Goal: Task Accomplishment & Management: Manage account settings

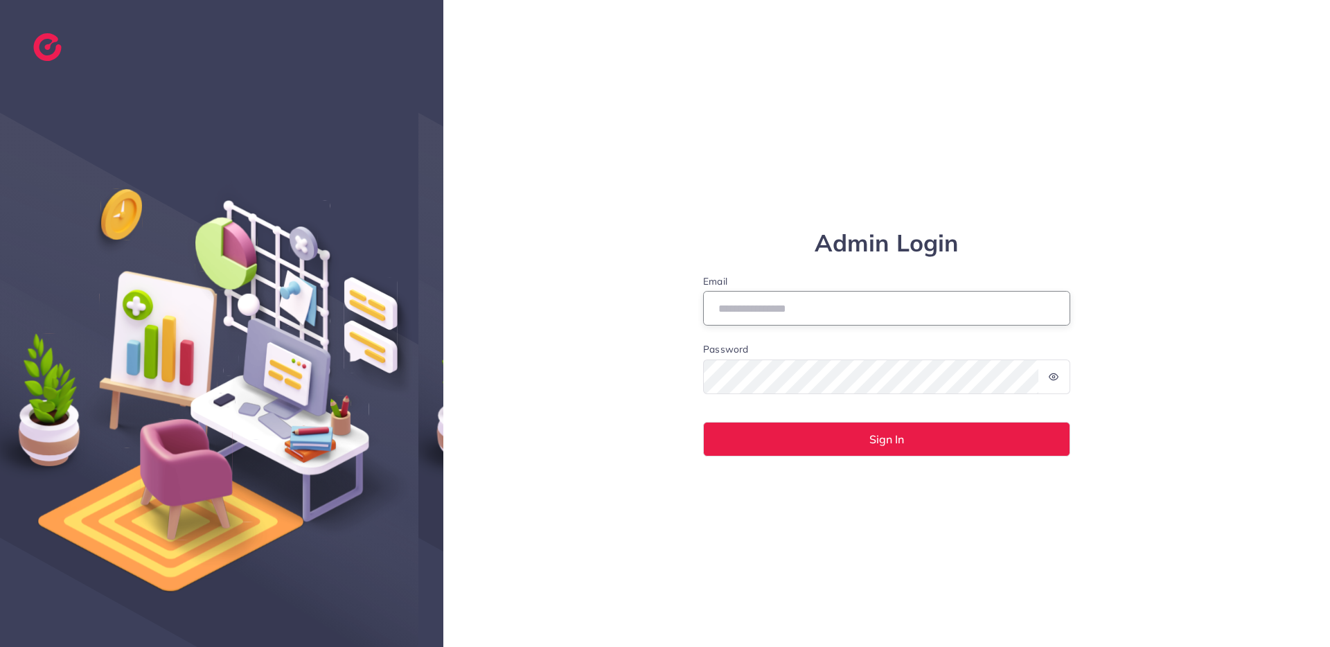
click at [742, 308] on input "Email" at bounding box center [886, 308] width 367 height 35
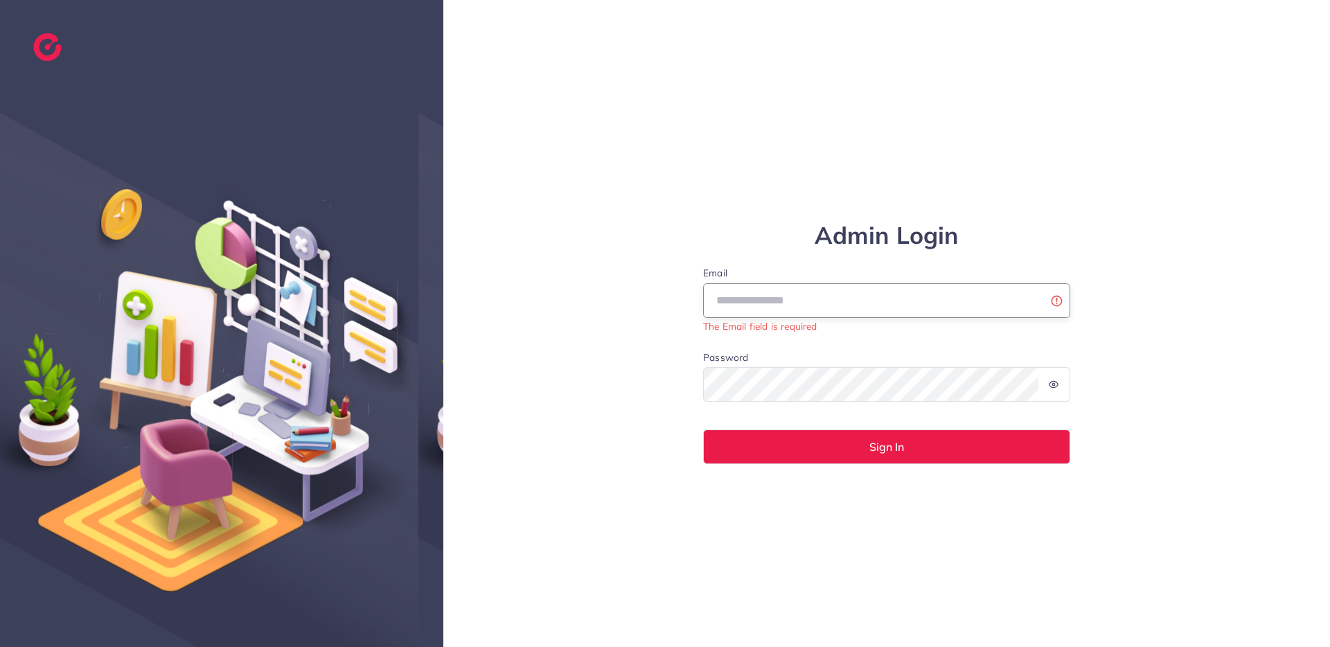
type input "**********"
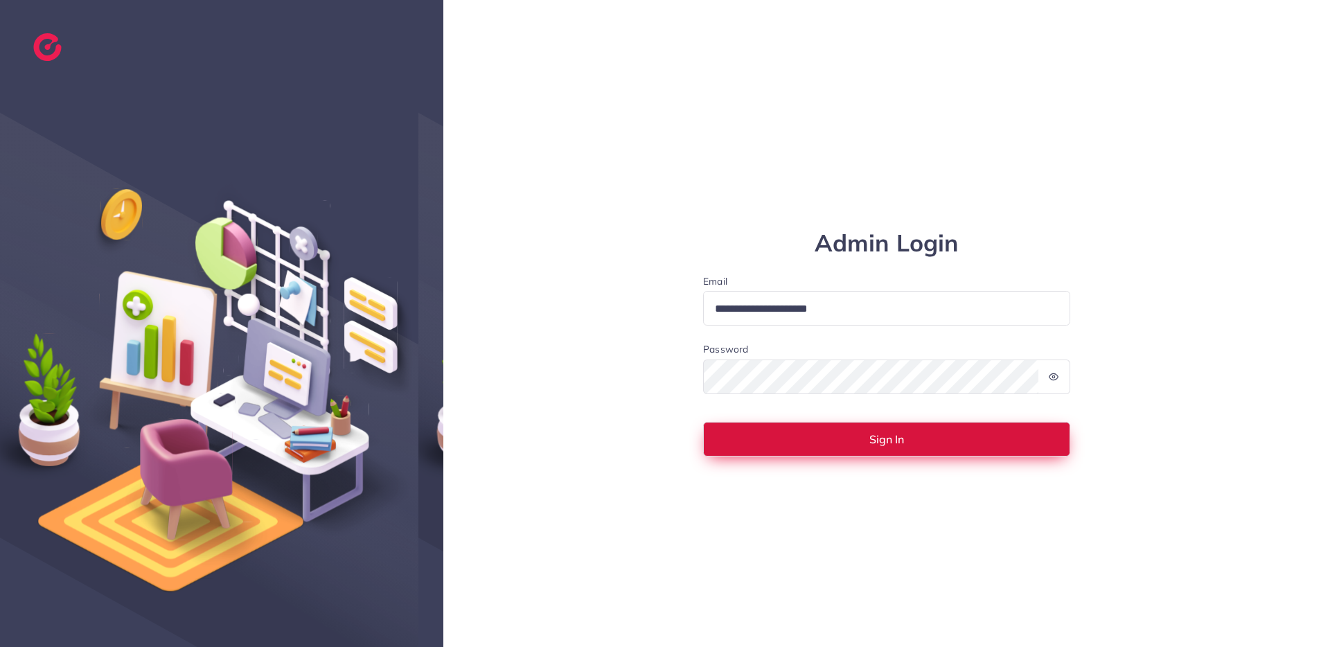
click at [927, 445] on button "Sign In" at bounding box center [886, 439] width 367 height 35
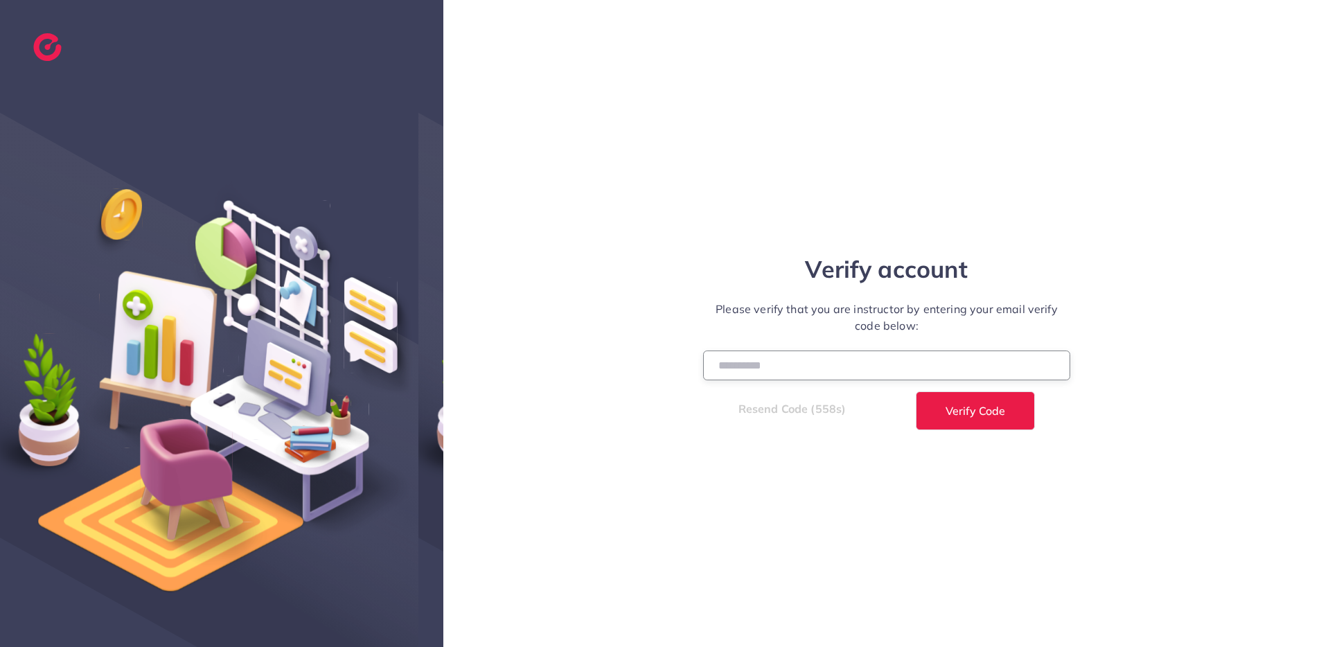
click at [797, 355] on input "number" at bounding box center [886, 365] width 367 height 30
paste input "******"
type input "******"
click at [924, 422] on button "Verify Code" at bounding box center [975, 410] width 119 height 39
select select "**"
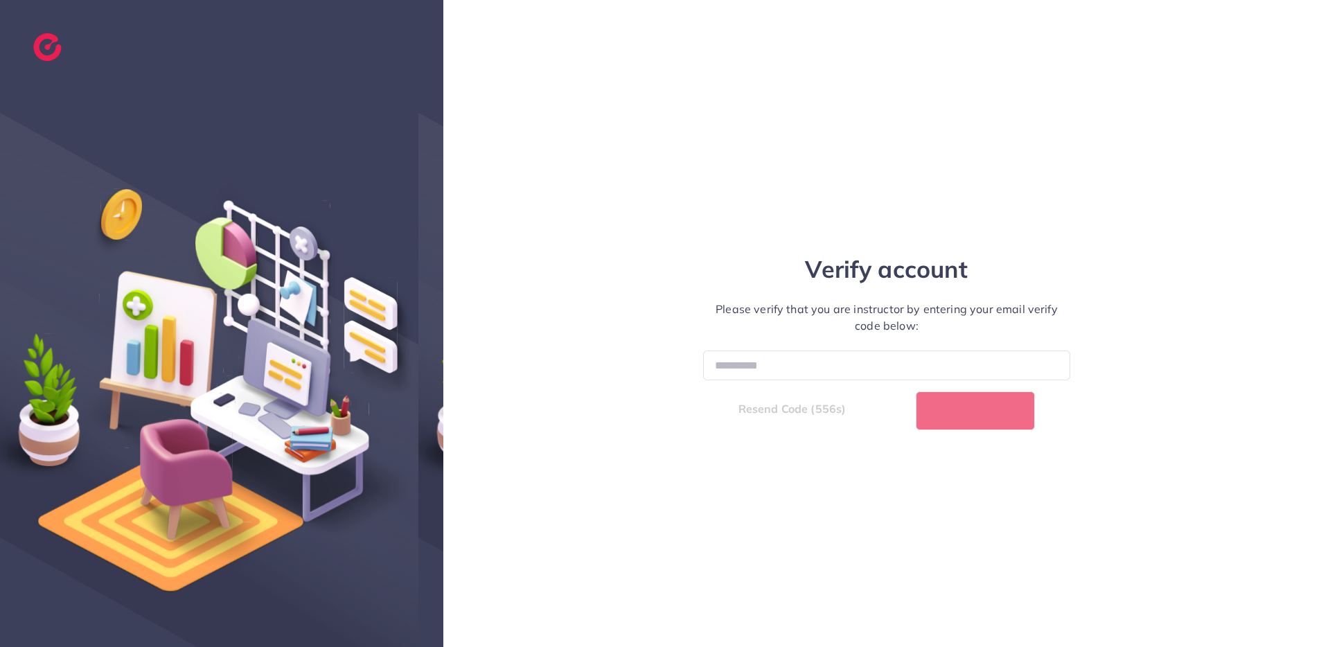
select select "****"
select select "**"
select select "****"
select select "**"
select select "****"
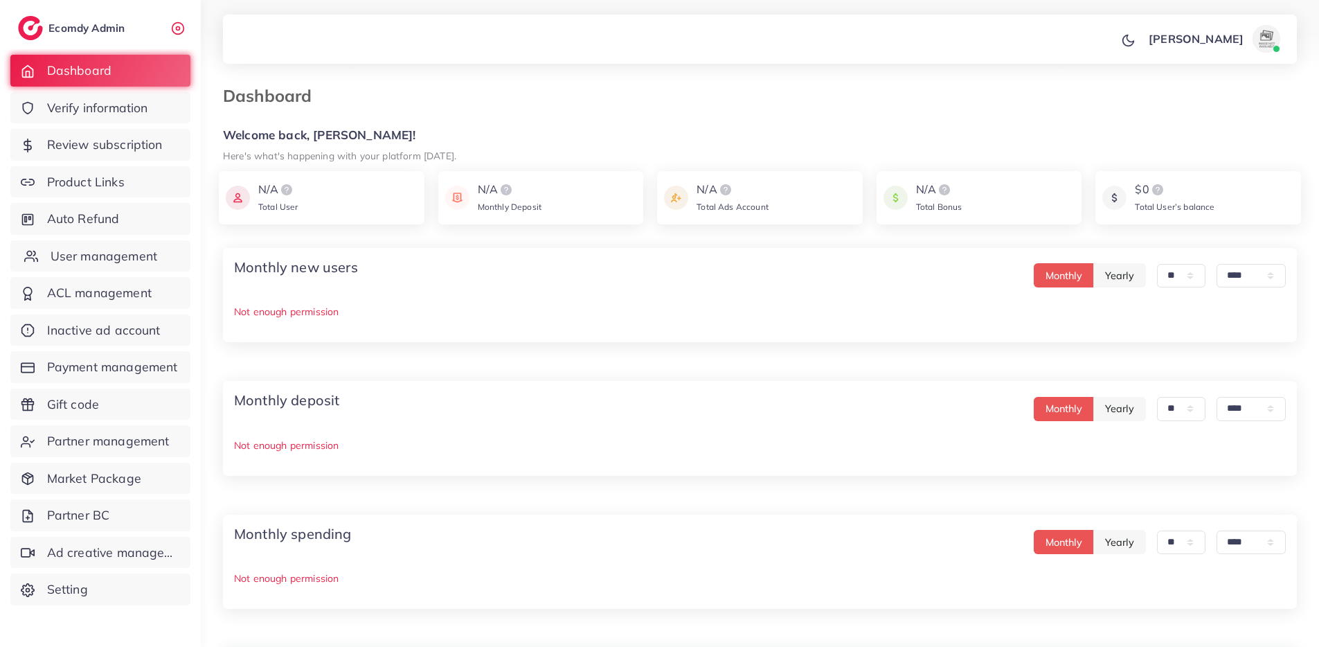
click at [118, 254] on span "User management" at bounding box center [104, 256] width 107 height 18
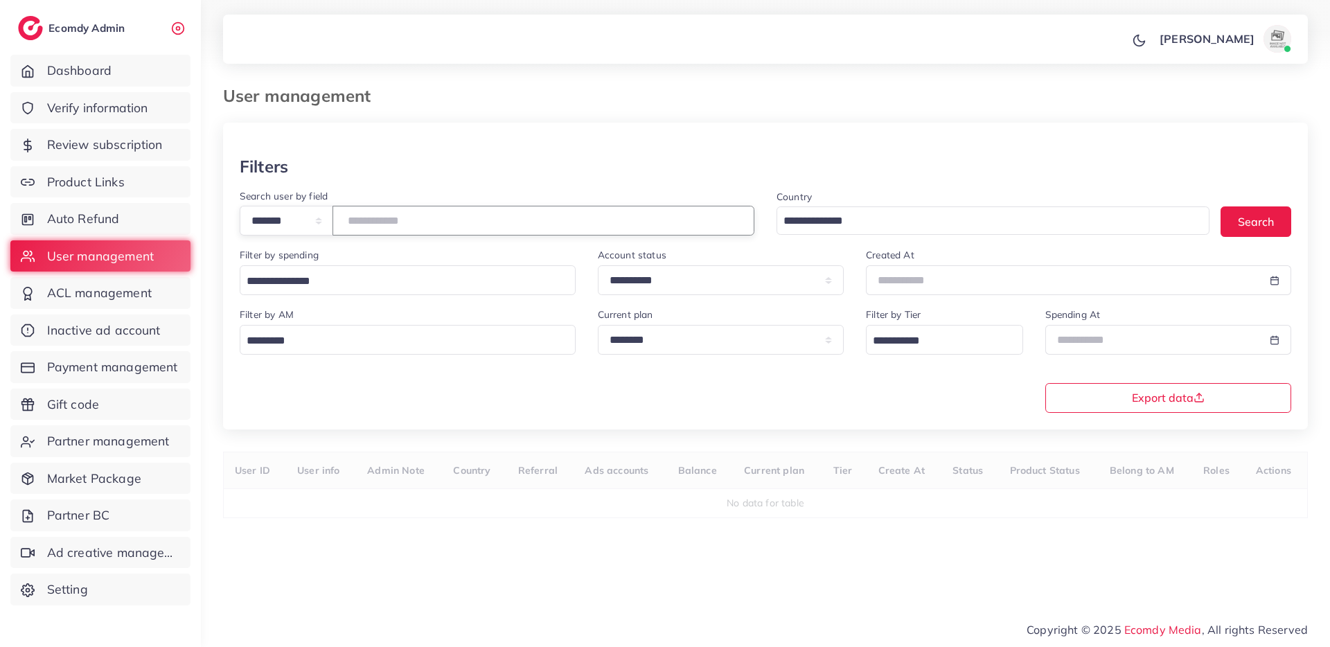
click at [425, 222] on input "number" at bounding box center [543, 221] width 422 height 30
type input "*******"
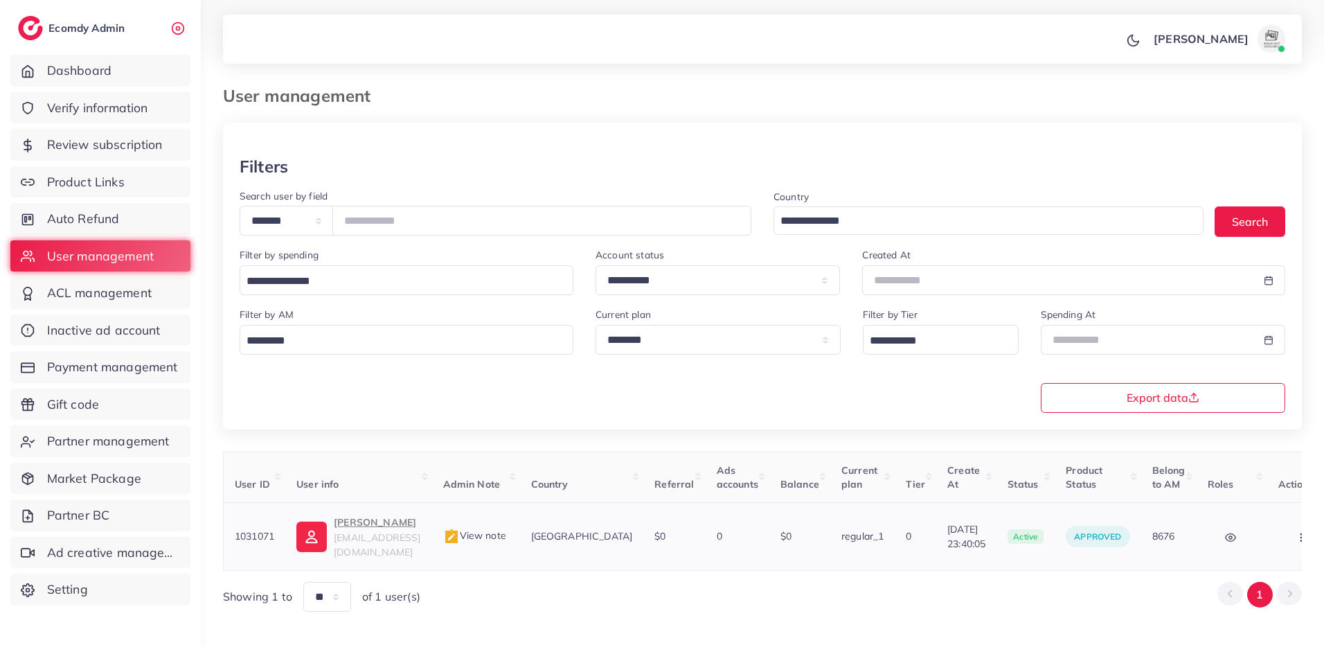
click at [382, 521] on p "Abid Hussain" at bounding box center [377, 522] width 87 height 17
drag, startPoint x: 106, startPoint y: 199, endPoint x: 105, endPoint y: 188, distance: 11.2
click at [105, 196] on ul "Dashboard Verify information Review subscription Product Links Auto Refund User…" at bounding box center [100, 334] width 201 height 570
click at [104, 188] on span "Product Links" at bounding box center [90, 182] width 78 height 18
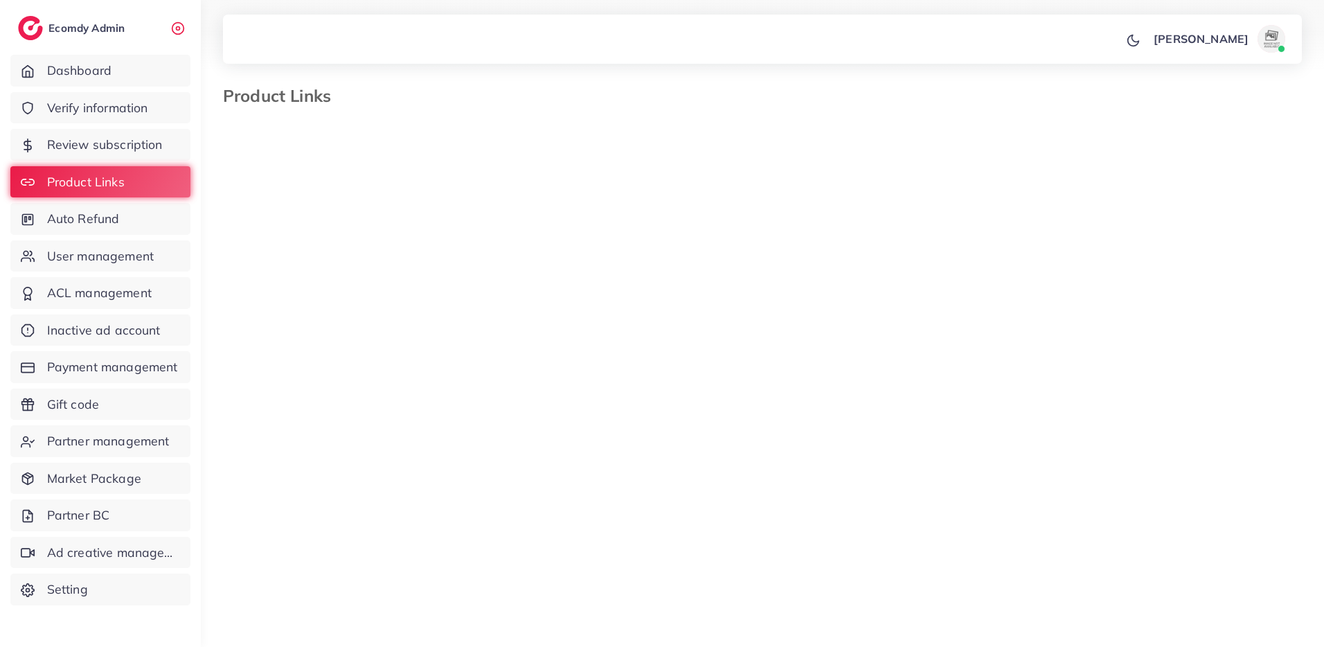
select select "*********"
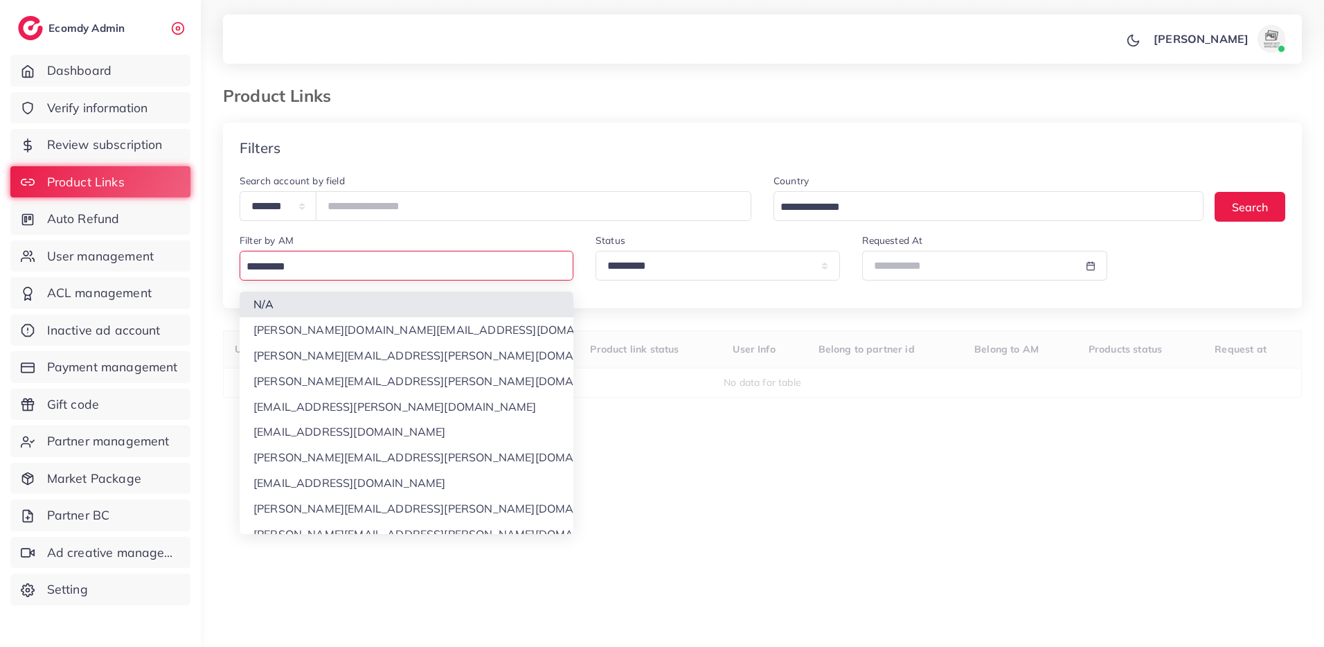
click at [348, 272] on input "Search for option" at bounding box center [403, 266] width 323 height 21
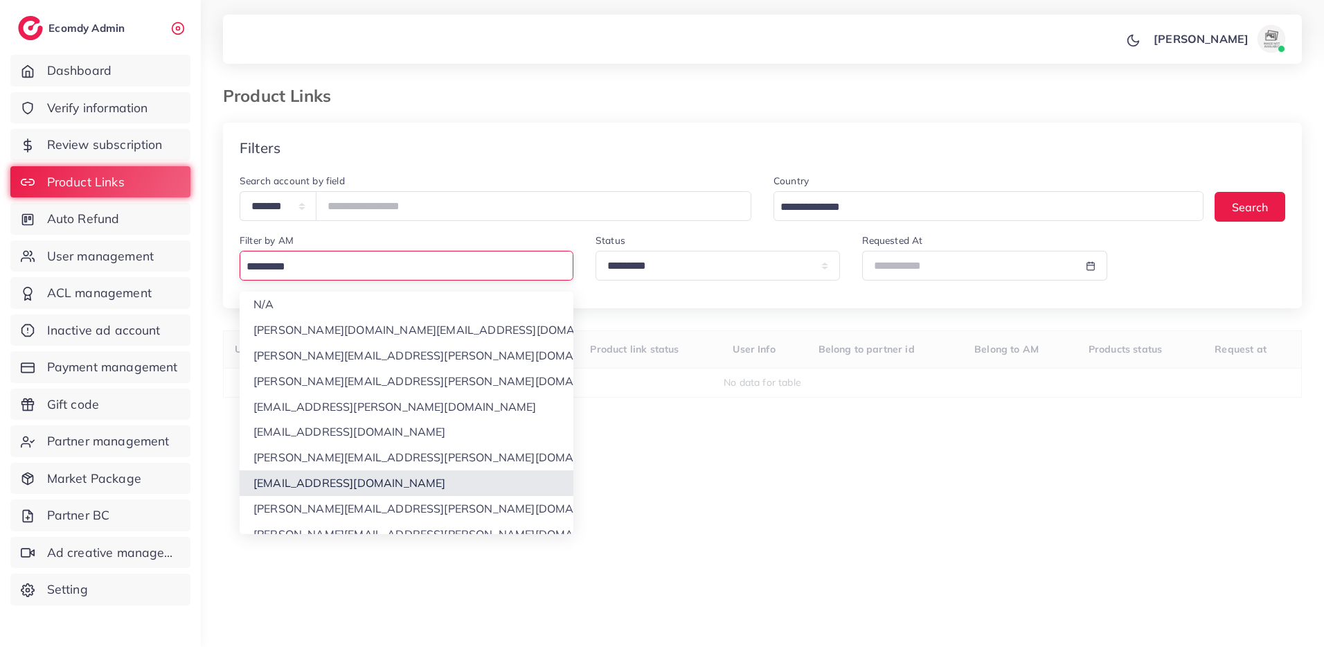
scroll to position [13, 0]
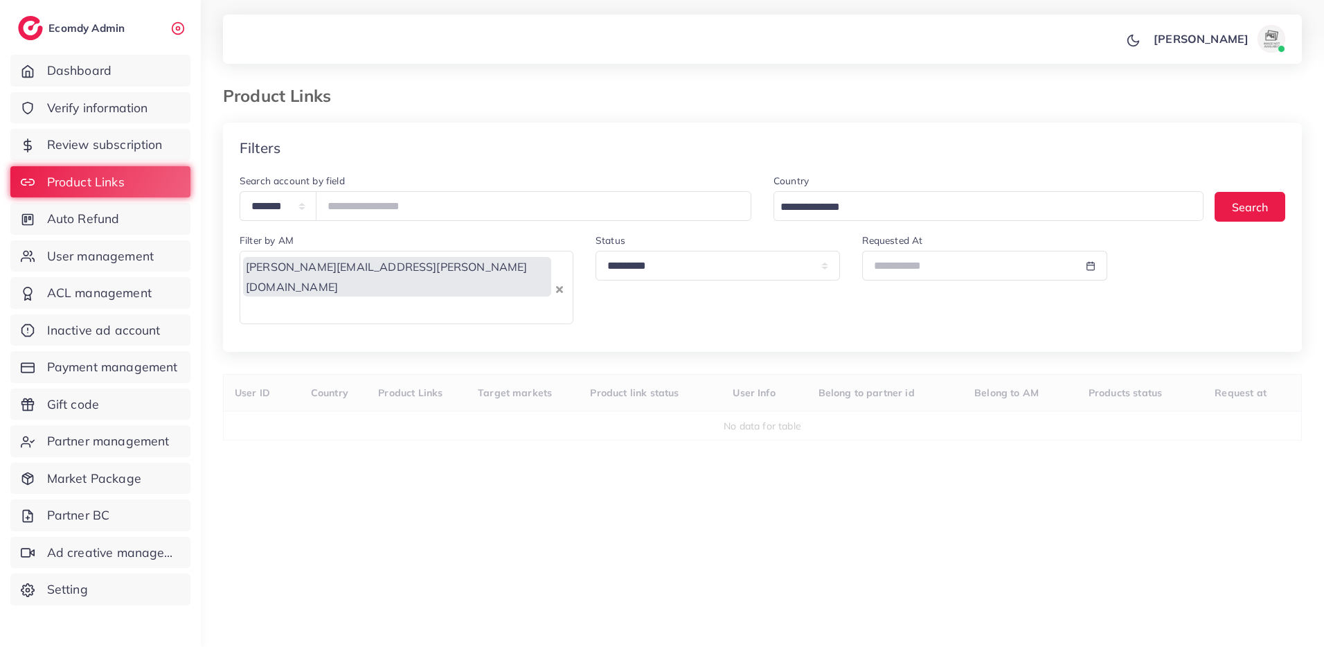
click at [380, 522] on div "**********" at bounding box center [762, 394] width 1079 height 542
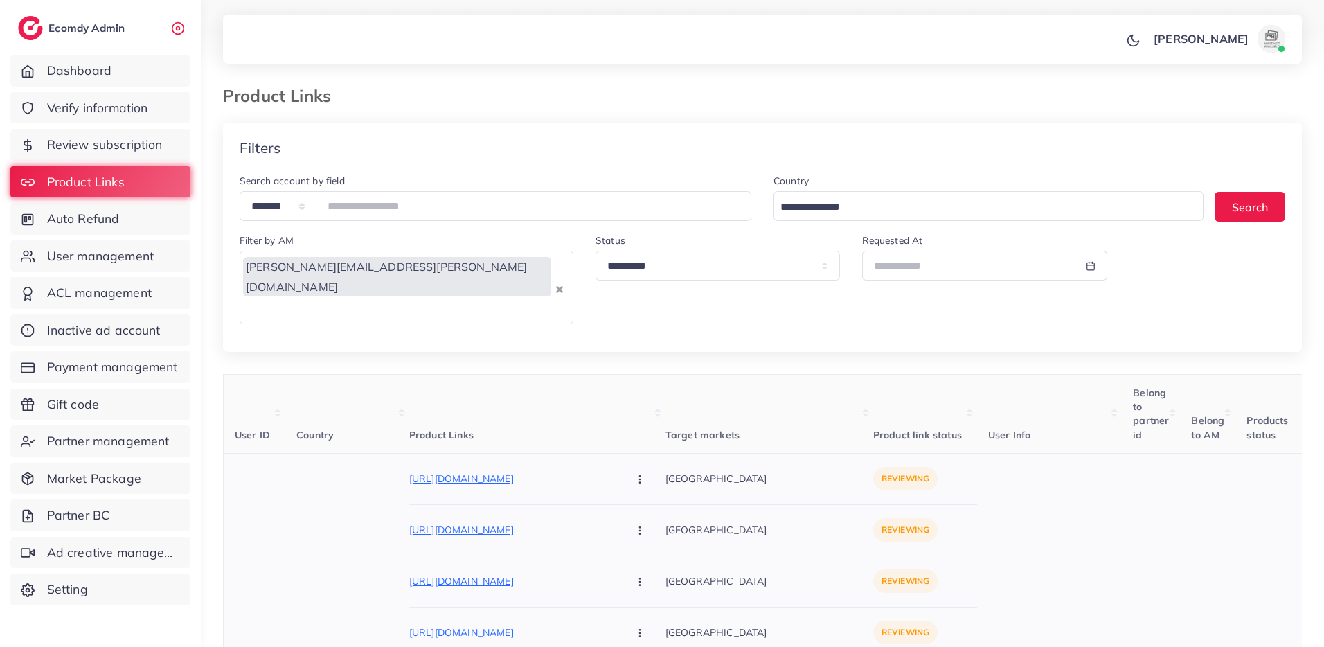
click at [461, 470] on p "[URL][DOMAIN_NAME]" at bounding box center [513, 478] width 208 height 17
click at [639, 476] on circle "button" at bounding box center [639, 476] width 1 height 1
click at [627, 537] on link "Reject" at bounding box center [672, 552] width 109 height 30
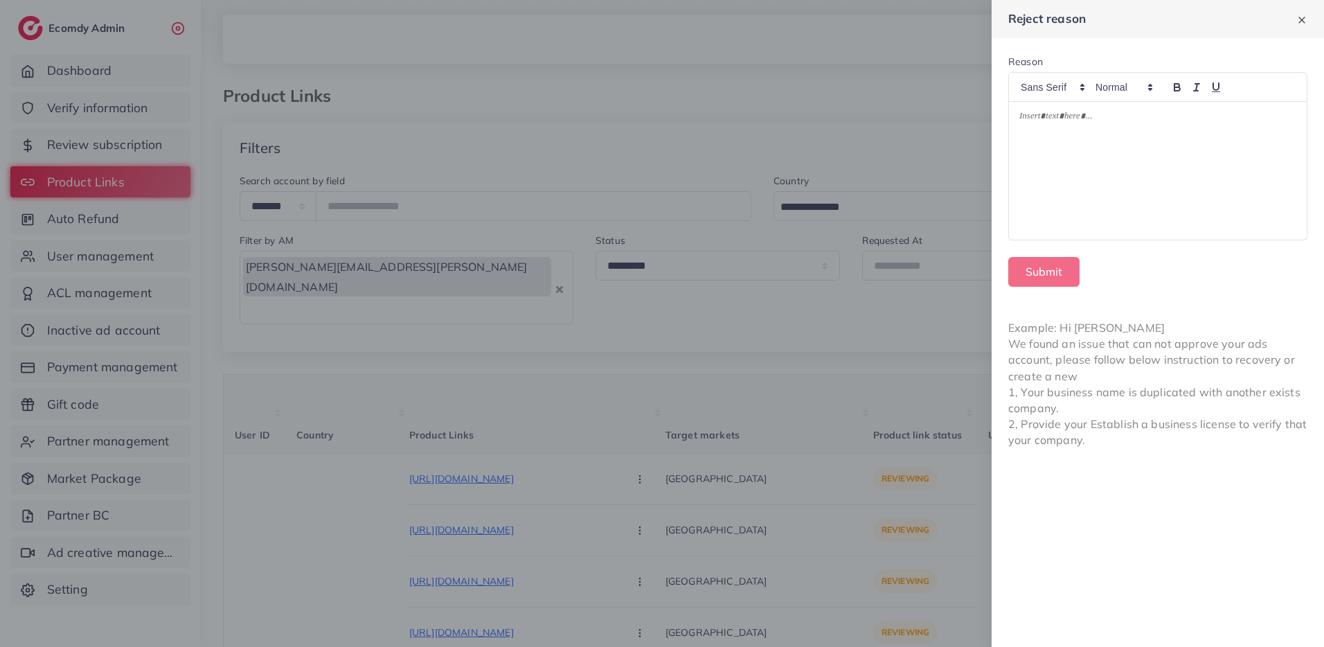
click at [1104, 146] on div at bounding box center [1158, 171] width 298 height 138
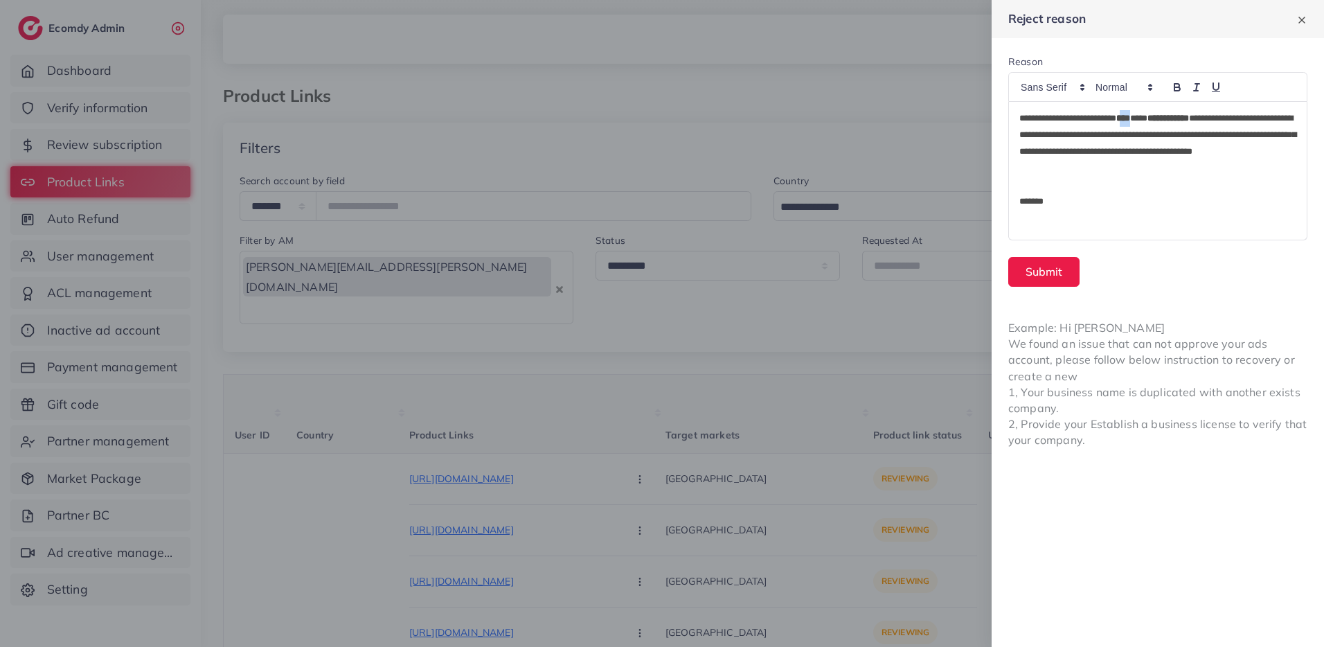
drag, startPoint x: 1148, startPoint y: 113, endPoint x: 1139, endPoint y: 114, distance: 8.4
click at [1139, 114] on p "**********" at bounding box center [1157, 143] width 277 height 66
click at [1067, 265] on button "Submit" at bounding box center [1043, 272] width 71 height 30
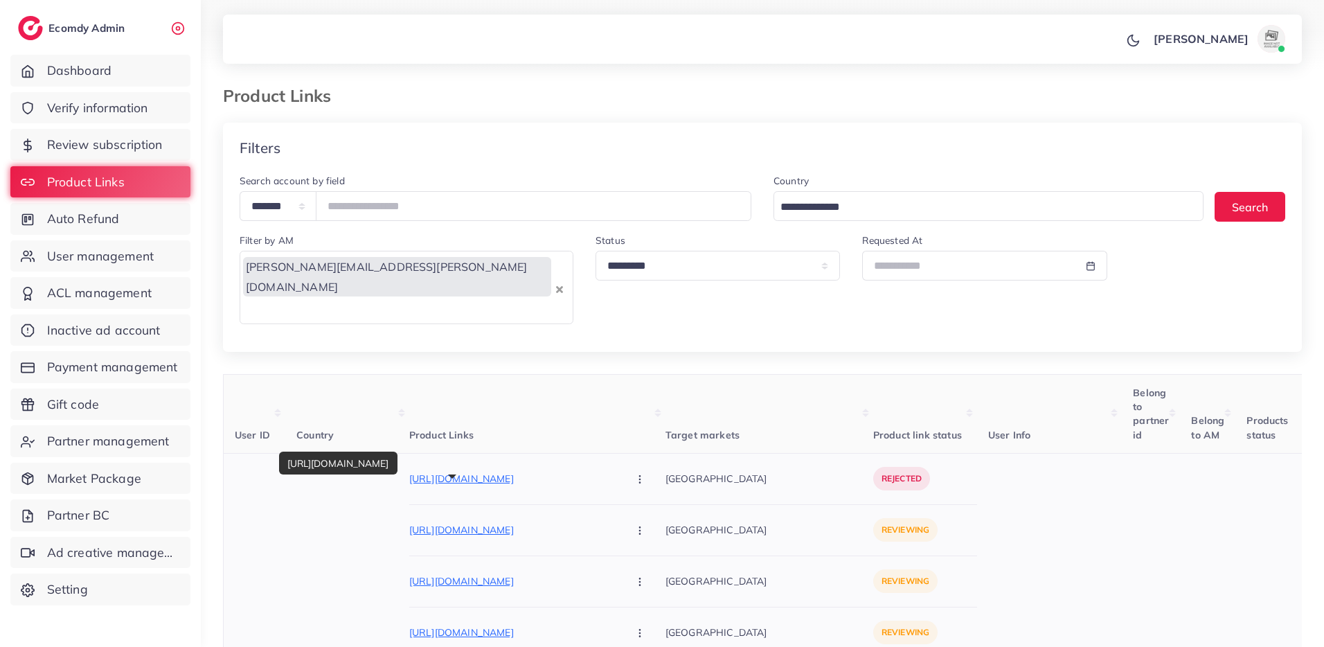
click at [497, 522] on p "https://dubaidazeel.shop/products/korean-whitening-gold-cream-pack-of-2" at bounding box center [513, 530] width 208 height 17
click at [513, 515] on div "https://dubaidazeel.shop/products/korean-whitening-gold-cream-pack-of-2 Approve…" at bounding box center [537, 530] width 256 height 31
click at [515, 522] on p "https://dubaidazeel.shop/products/korean-whitening-gold-cream-pack-of-2" at bounding box center [513, 530] width 208 height 17
drag, startPoint x: 573, startPoint y: 490, endPoint x: 573, endPoint y: 476, distance: 13.9
click at [634, 525] on icon "button" at bounding box center [639, 530] width 11 height 11
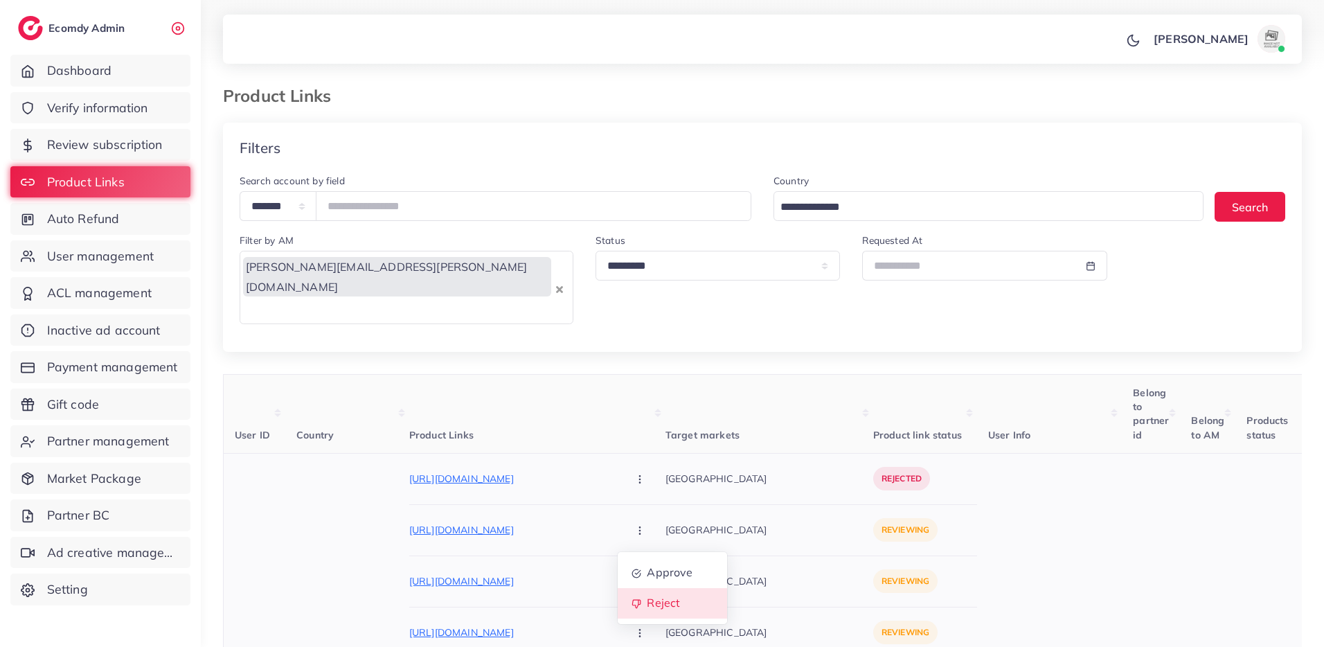
click at [647, 596] on span "Reject" at bounding box center [663, 603] width 33 height 14
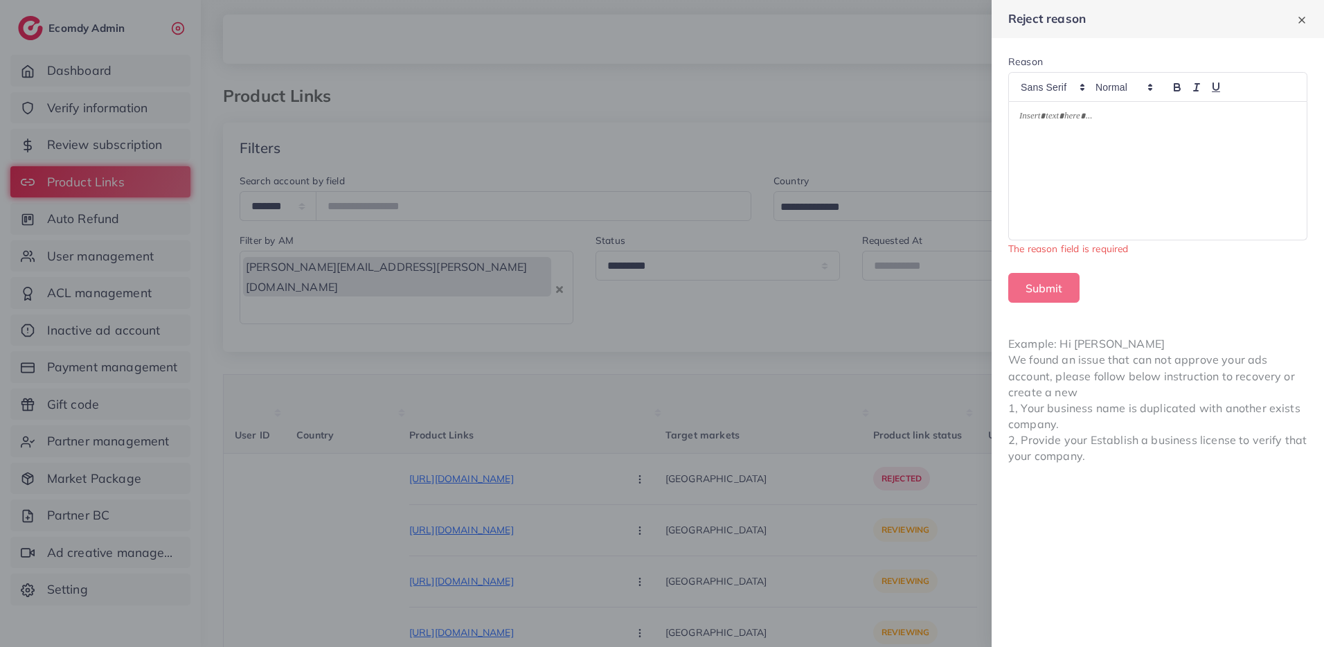
click at [1064, 195] on div at bounding box center [1158, 171] width 298 height 138
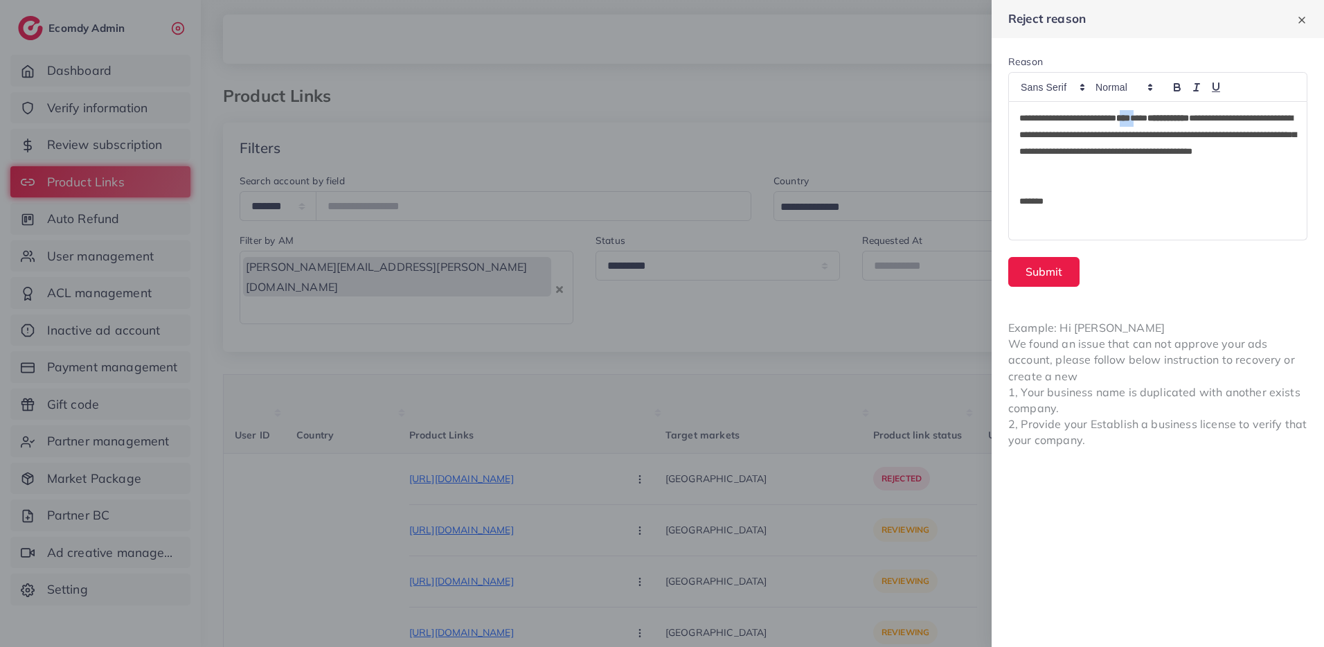
drag, startPoint x: 1150, startPoint y: 121, endPoint x: 1139, endPoint y: 123, distance: 10.6
click at [1139, 123] on p "**********" at bounding box center [1157, 143] width 277 height 66
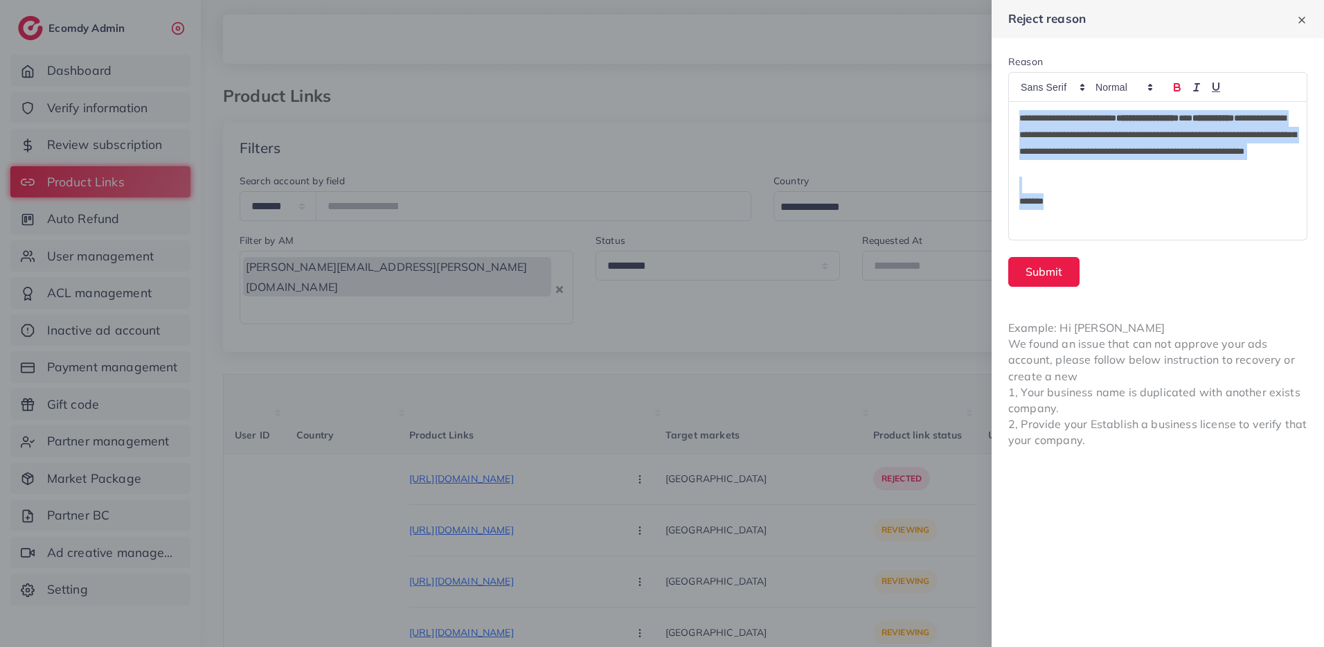
drag, startPoint x: 1089, startPoint y: 208, endPoint x: 1010, endPoint y: 120, distance: 118.7
click at [1010, 120] on div "**********" at bounding box center [1158, 171] width 298 height 138
copy div "**********"
click at [1044, 267] on button "Submit" at bounding box center [1043, 272] width 71 height 30
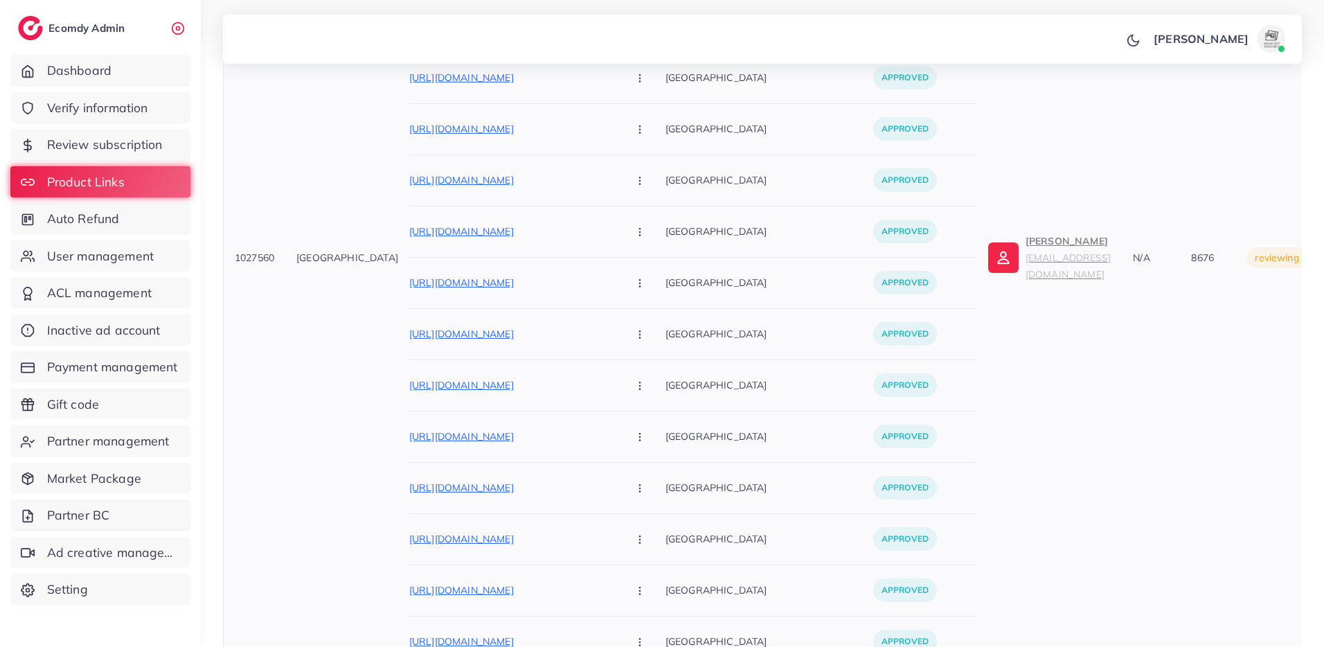
scroll to position [6026, 0]
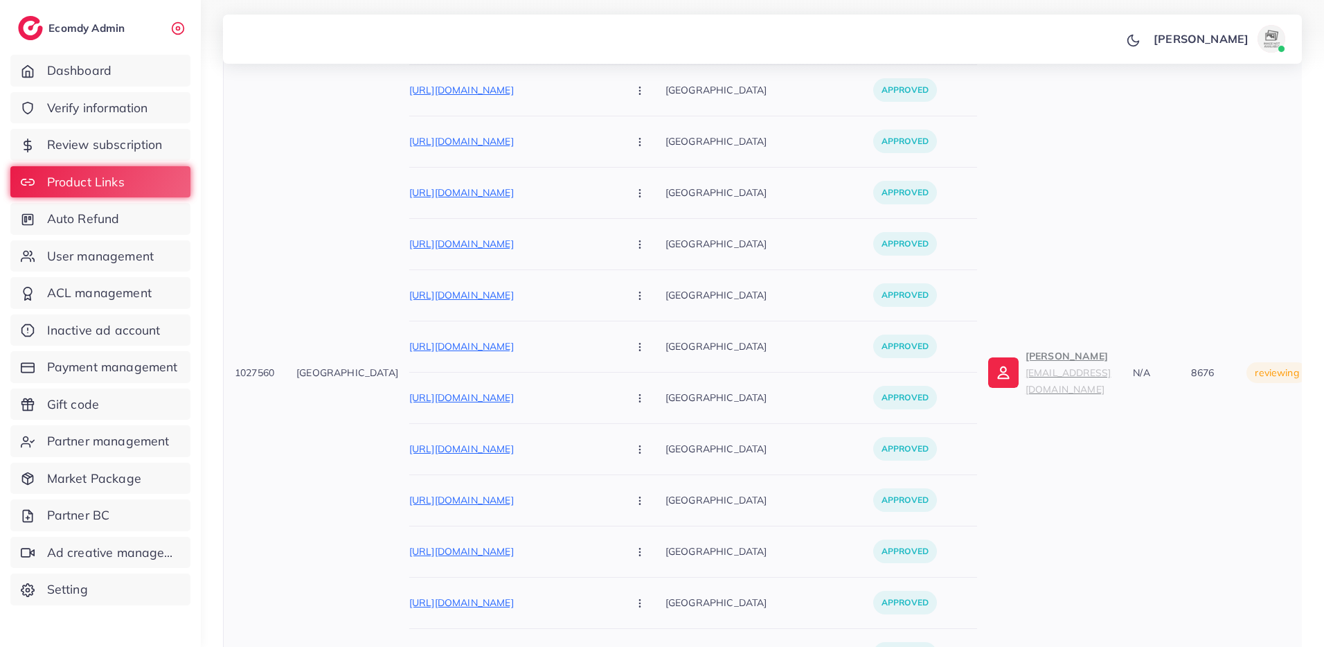
click at [1026, 348] on p "Abdullah malik winnerize7@gmail.com" at bounding box center [1068, 373] width 85 height 50
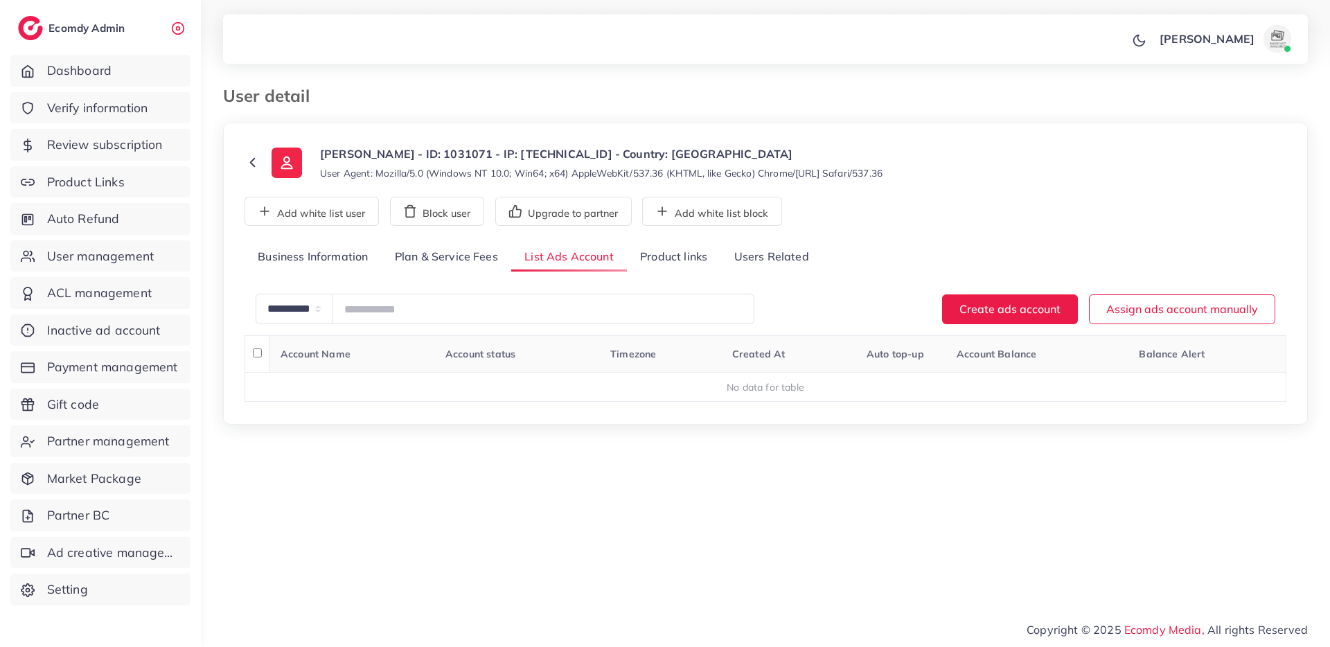
click at [461, 251] on link "Plan & Service Fees" at bounding box center [447, 257] width 130 height 30
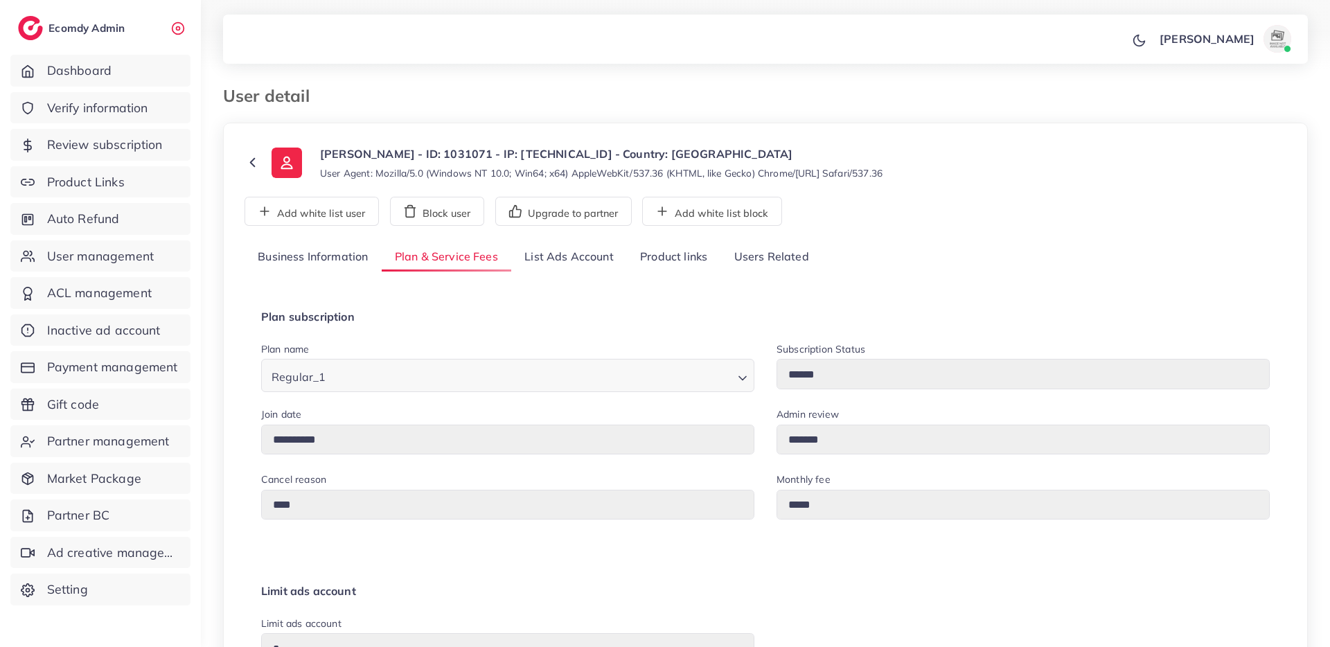
click at [680, 258] on link "Product links" at bounding box center [673, 257] width 93 height 30
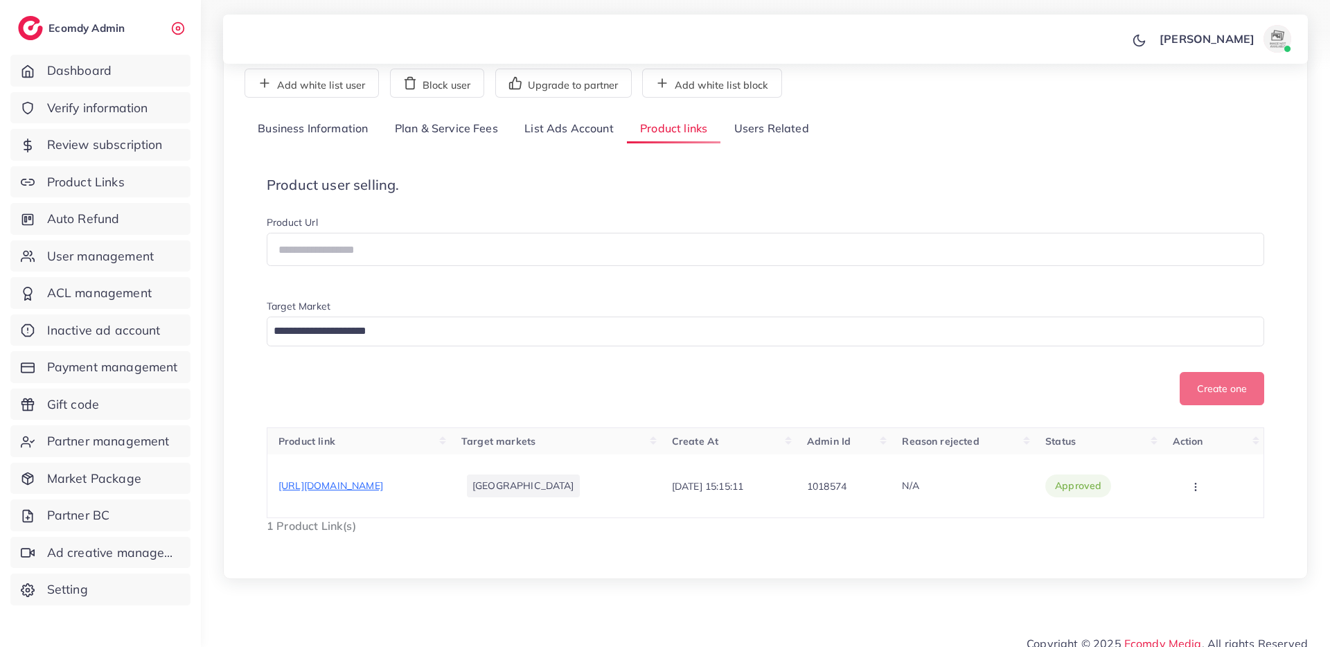
scroll to position [150, 0]
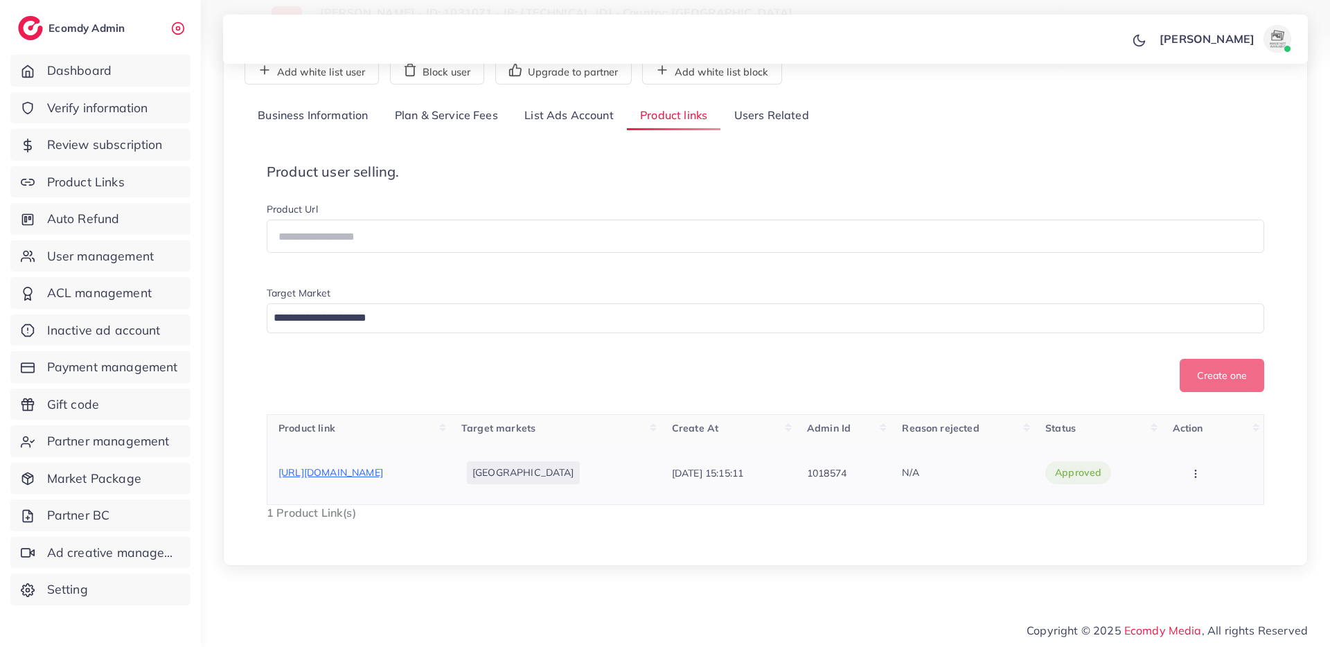
click at [383, 467] on span "https://perfumesanctuary.co.uk/products/stylish-beige-girls-crossbody-bag-1-pc-…" at bounding box center [330, 472] width 105 height 12
click at [166, 244] on link "User management" at bounding box center [100, 256] width 180 height 32
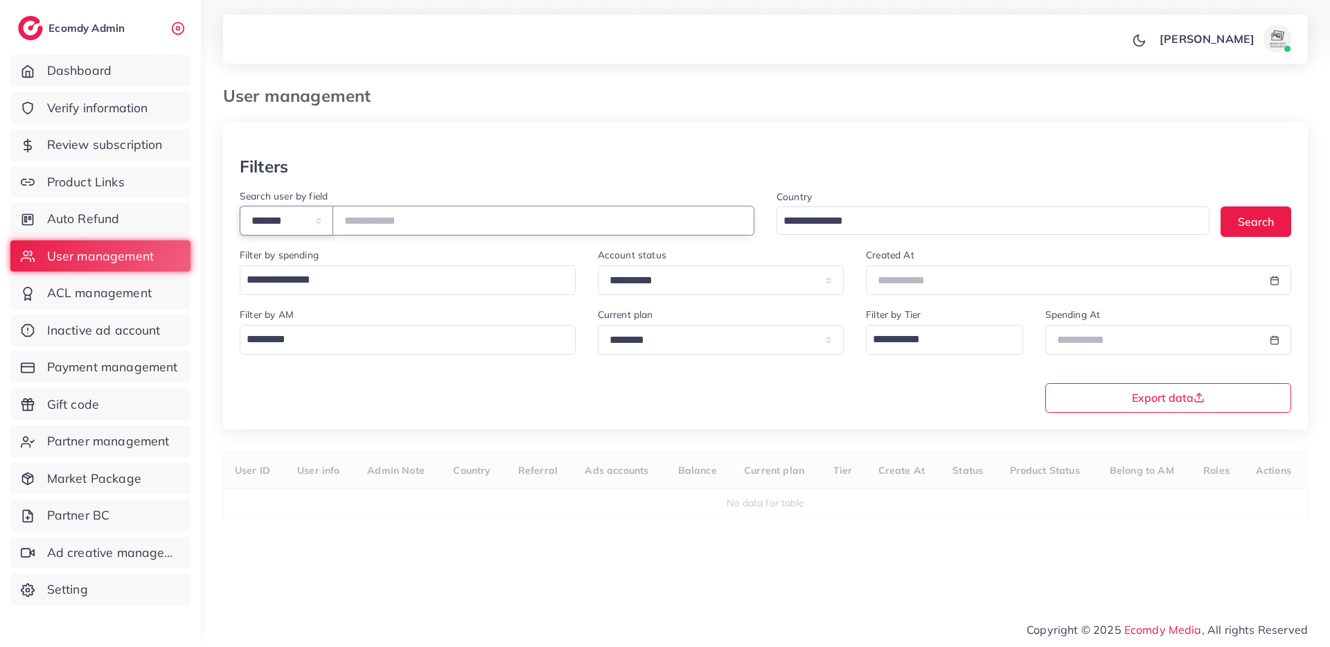
click at [277, 214] on select "**********" at bounding box center [286, 221] width 93 height 30
select select "*****"
click at [240, 206] on select "**********" at bounding box center [286, 221] width 93 height 30
click at [410, 223] on input "text" at bounding box center [543, 221] width 422 height 30
paste input "**********"
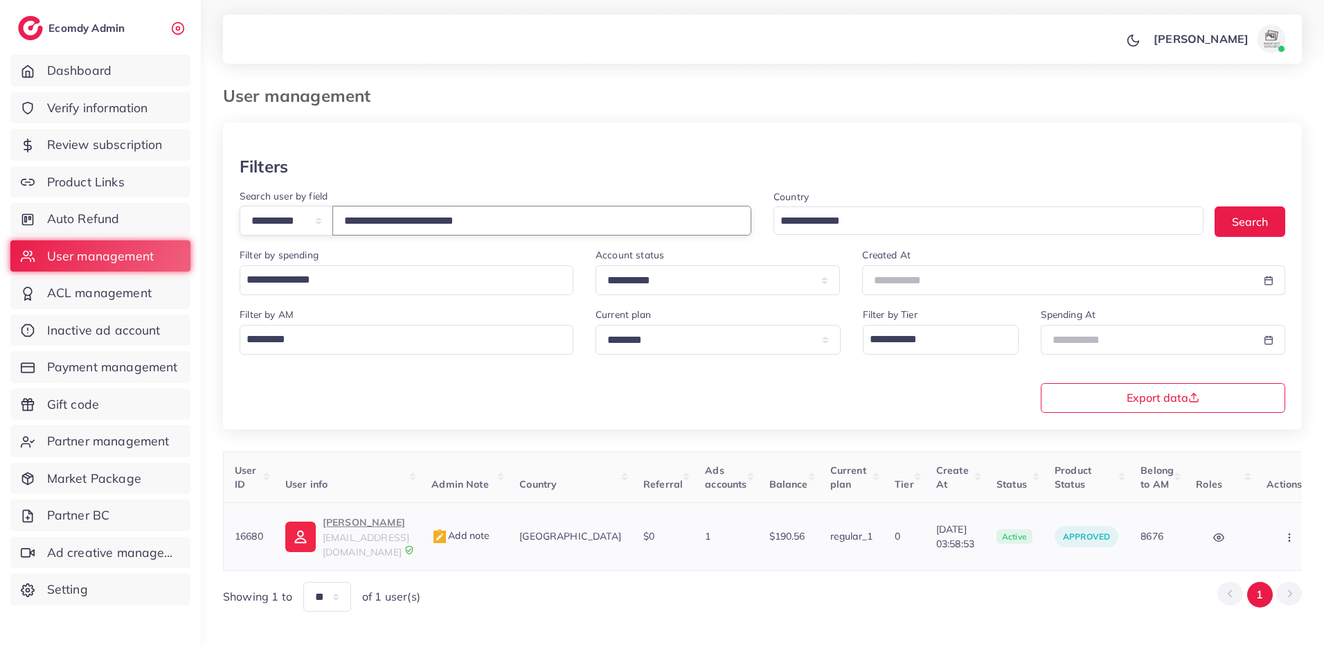
type input "**********"
click at [341, 531] on span "sadafyahya031555@gmail.com" at bounding box center [366, 544] width 87 height 26
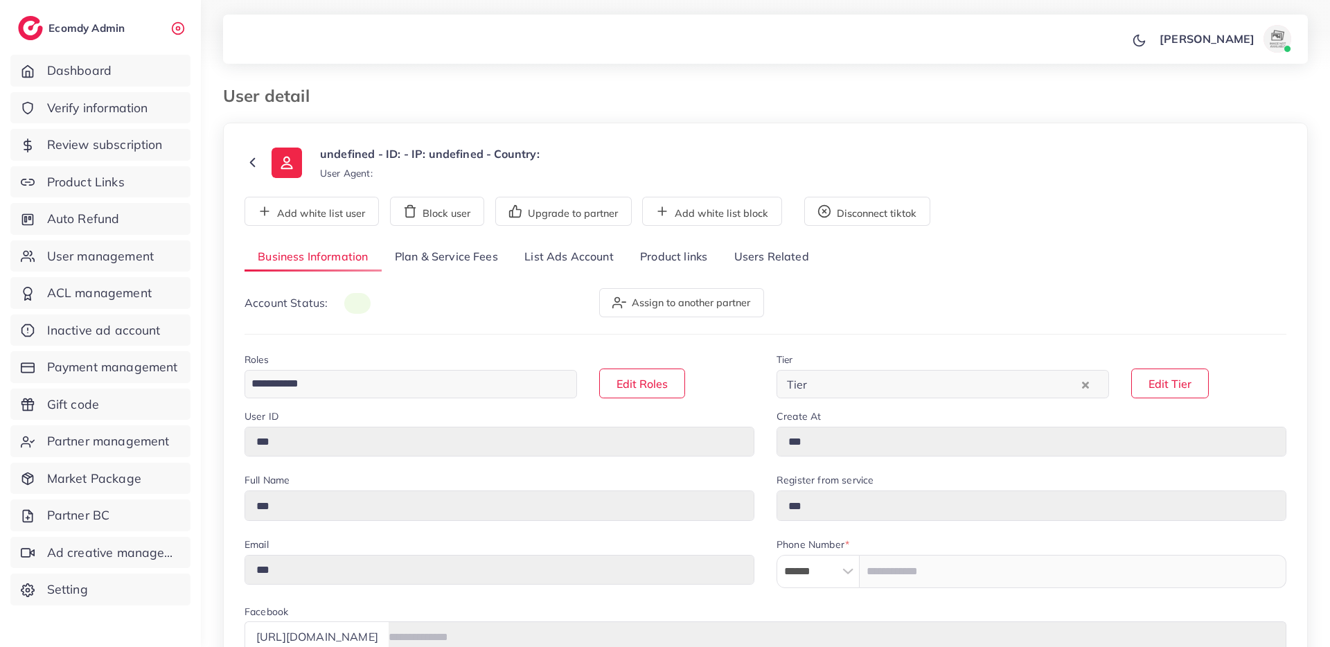
type input "*****"
type input "**********"
type input "******"
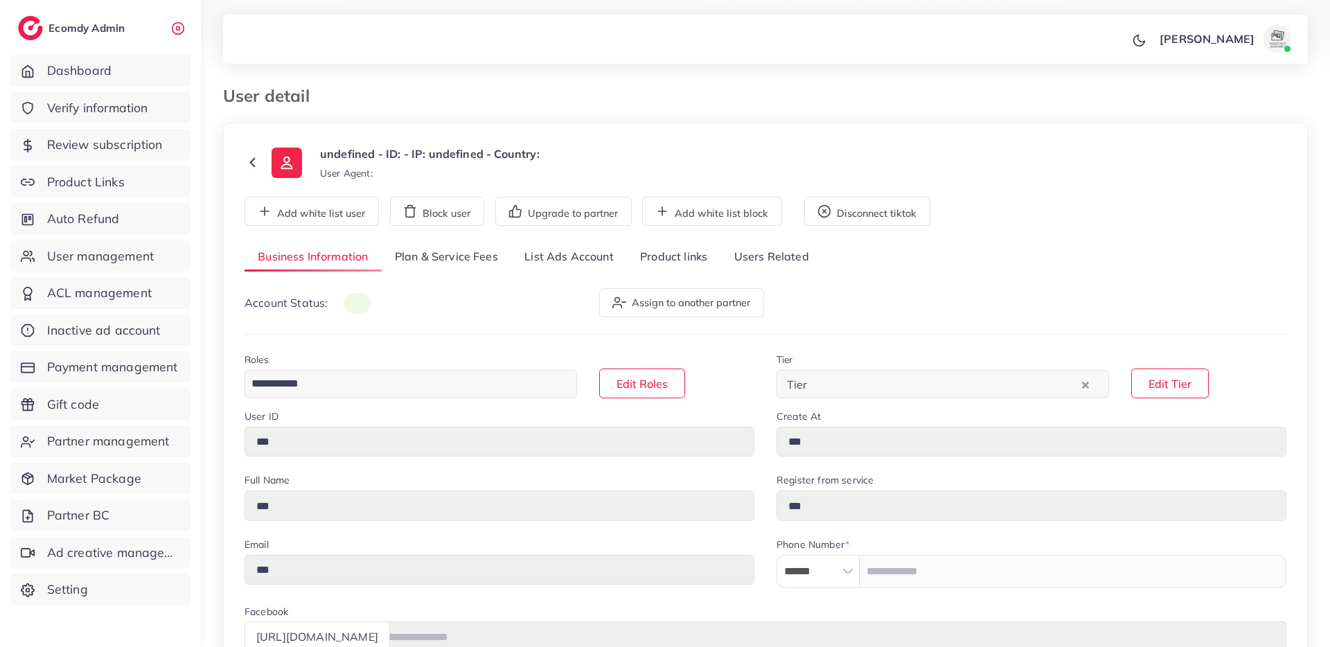
type input "**********"
select select "********"
select select "*****"
type input "********"
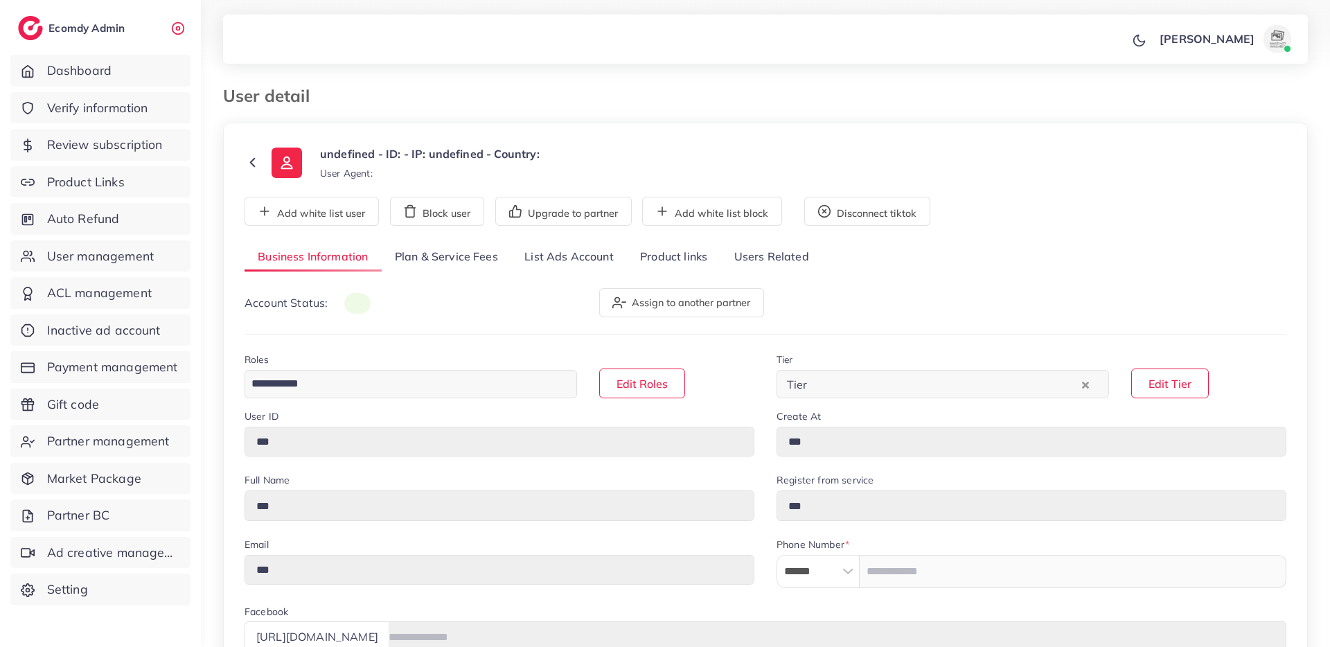
type input "*****"
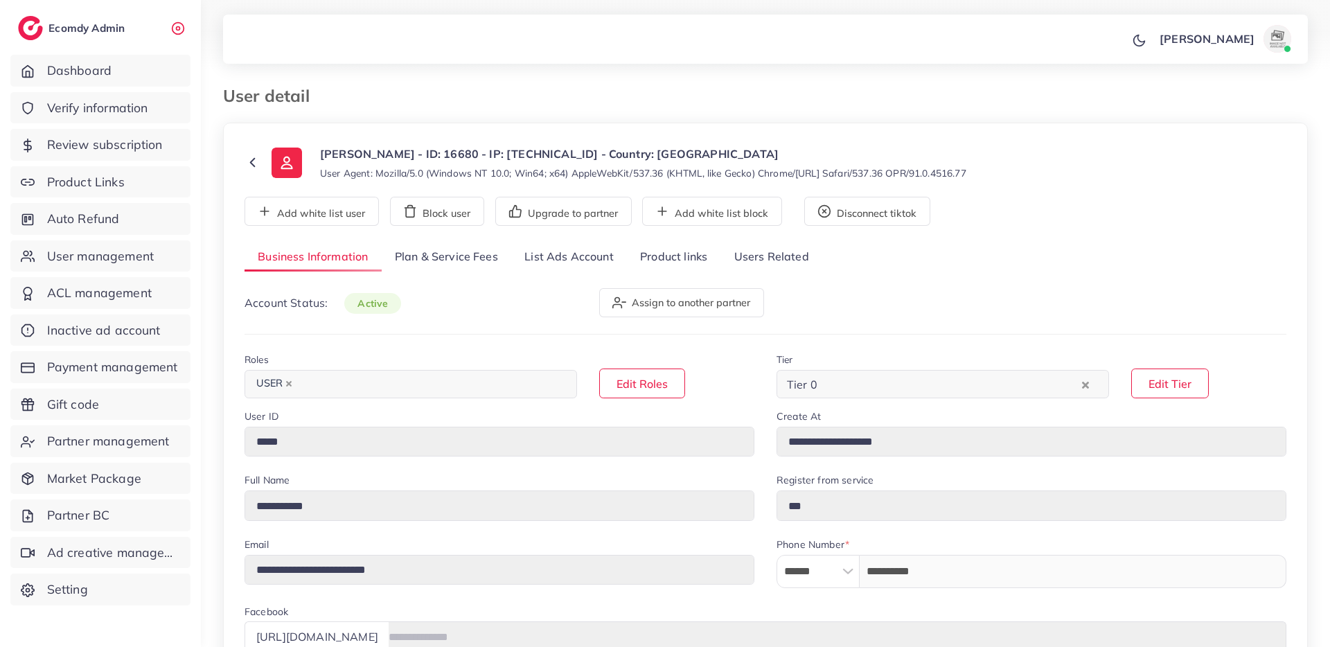
click at [569, 257] on link "List Ads Account" at bounding box center [569, 257] width 116 height 30
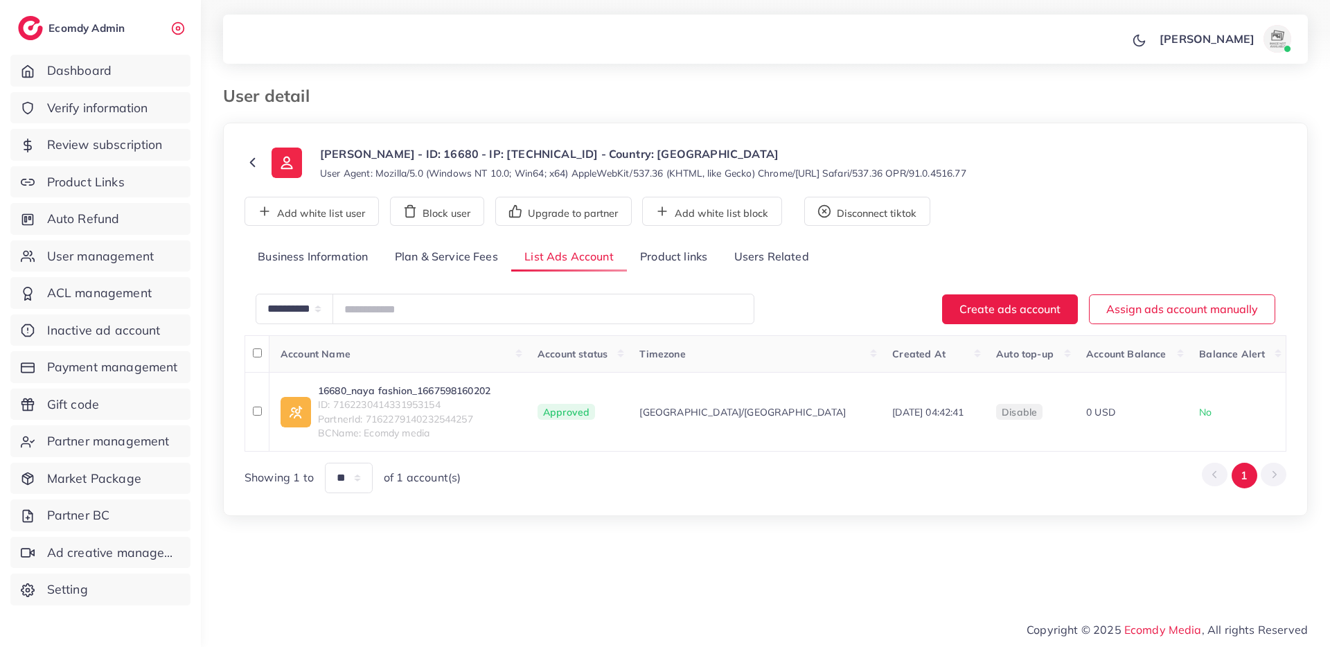
click at [668, 256] on link "Product links" at bounding box center [673, 257] width 93 height 30
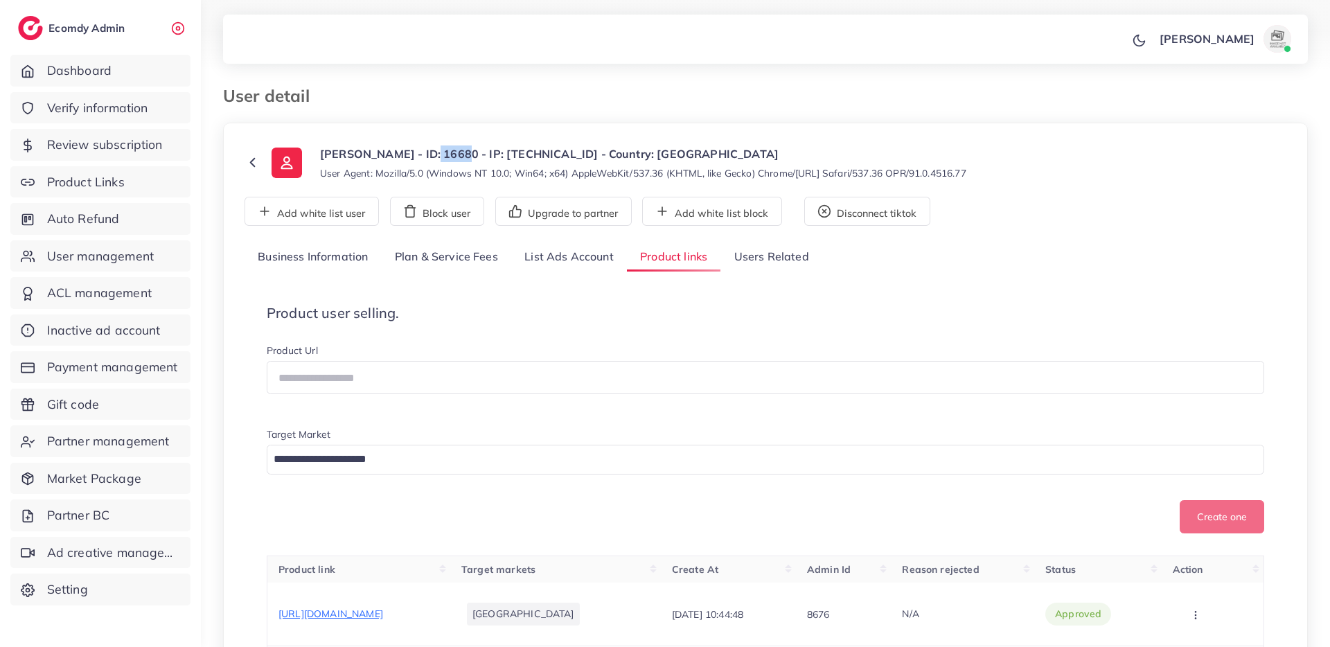
drag, startPoint x: 452, startPoint y: 149, endPoint x: 416, endPoint y: 152, distance: 35.5
click at [416, 152] on p "Sadaf yahya - ID: 16680 - IP: 2406:d00:ccce:9b5e:d40:aa46:3fcf:adbb - Country: …" at bounding box center [643, 153] width 646 height 17
copy p "16680"
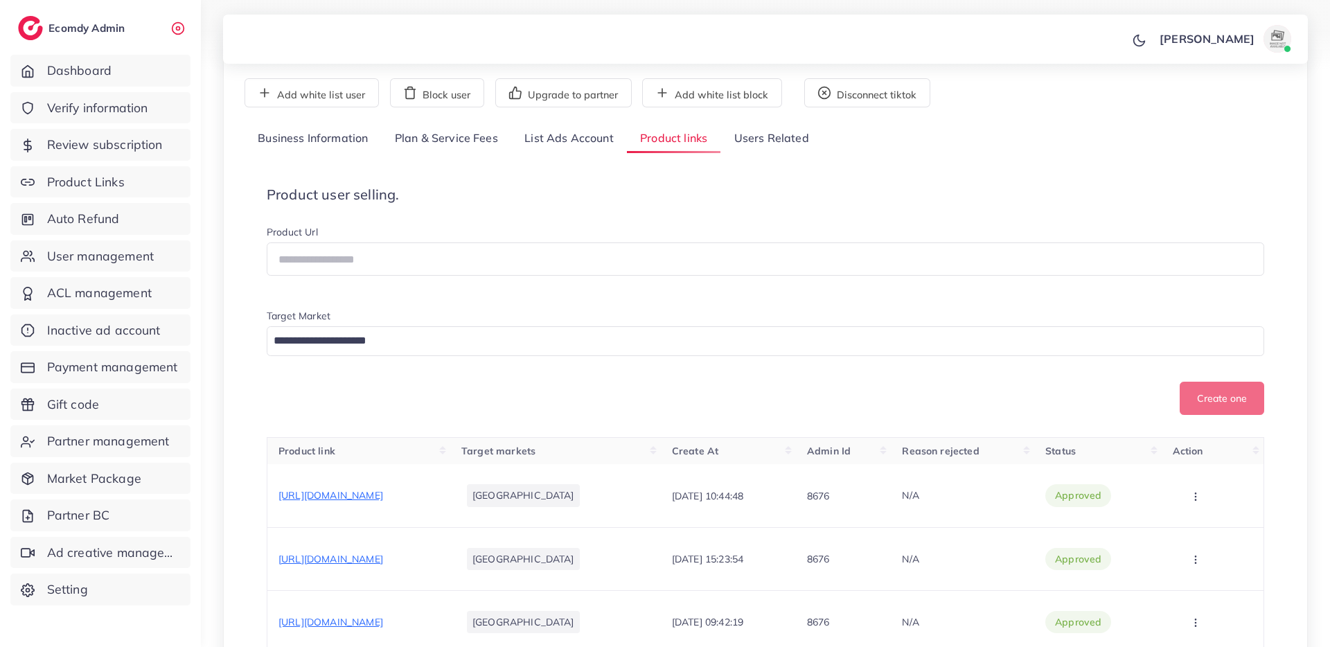
scroll to position [120, 0]
click at [473, 143] on link "Plan & Service Fees" at bounding box center [447, 138] width 130 height 30
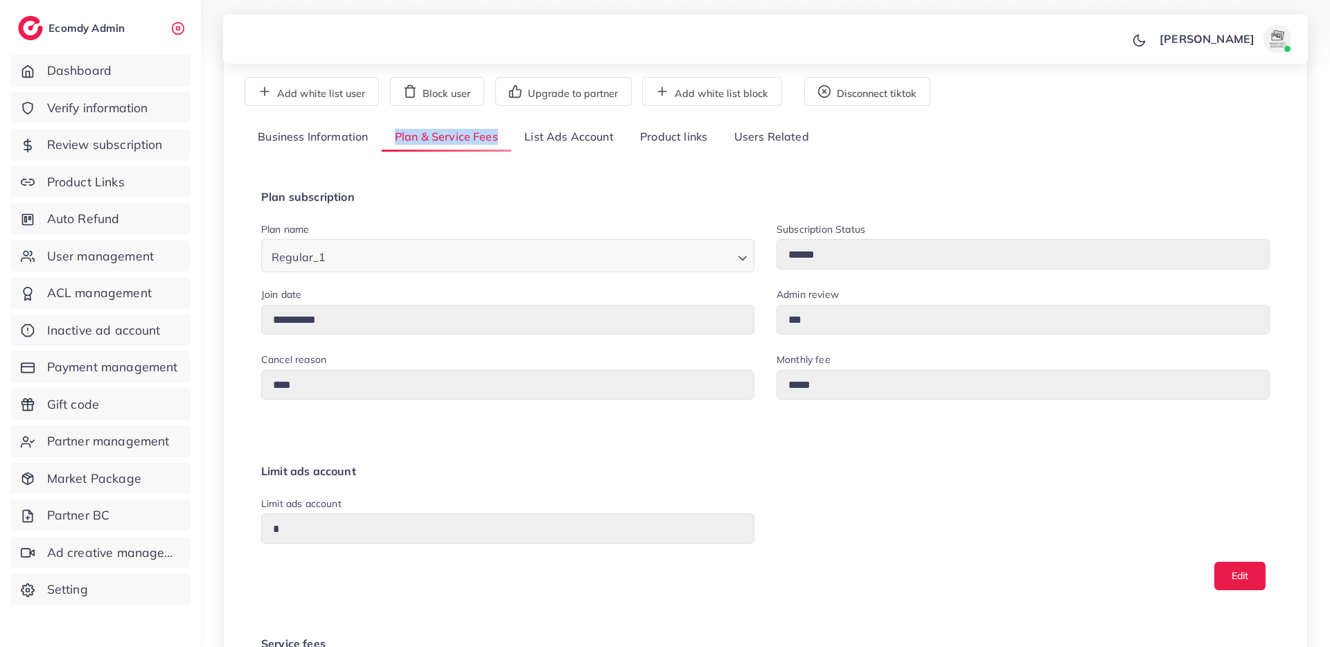
drag, startPoint x: 476, startPoint y: 140, endPoint x: 404, endPoint y: 150, distance: 73.5
click at [404, 150] on link "Plan & Service Fees" at bounding box center [447, 138] width 130 height 30
drag, startPoint x: 404, startPoint y: 150, endPoint x: 423, endPoint y: 201, distance: 54.1
click at [423, 201] on h4 "Plan subscription" at bounding box center [765, 196] width 1008 height 13
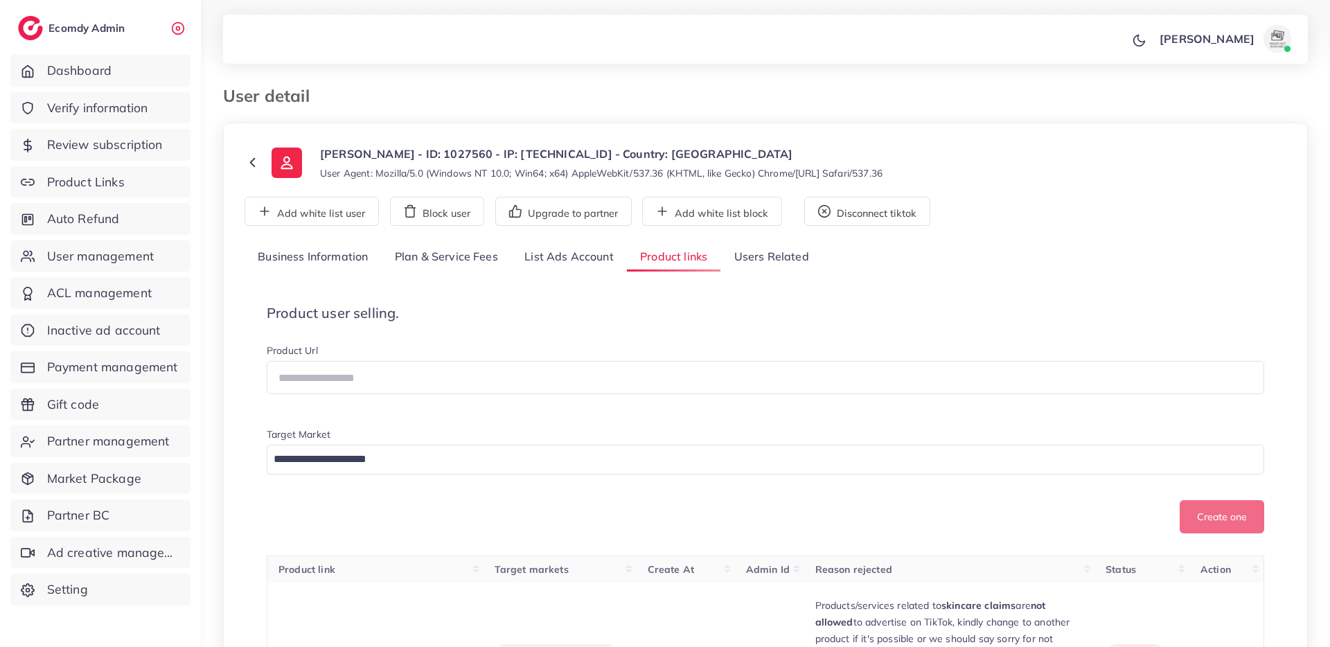
click at [564, 260] on link "List Ads Account" at bounding box center [569, 257] width 116 height 30
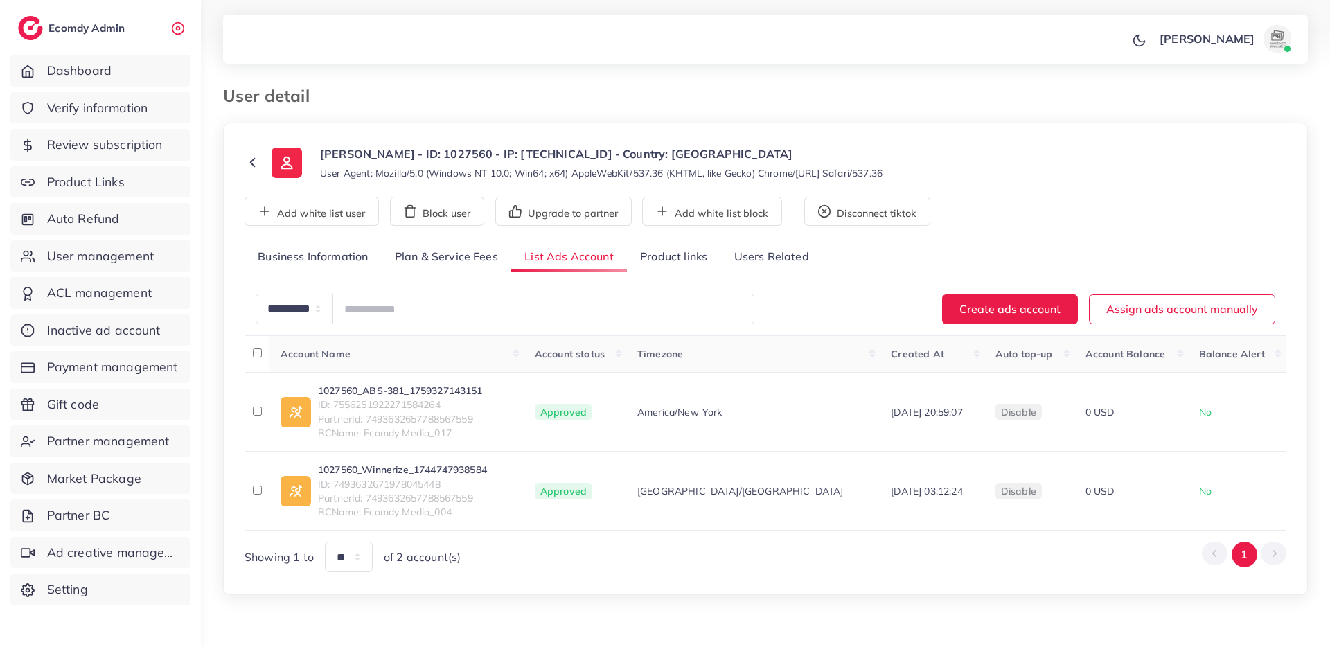
click at [435, 261] on link "Plan & Service Fees" at bounding box center [447, 257] width 130 height 30
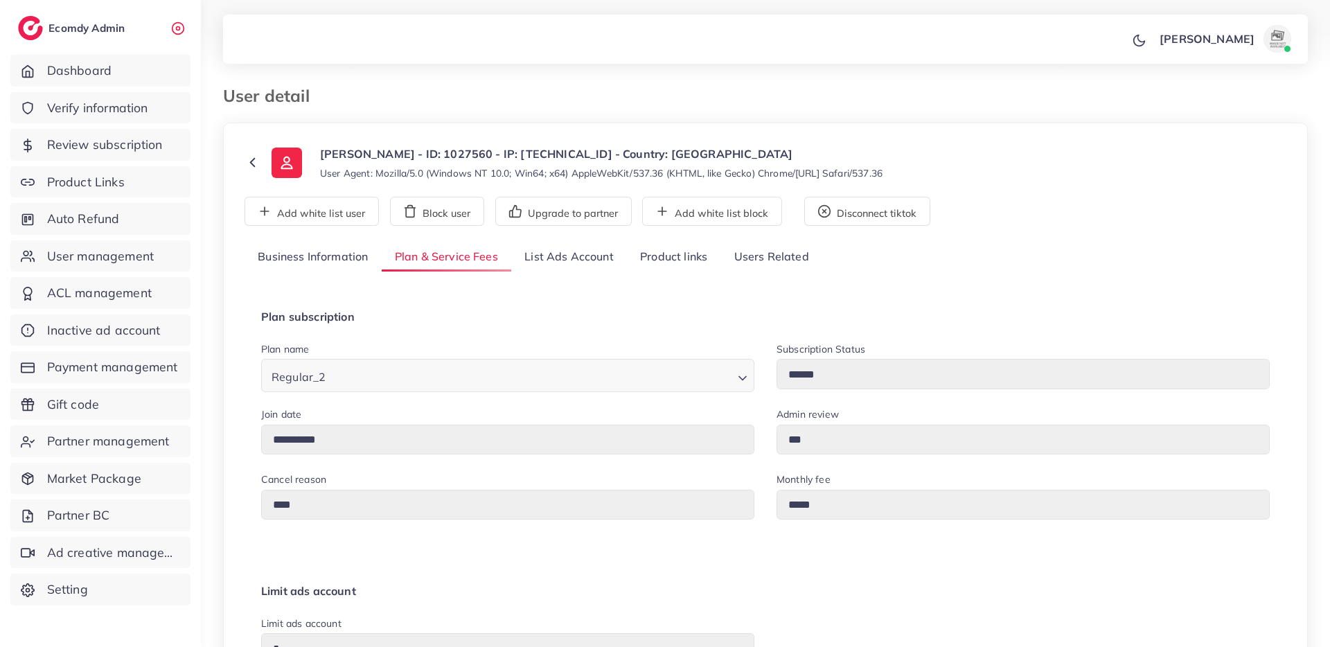
click at [669, 260] on link "Product links" at bounding box center [673, 257] width 93 height 30
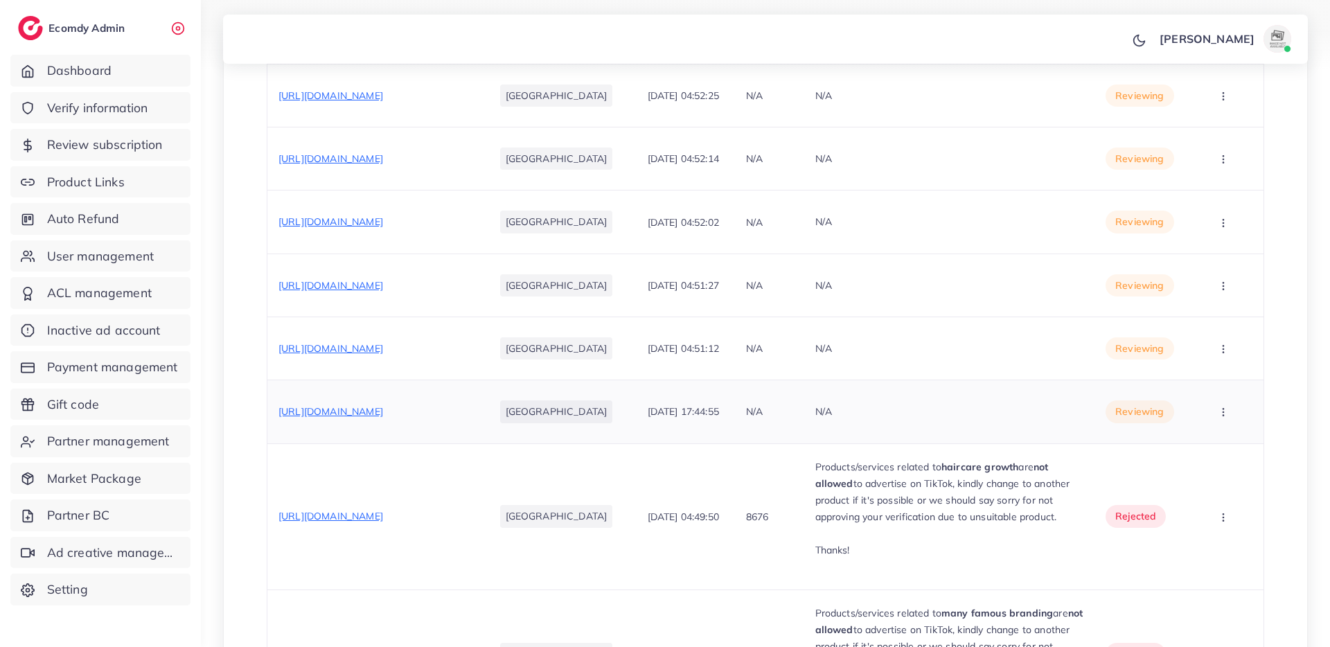
scroll to position [1760, 0]
click at [383, 404] on span "https://smoothnglow.com/products/remington-botanicals-hair-straightener-s5860?_…" at bounding box center [330, 410] width 105 height 12
click at [1226, 422] on button "button" at bounding box center [1224, 410] width 48 height 31
click at [1213, 445] on link "Approve" at bounding box center [1206, 453] width 109 height 30
click at [366, 353] on div "https://dubaidazeel.shop/products/fa-makeup-deal-04" at bounding box center [330, 348] width 105 height 14
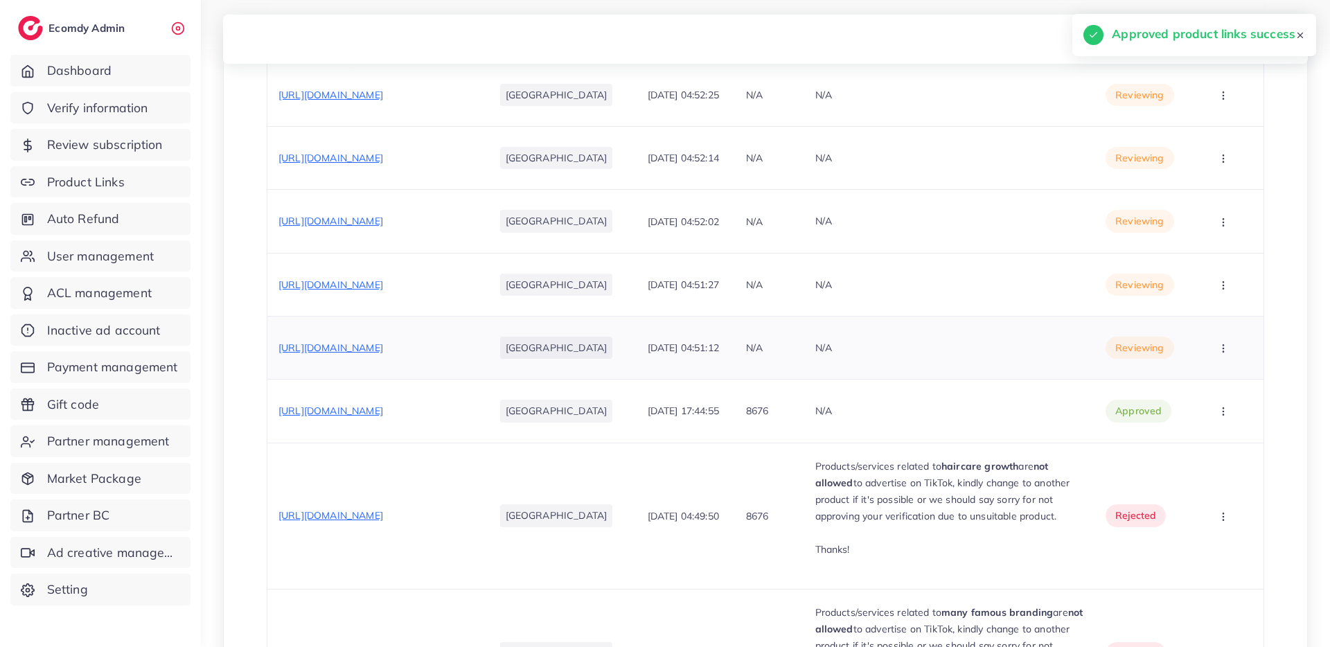
click at [368, 344] on span "https://dubaidazeel.shop/products/fa-makeup-deal-04" at bounding box center [330, 347] width 105 height 12
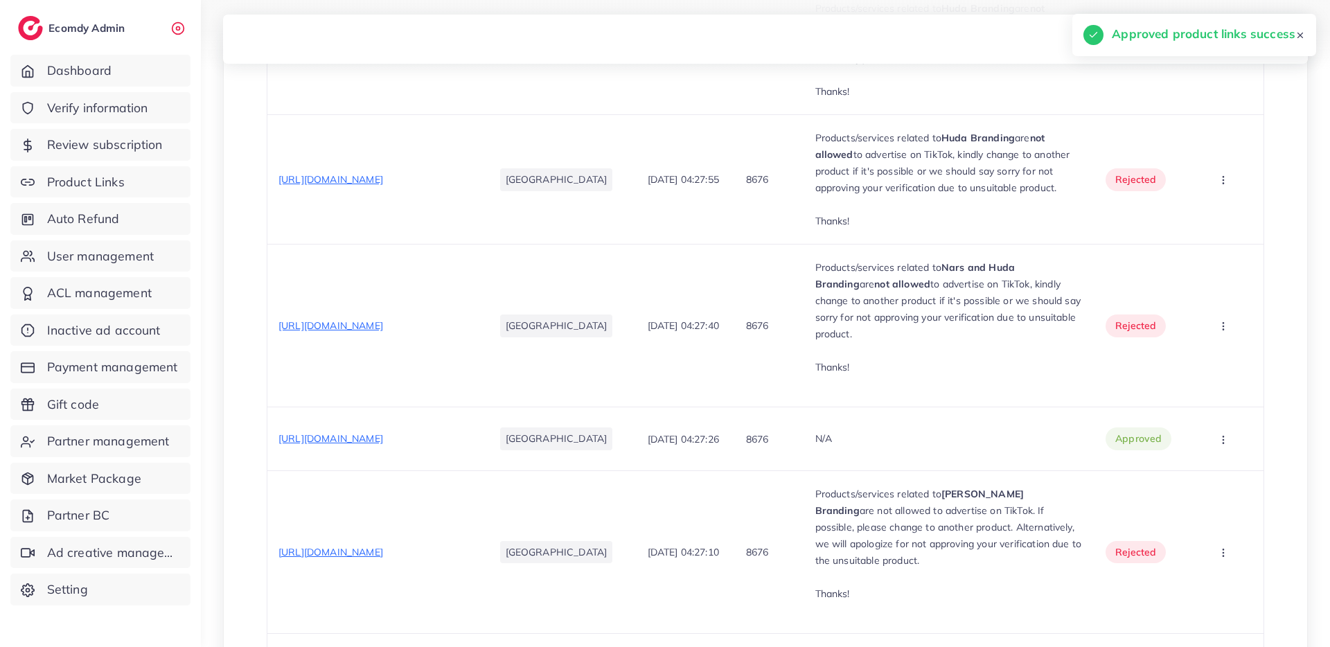
scroll to position [3718, 0]
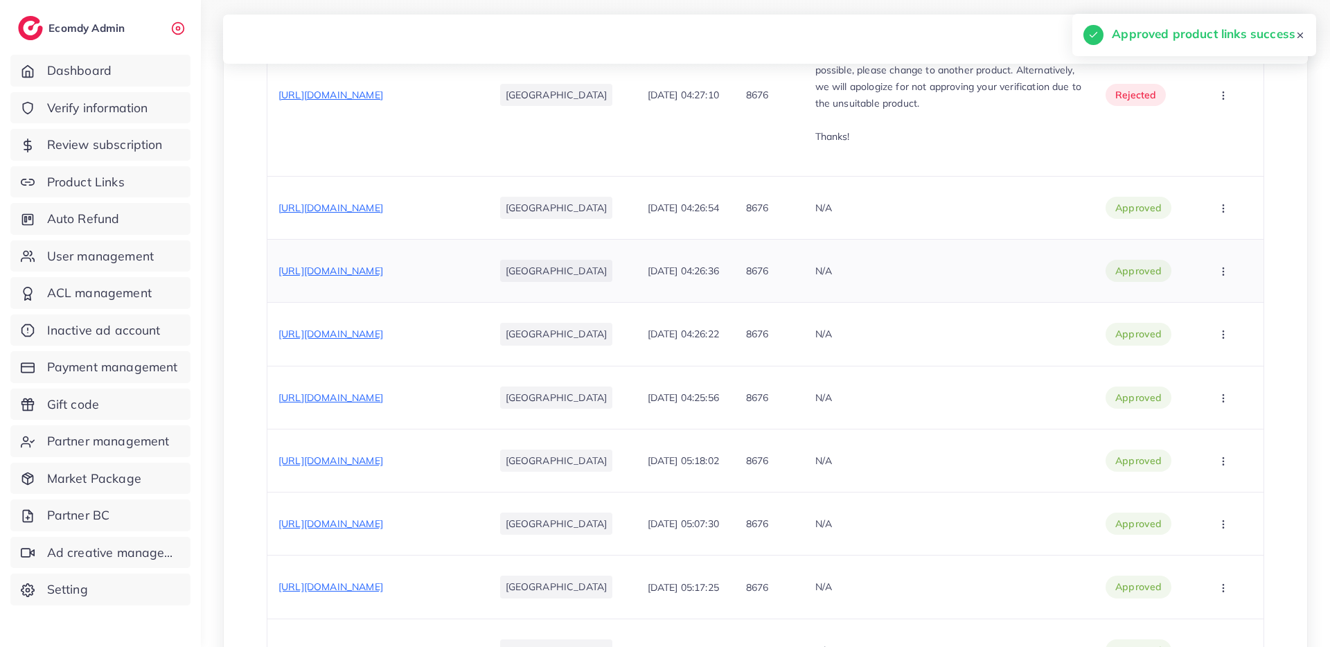
click at [376, 265] on span "https://kkmakeupdeals.myshopify.com/products/azadi-deal-in-1999-only" at bounding box center [330, 271] width 105 height 12
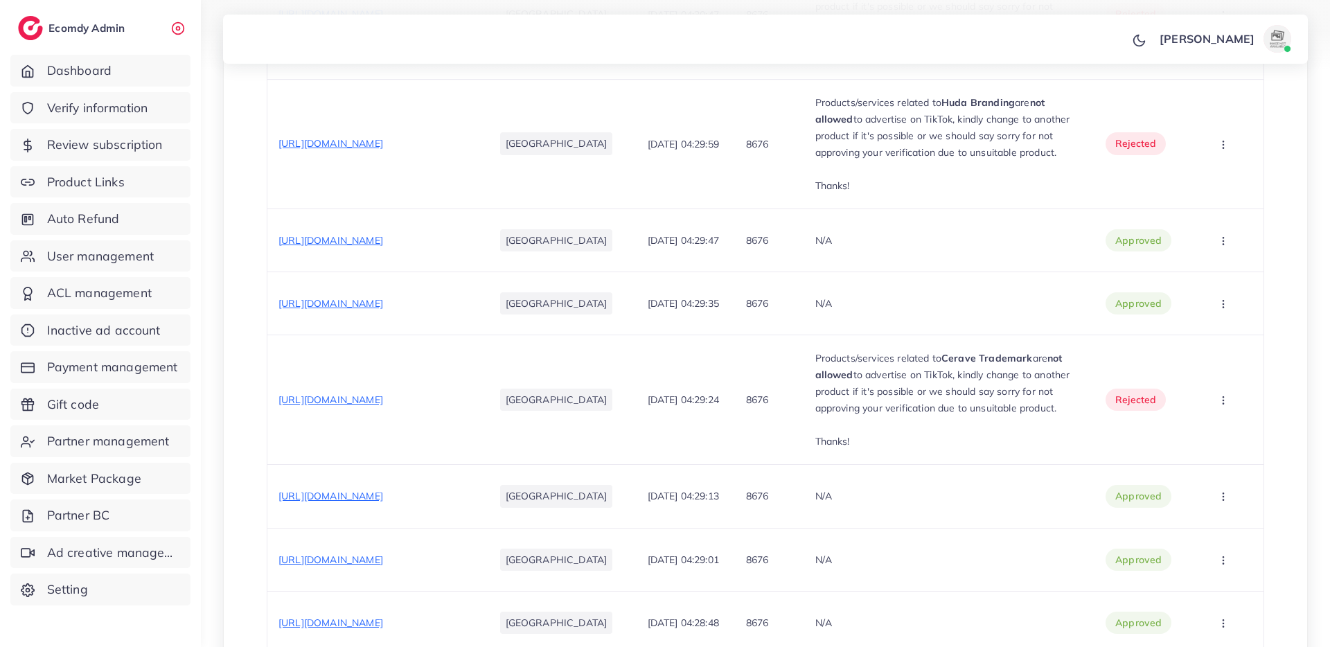
scroll to position [2527, 0]
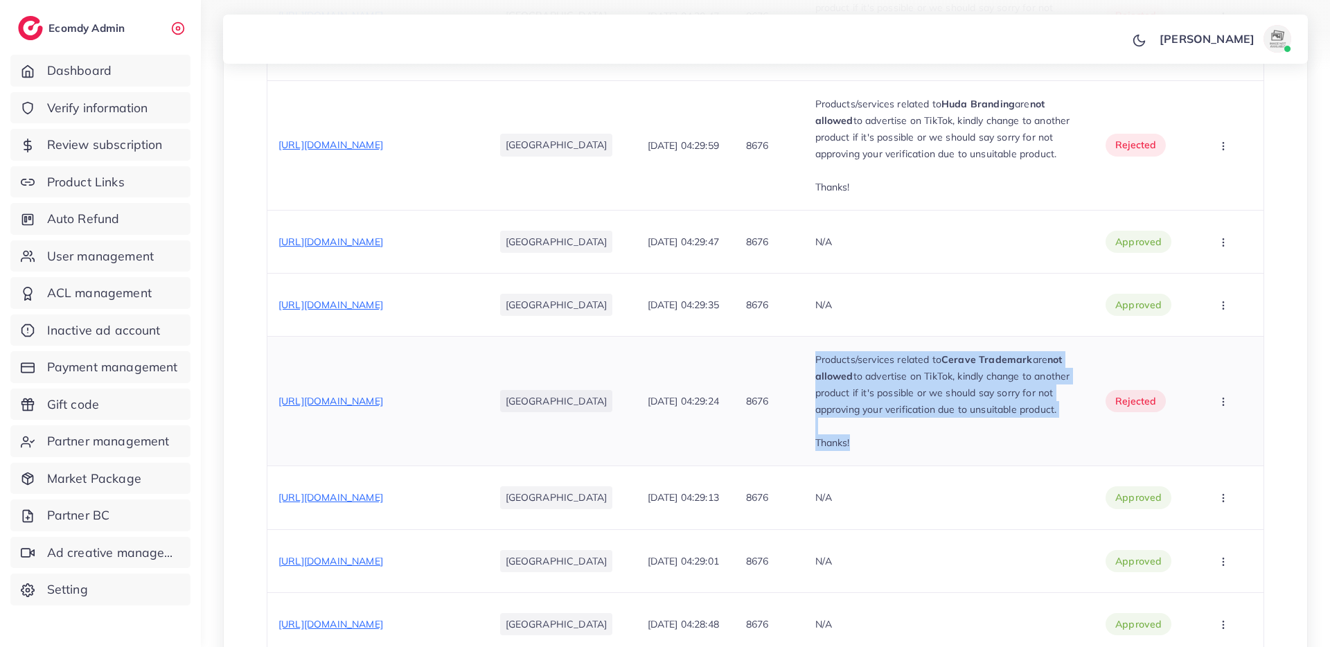
drag, startPoint x: 804, startPoint y: 361, endPoint x: 863, endPoint y: 461, distance: 115.8
click at [863, 461] on td "Products/services related to Cerave Trademark are not allowed to advertise on T…" at bounding box center [949, 402] width 291 height 130
copy div "Products/services related to Cerave Trademark are not allowed to advertise on T…"
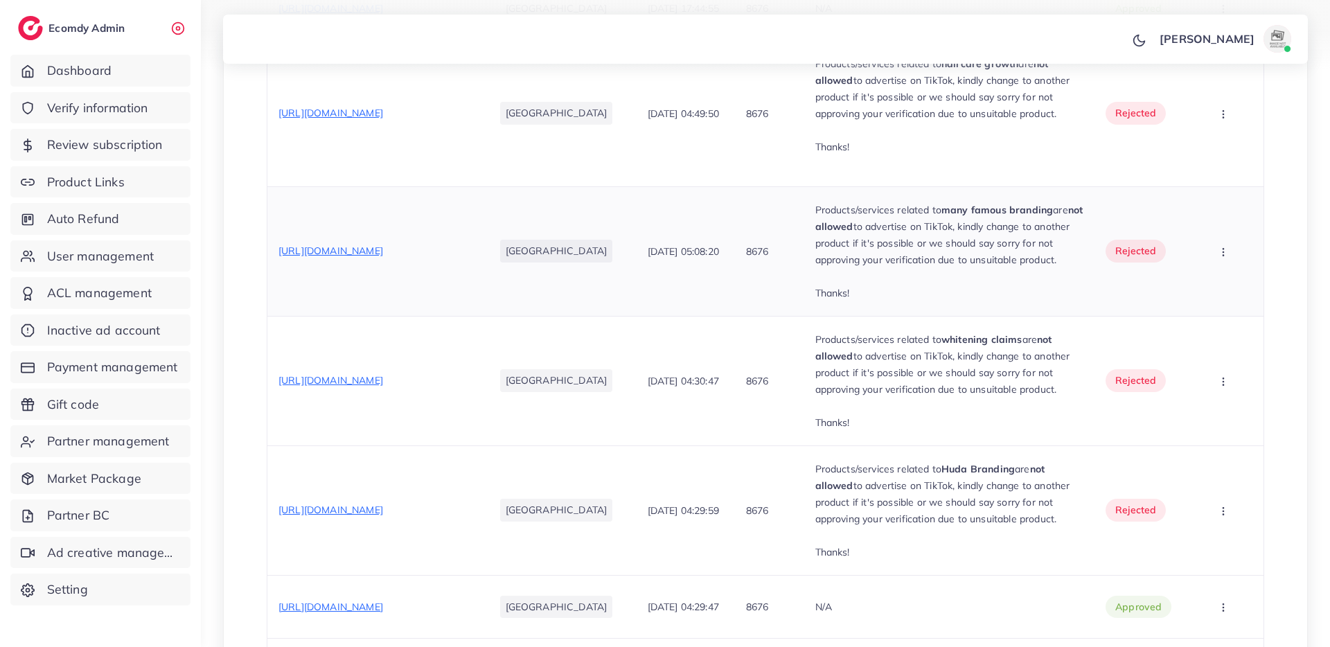
scroll to position [1830, 0]
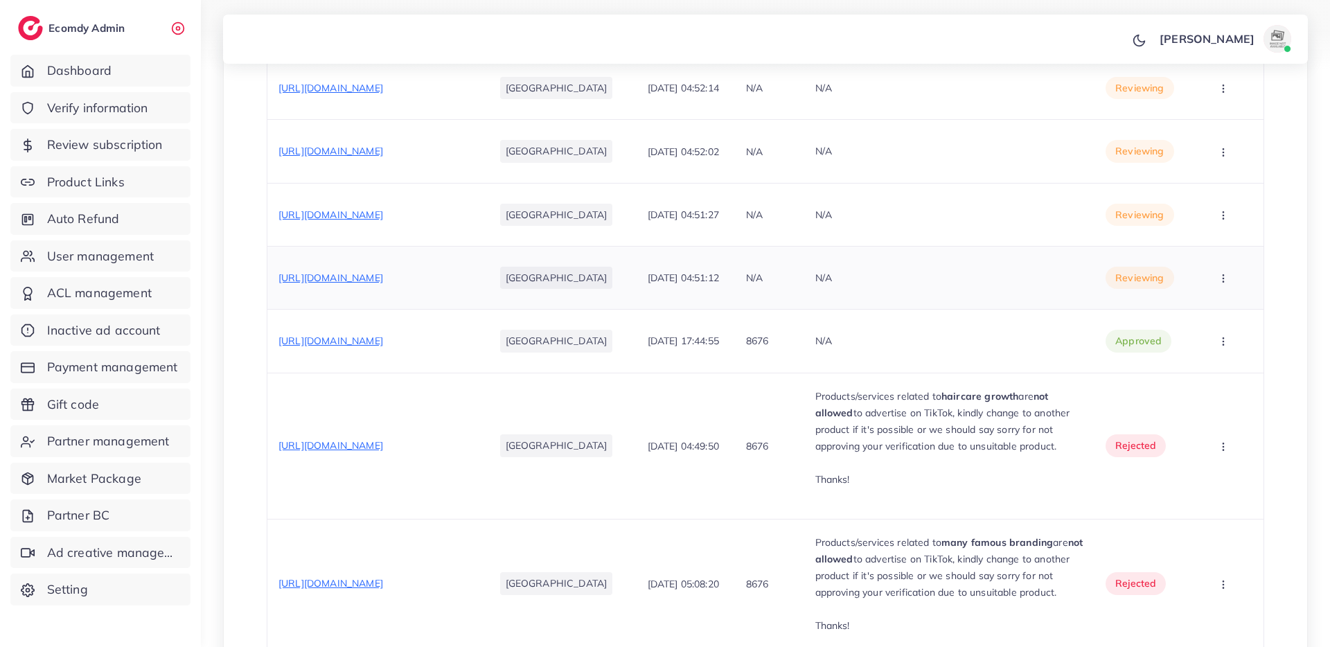
click at [1218, 275] on icon "button" at bounding box center [1223, 278] width 11 height 11
drag, startPoint x: 1211, startPoint y: 345, endPoint x: 1204, endPoint y: 321, distance: 24.5
click at [1211, 346] on span "Reject" at bounding box center [1198, 351] width 33 height 14
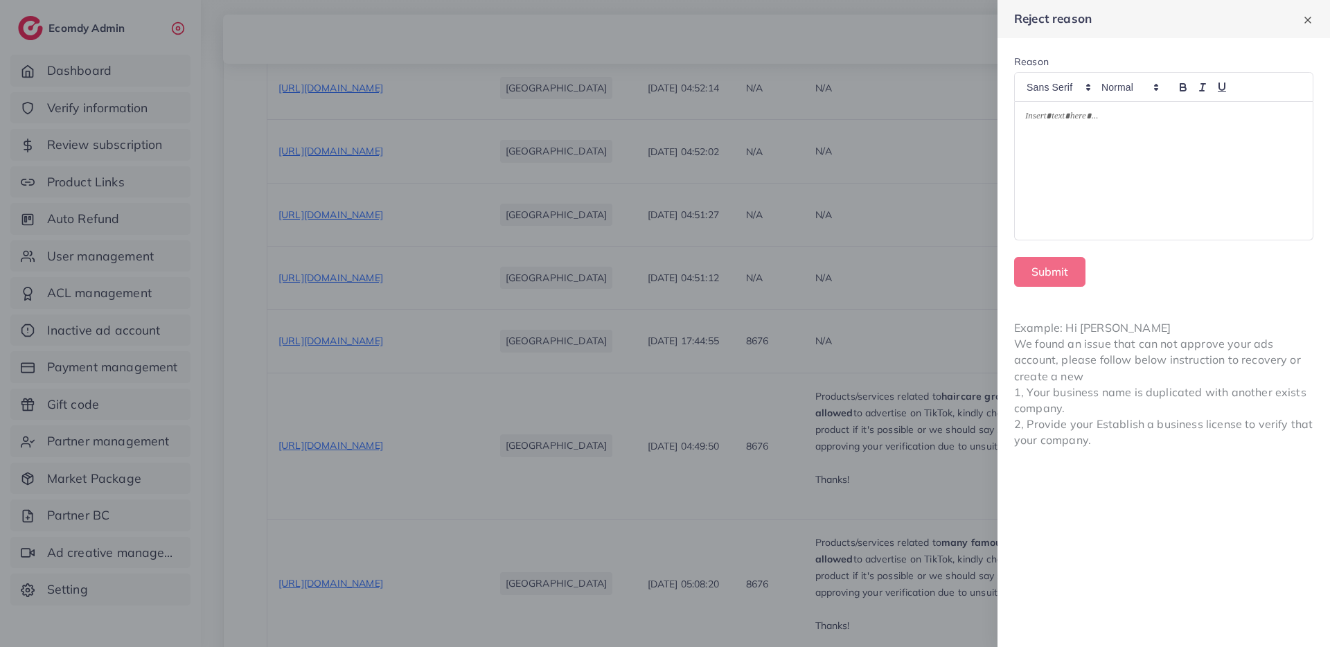
click at [1143, 186] on div at bounding box center [1164, 171] width 298 height 139
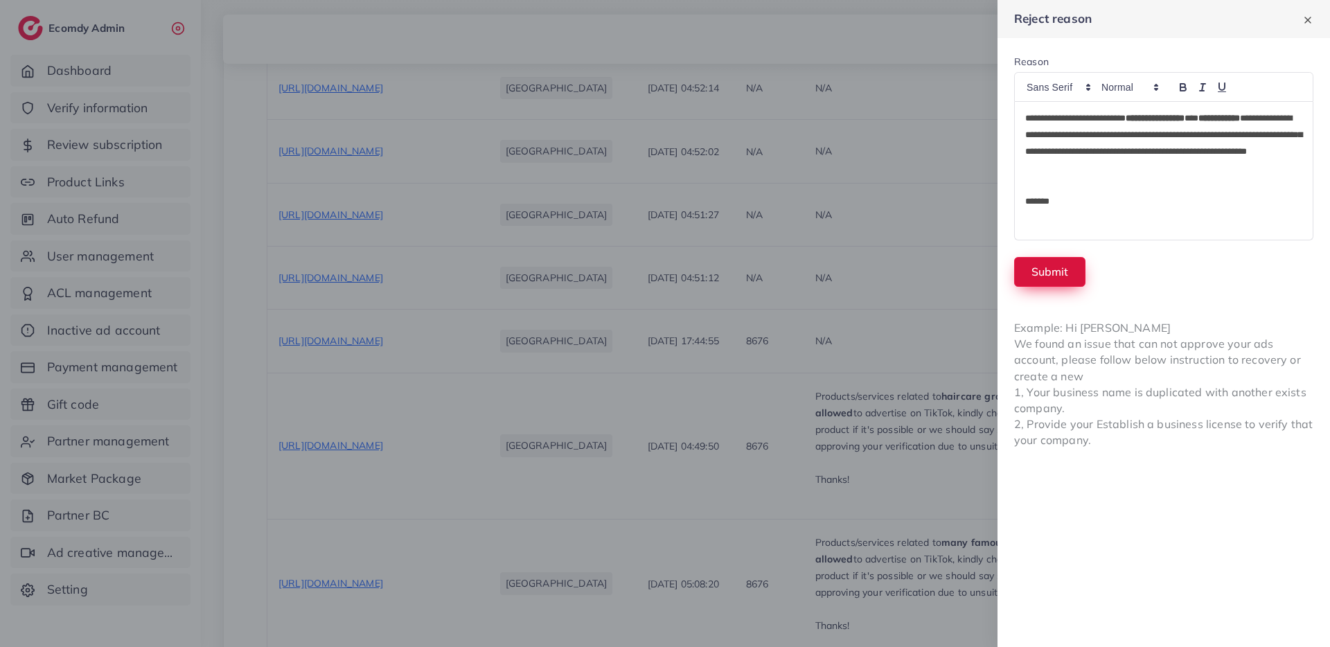
click at [1059, 271] on button "Submit" at bounding box center [1049, 272] width 71 height 30
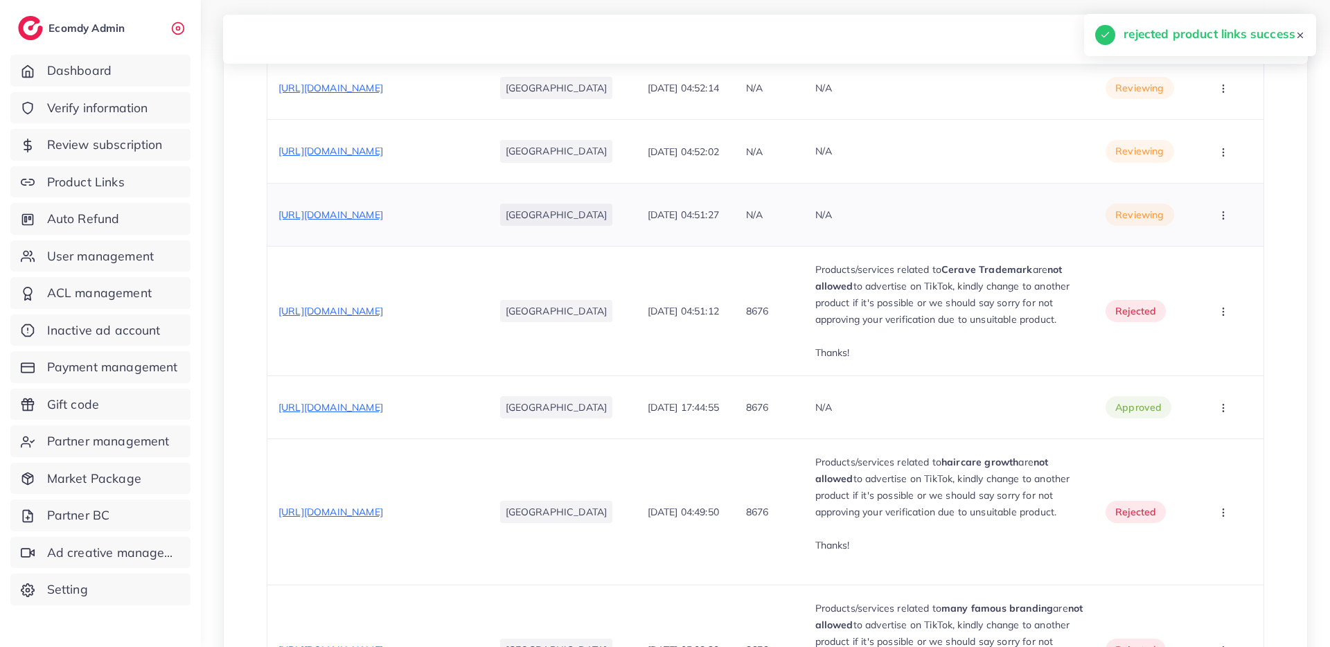
click at [353, 211] on span "https://dubaidazeel.shop/products/fa-makeup-deal-05" at bounding box center [330, 214] width 105 height 12
click at [1218, 220] on icon "button" at bounding box center [1223, 215] width 11 height 11
drag, startPoint x: 1204, startPoint y: 247, endPoint x: 1115, endPoint y: 221, distance: 93.1
click at [1204, 248] on link "Approve" at bounding box center [1206, 257] width 109 height 30
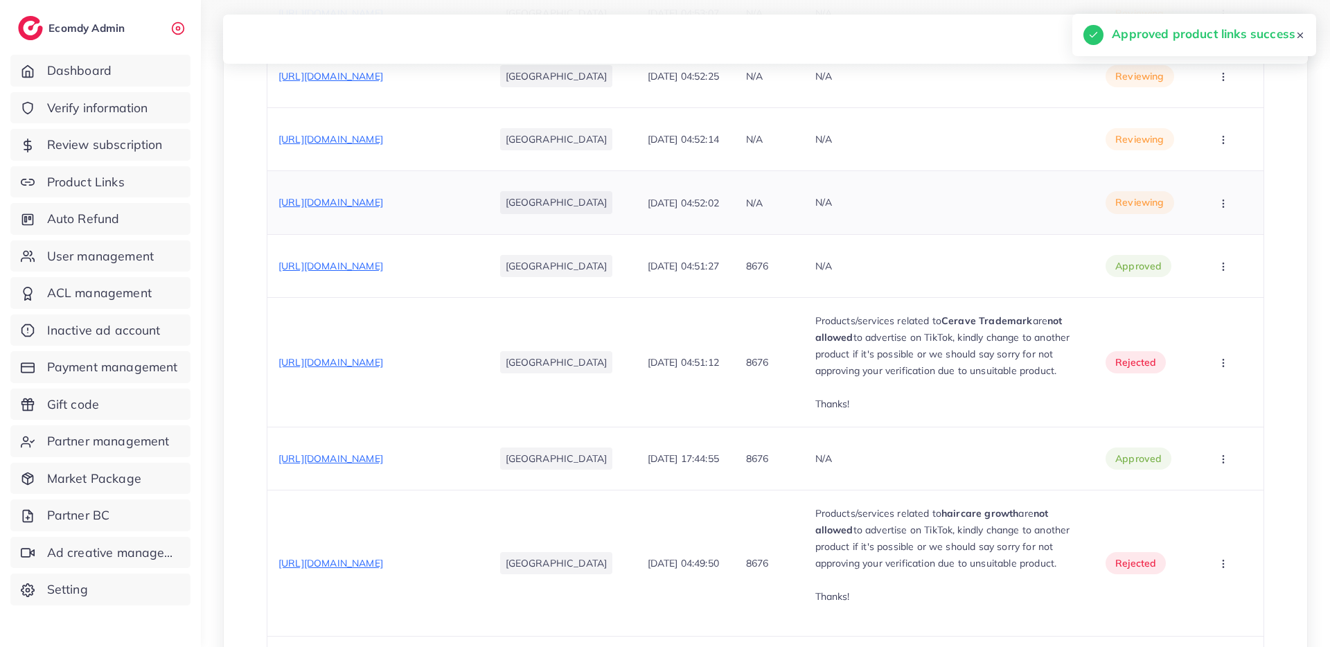
scroll to position [1725, 0]
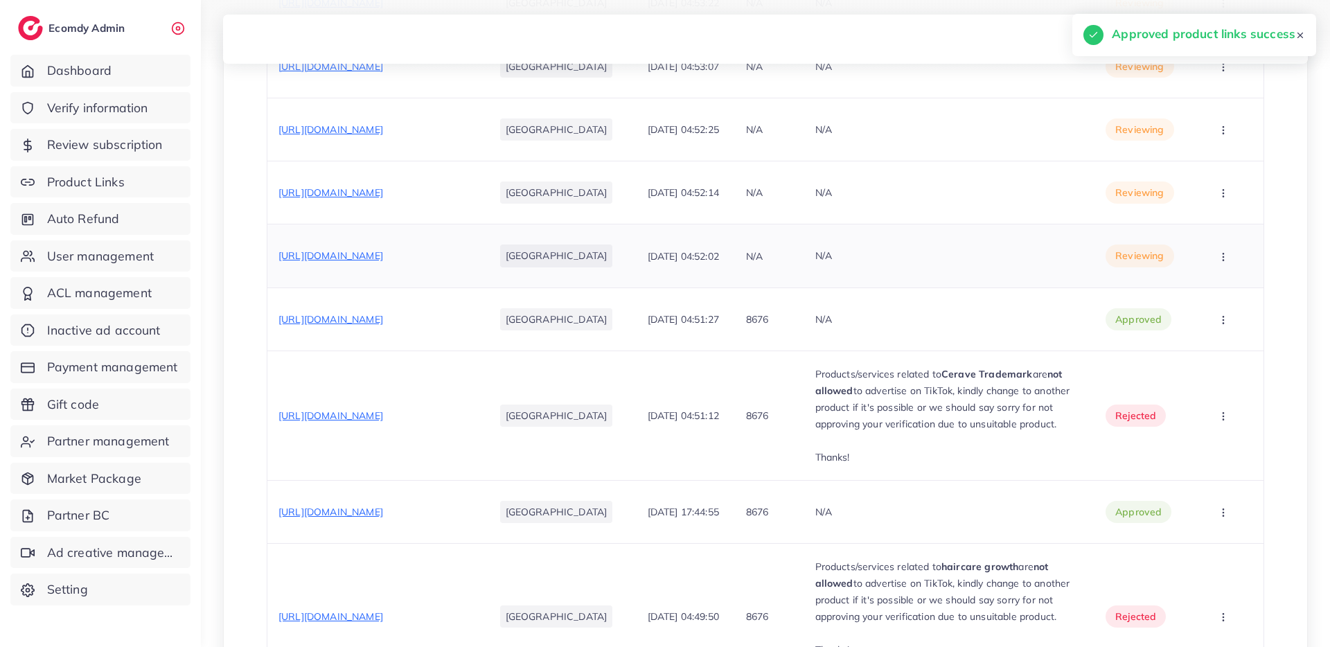
click at [355, 249] on span "https://dubaidazeel.shop/products/fa-makeup-deal-03" at bounding box center [330, 255] width 105 height 12
click at [1236, 252] on button "button" at bounding box center [1224, 255] width 48 height 31
drag, startPoint x: 1219, startPoint y: 298, endPoint x: 1134, endPoint y: 288, distance: 85.1
click at [1219, 298] on span "Approve" at bounding box center [1205, 298] width 46 height 14
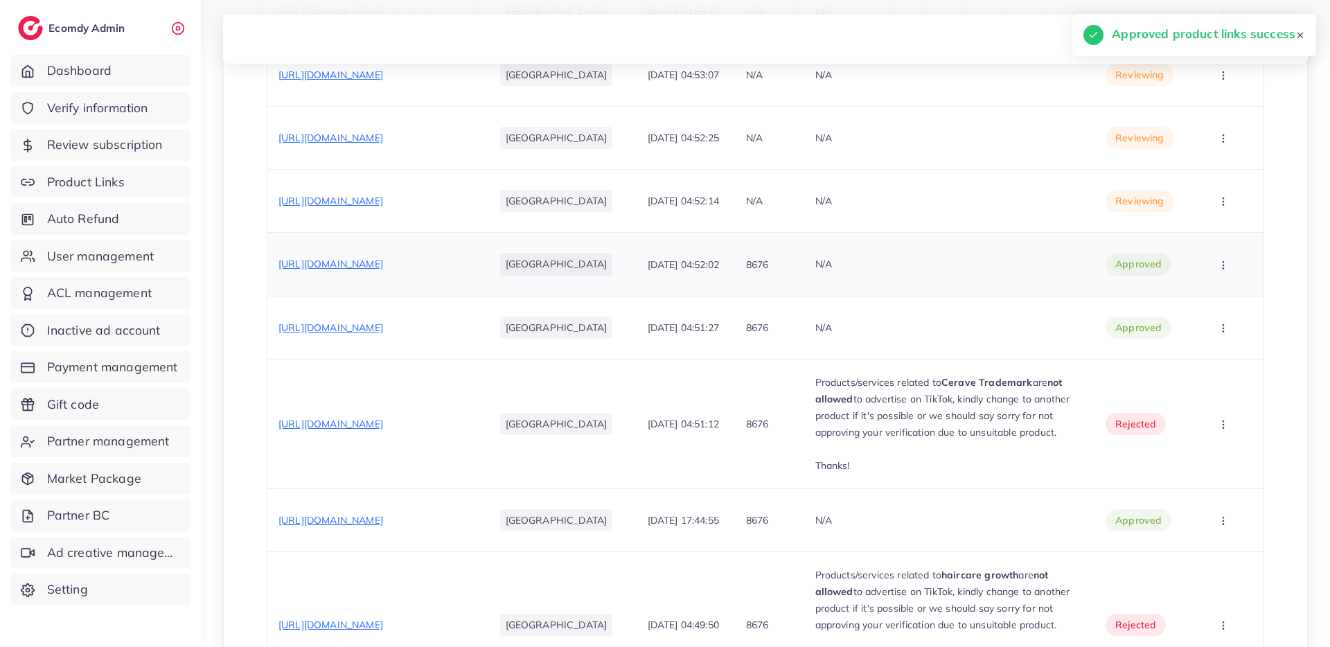
scroll to position [1706, 0]
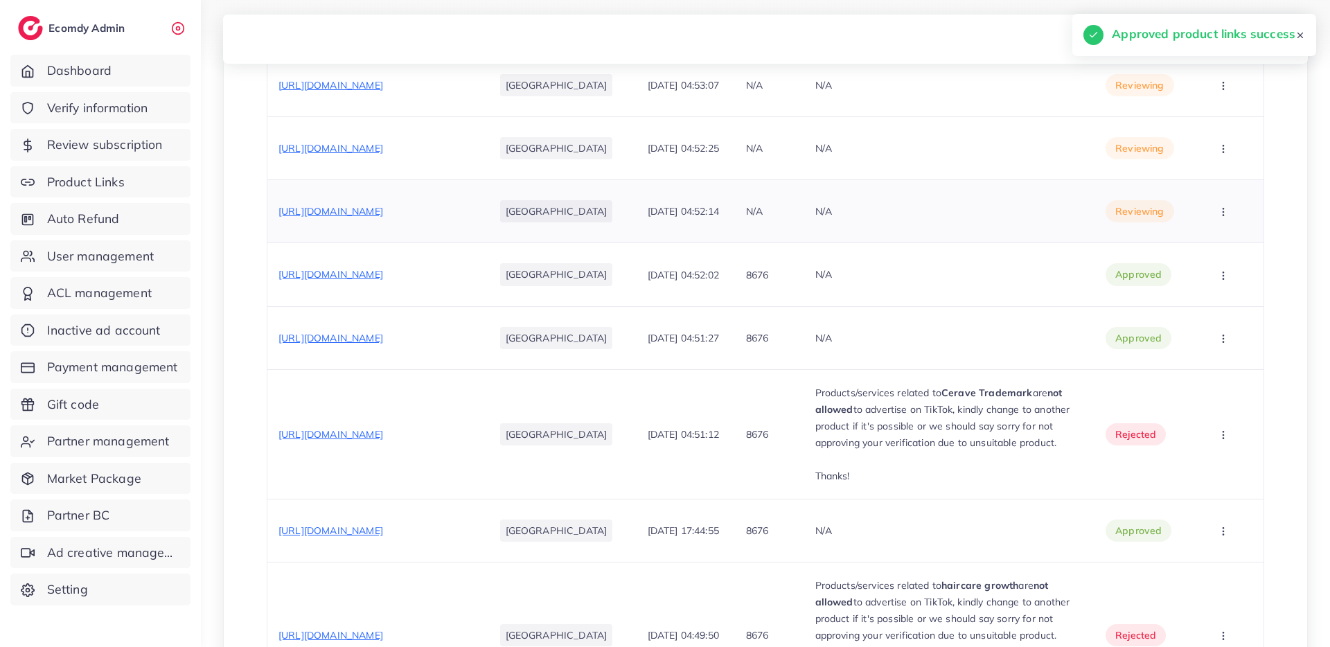
click at [383, 205] on span "https://dubaidazeel.shop/products/fa-makeup-deal-02" at bounding box center [330, 211] width 105 height 12
click at [1222, 214] on icon "button" at bounding box center [1223, 211] width 11 height 11
drag, startPoint x: 1217, startPoint y: 246, endPoint x: 1206, endPoint y: 242, distance: 11.6
click at [1217, 247] on span "Approve" at bounding box center [1205, 254] width 46 height 14
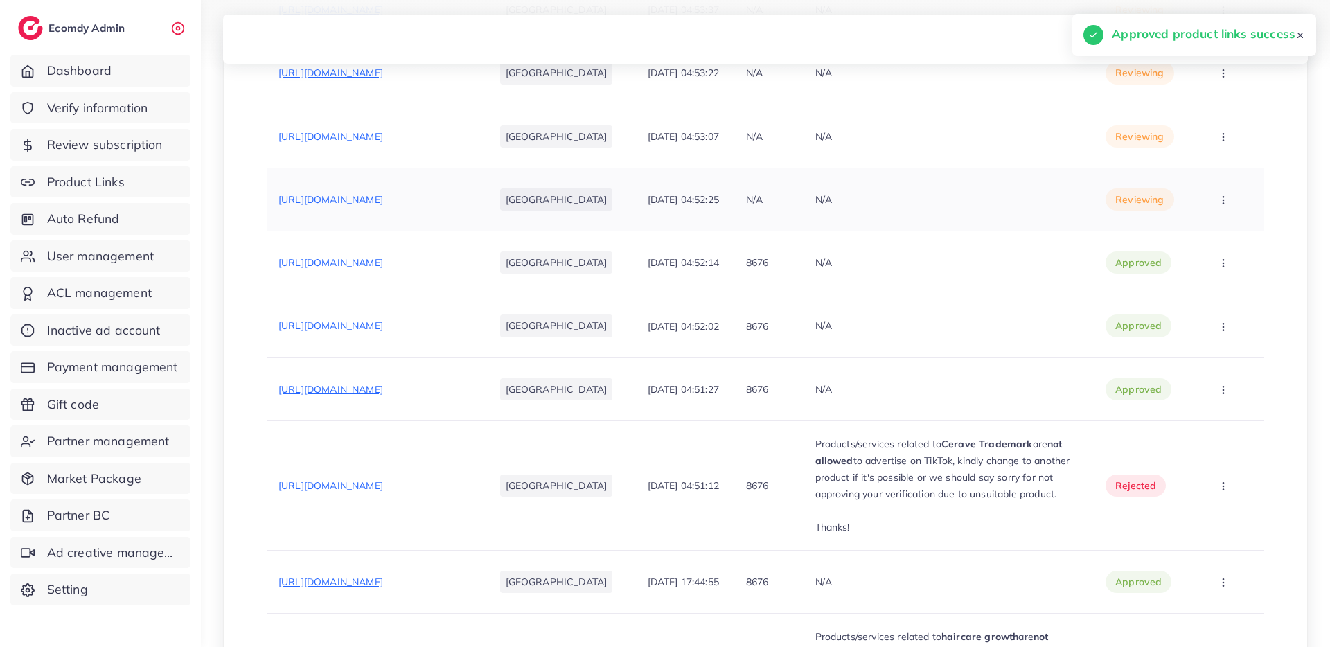
scroll to position [1437, 0]
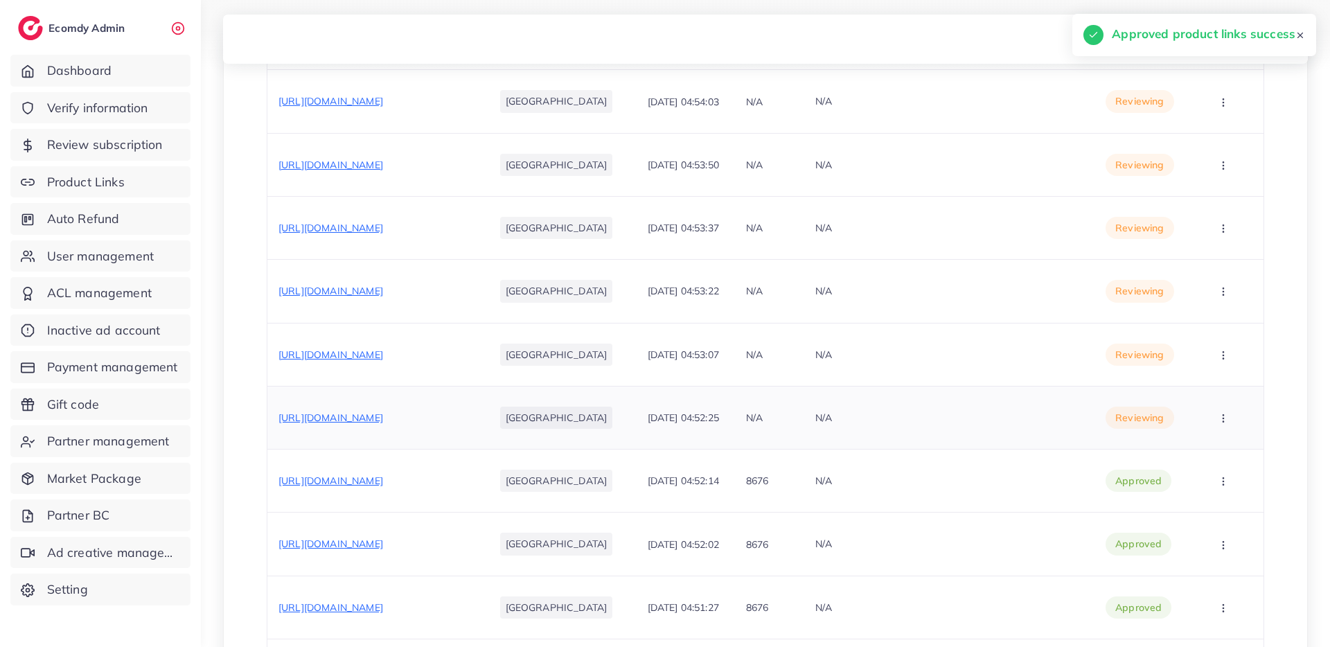
click at [383, 411] on span "https://dubaidazeel.shop/products/fa-makeup-deal-01" at bounding box center [330, 417] width 105 height 12
click at [1227, 416] on button "button" at bounding box center [1224, 417] width 48 height 31
drag, startPoint x: 1218, startPoint y: 449, endPoint x: 1137, endPoint y: 413, distance: 89.0
click at [1218, 449] on link "Approve" at bounding box center [1206, 460] width 109 height 30
click at [383, 354] on div "https://dubaidazeel.shop/products/black-makeup-kit-deal" at bounding box center [330, 355] width 105 height 14
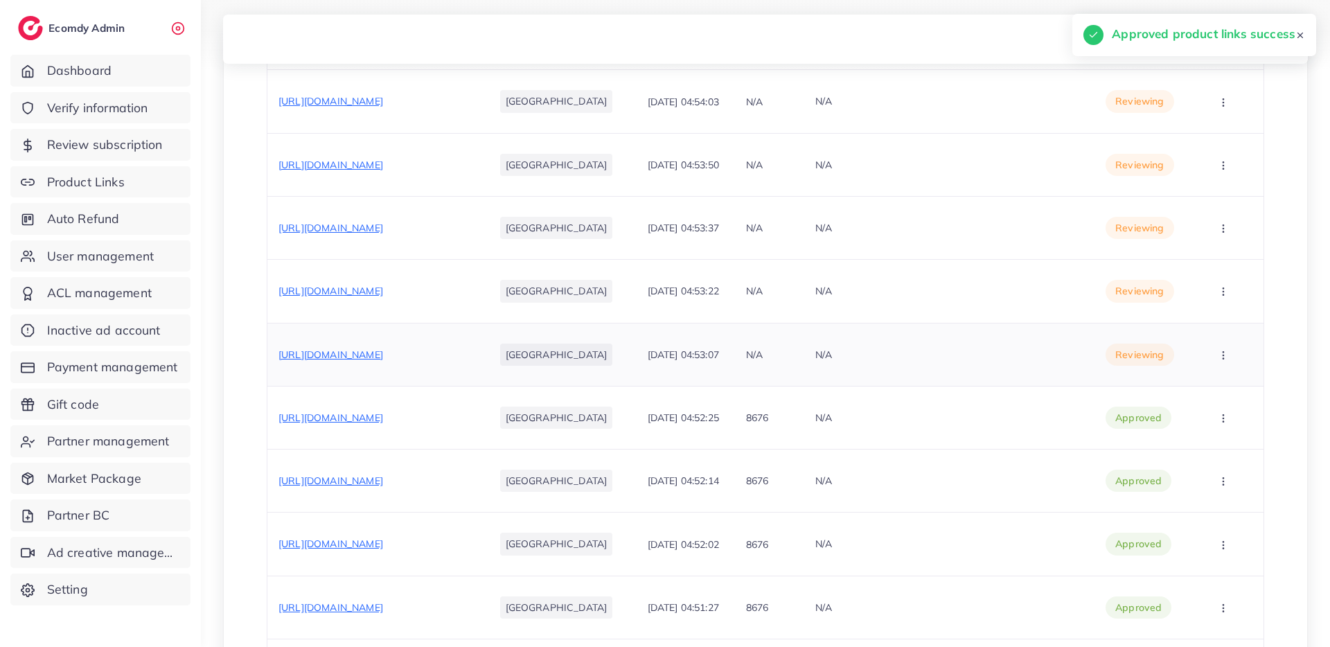
click at [383, 348] on span "https://dubaidazeel.shop/products/black-makeup-kit-deal" at bounding box center [330, 354] width 105 height 12
click at [1224, 355] on icon "button" at bounding box center [1223, 355] width 11 height 11
click at [1225, 393] on span "Approve" at bounding box center [1205, 397] width 46 height 14
click at [383, 285] on span "https://dubaidazeel.shop/products/pink-mini-kit" at bounding box center [330, 291] width 105 height 12
click at [1225, 293] on icon "button" at bounding box center [1223, 291] width 11 height 11
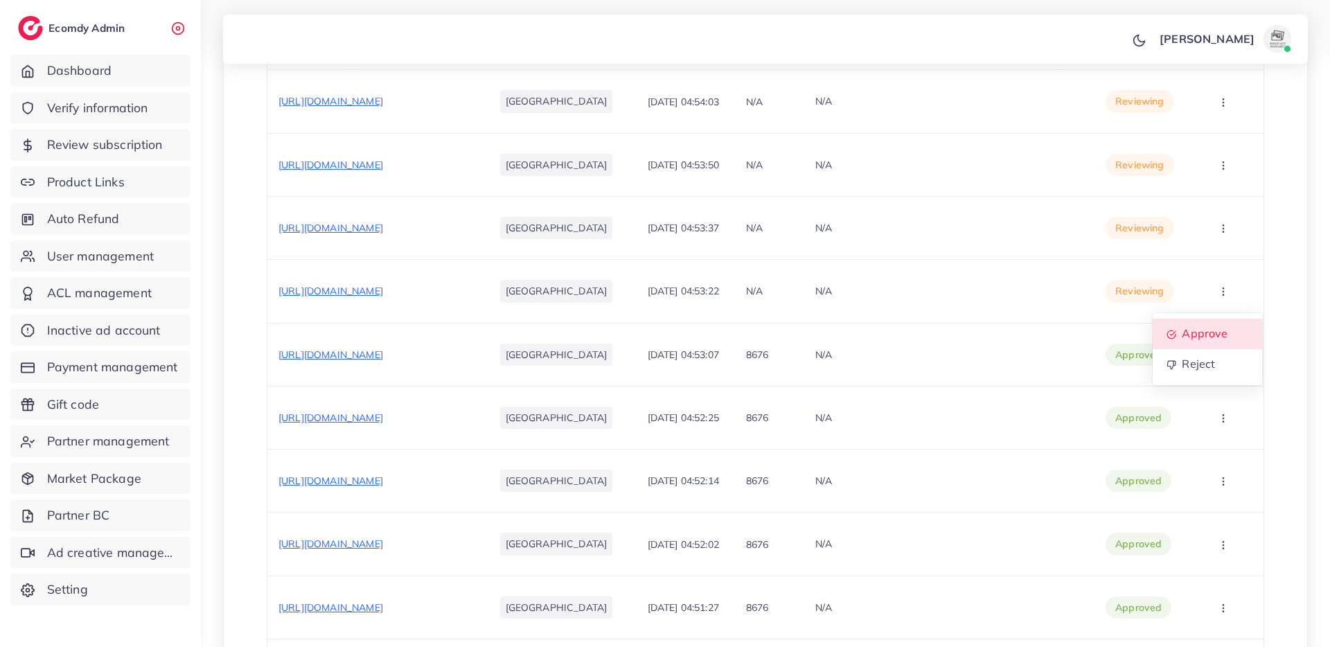
drag, startPoint x: 1223, startPoint y: 332, endPoint x: 1168, endPoint y: 287, distance: 70.9
click at [1223, 333] on span "Approve" at bounding box center [1205, 333] width 46 height 14
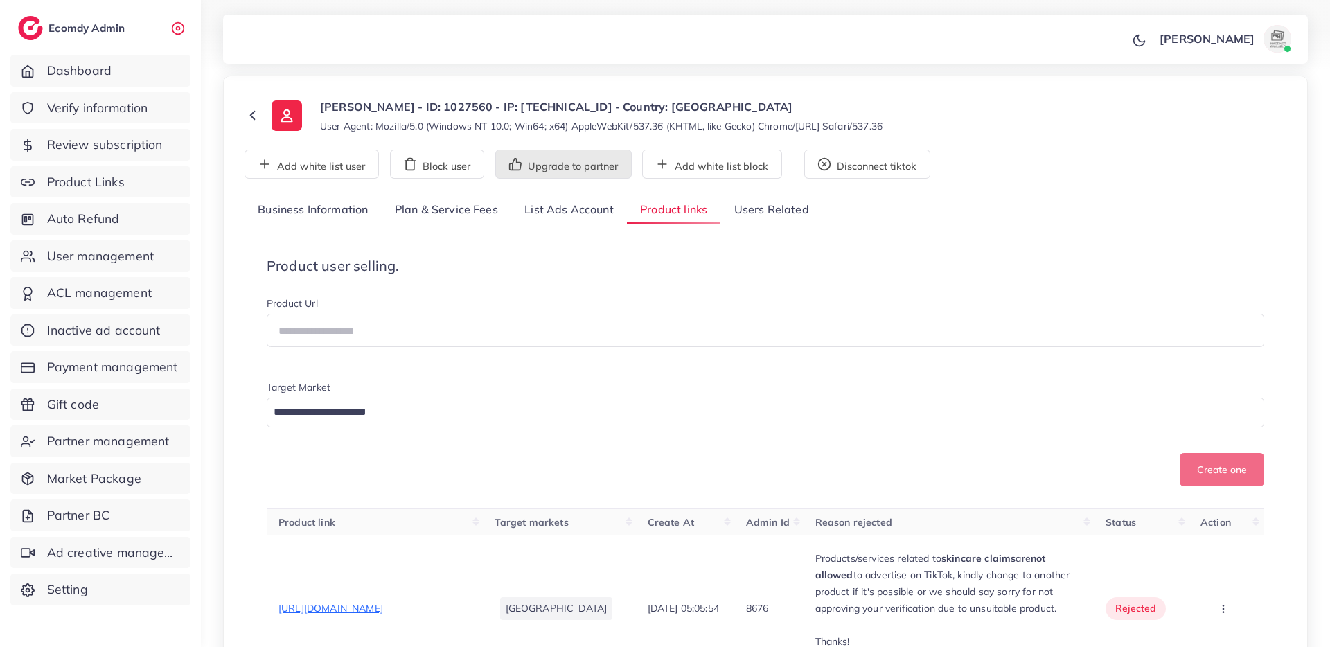
scroll to position [0, 0]
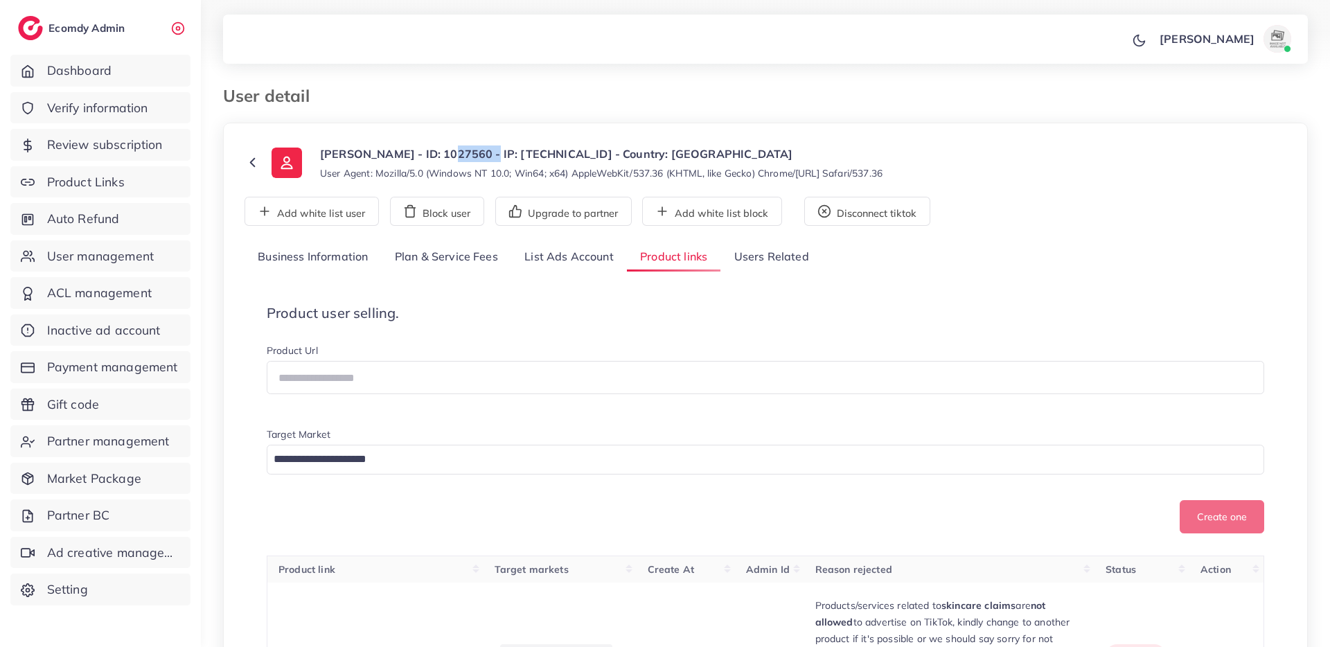
drag, startPoint x: 437, startPoint y: 153, endPoint x: 479, endPoint y: 152, distance: 41.6
click at [479, 152] on p "Abdullah malik - ID: 1027560 - IP: 2407:aa80:116:9976:6e:ba44:ac0d:29ba - Count…" at bounding box center [601, 153] width 562 height 17
copy p "1027560"
click at [314, 258] on link "Business Information" at bounding box center [312, 257] width 137 height 30
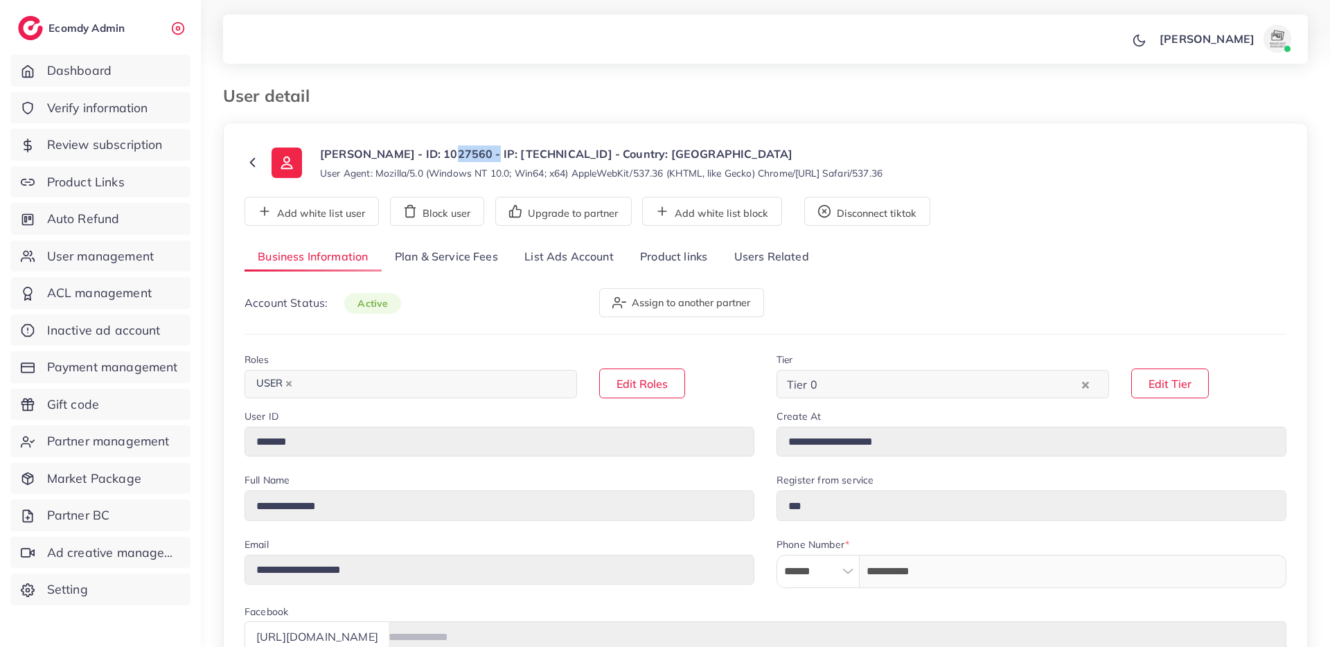
click at [482, 260] on link "Plan & Service Fees" at bounding box center [447, 257] width 130 height 30
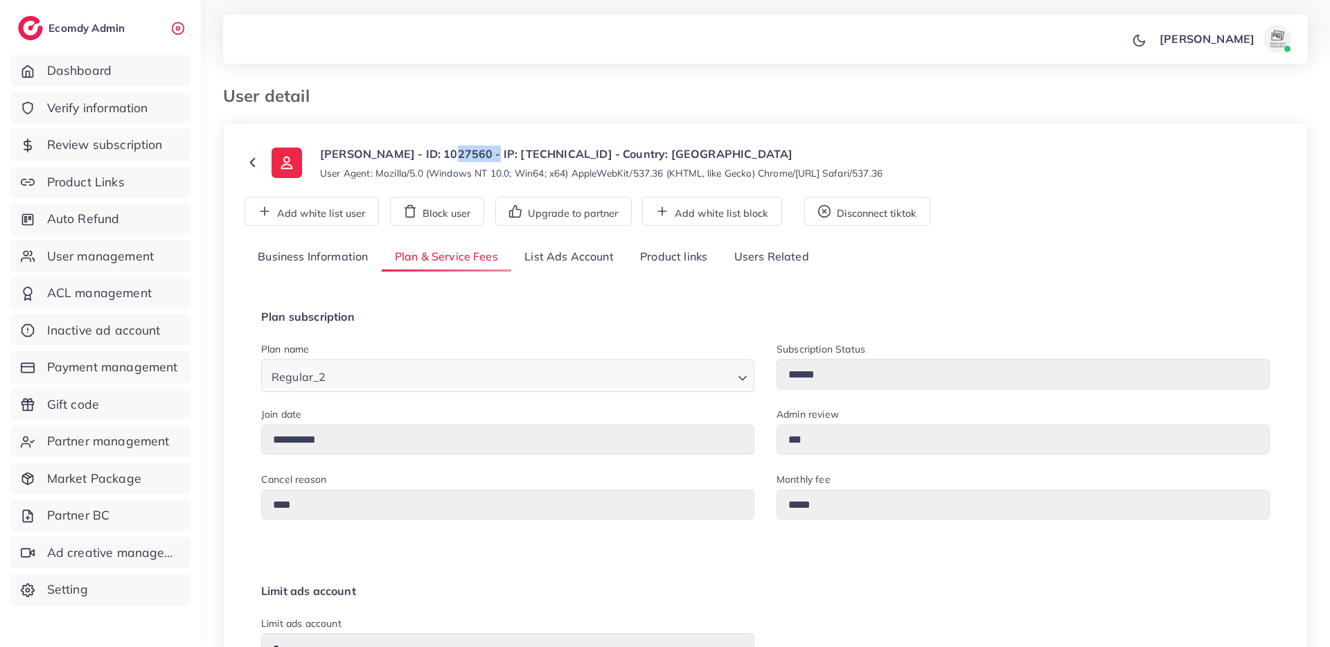
click at [530, 260] on link "List Ads Account" at bounding box center [569, 257] width 116 height 30
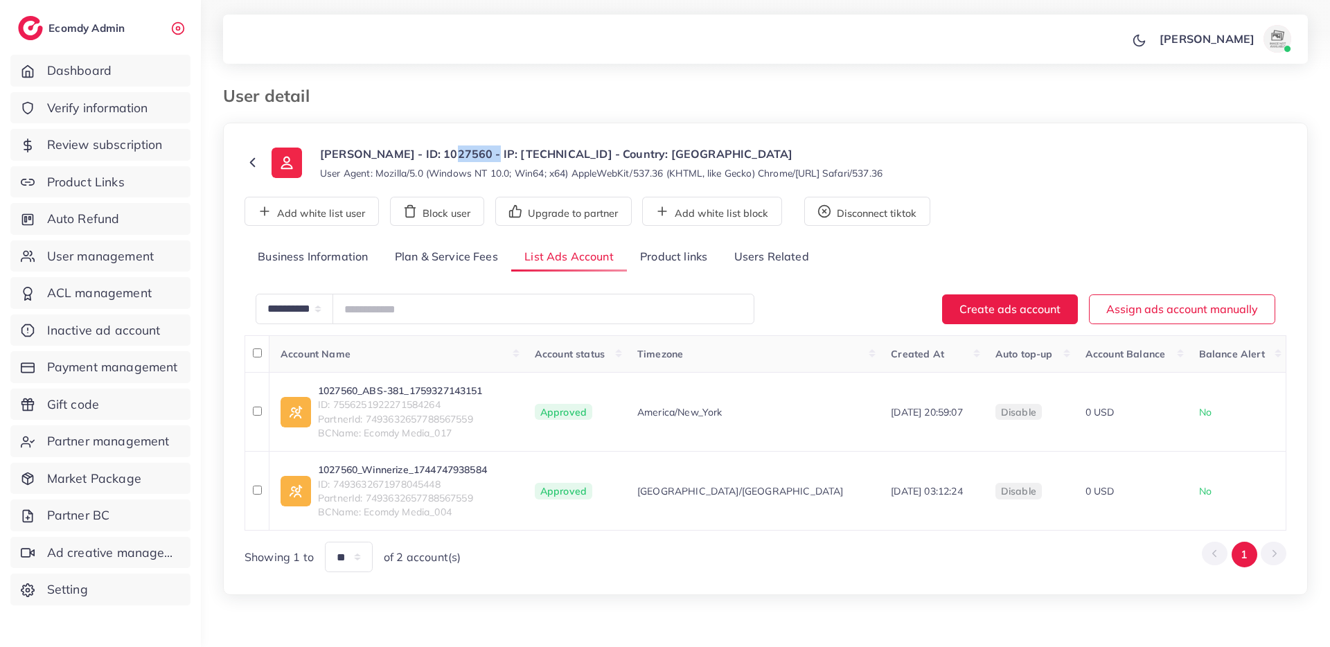
click at [357, 262] on link "Business Information" at bounding box center [312, 257] width 137 height 30
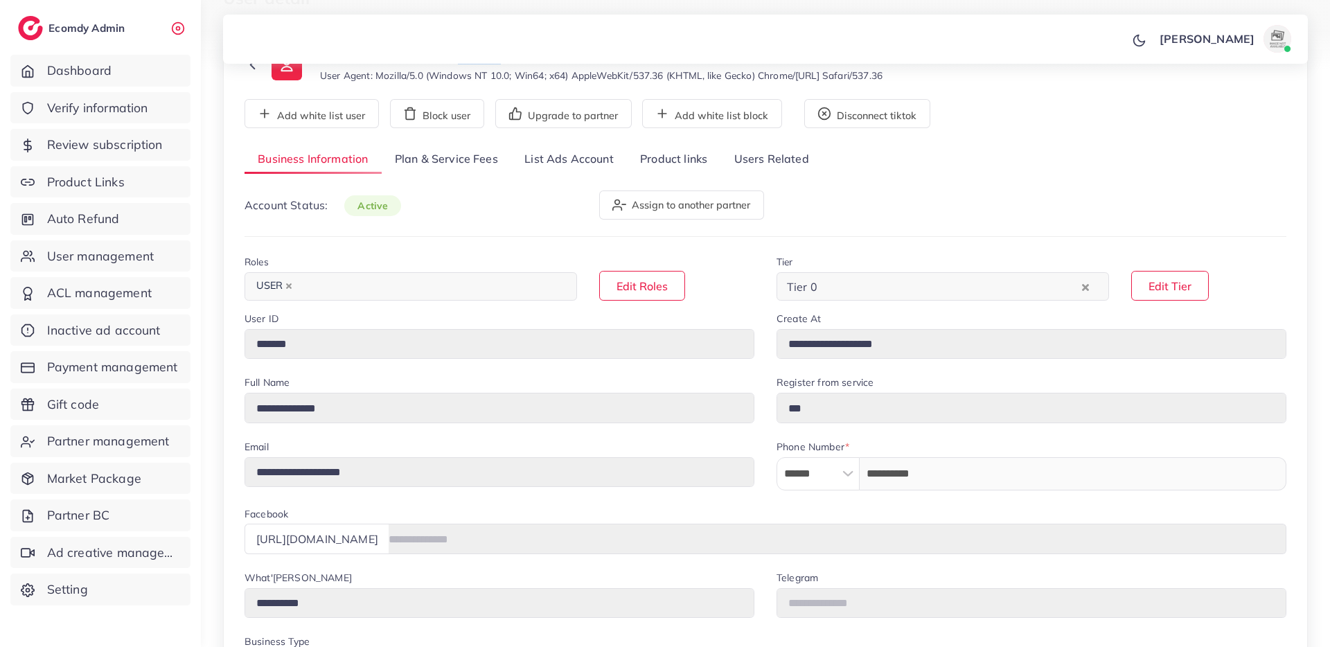
scroll to position [70, 0]
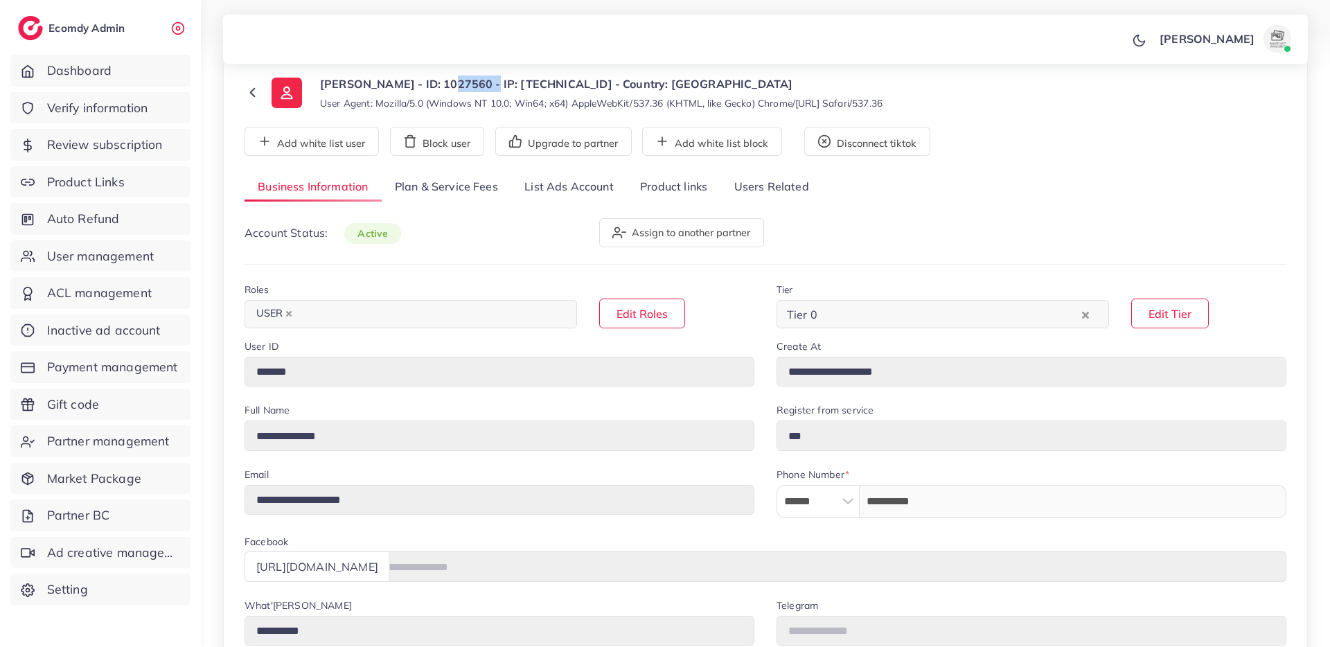
click at [450, 185] on link "Plan & Service Fees" at bounding box center [447, 187] width 130 height 30
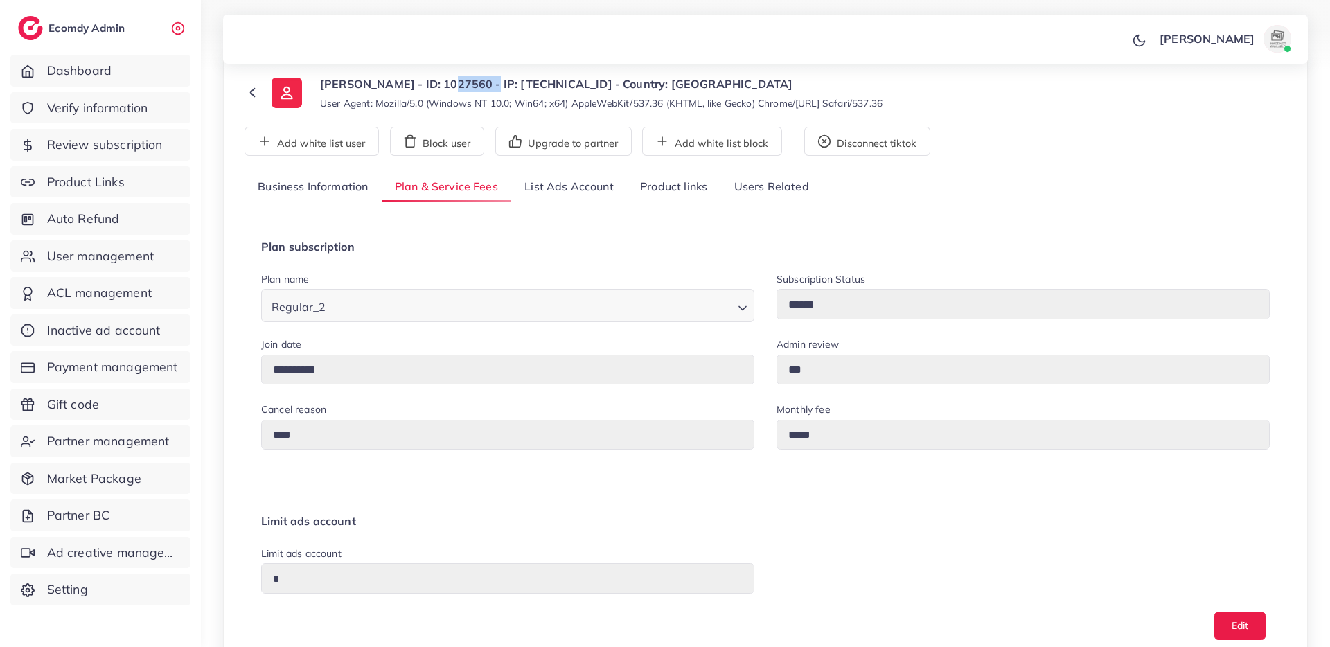
click at [348, 197] on link "Business Information" at bounding box center [312, 187] width 137 height 30
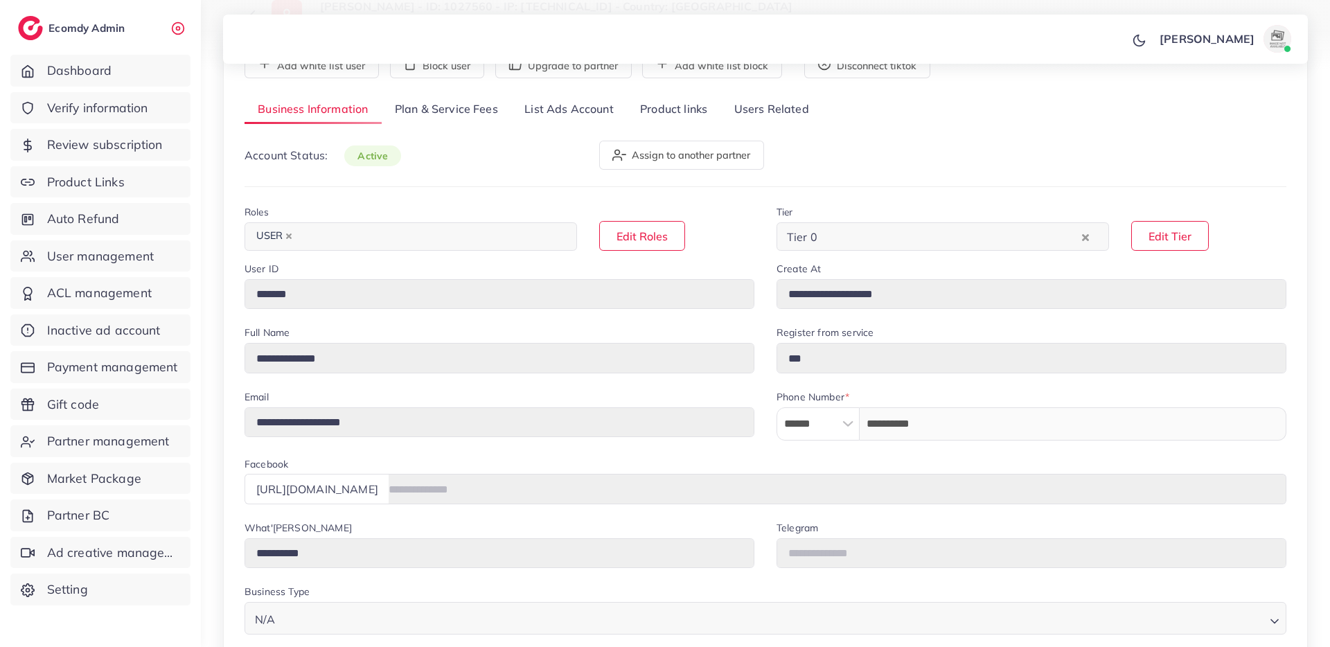
scroll to position [0, 0]
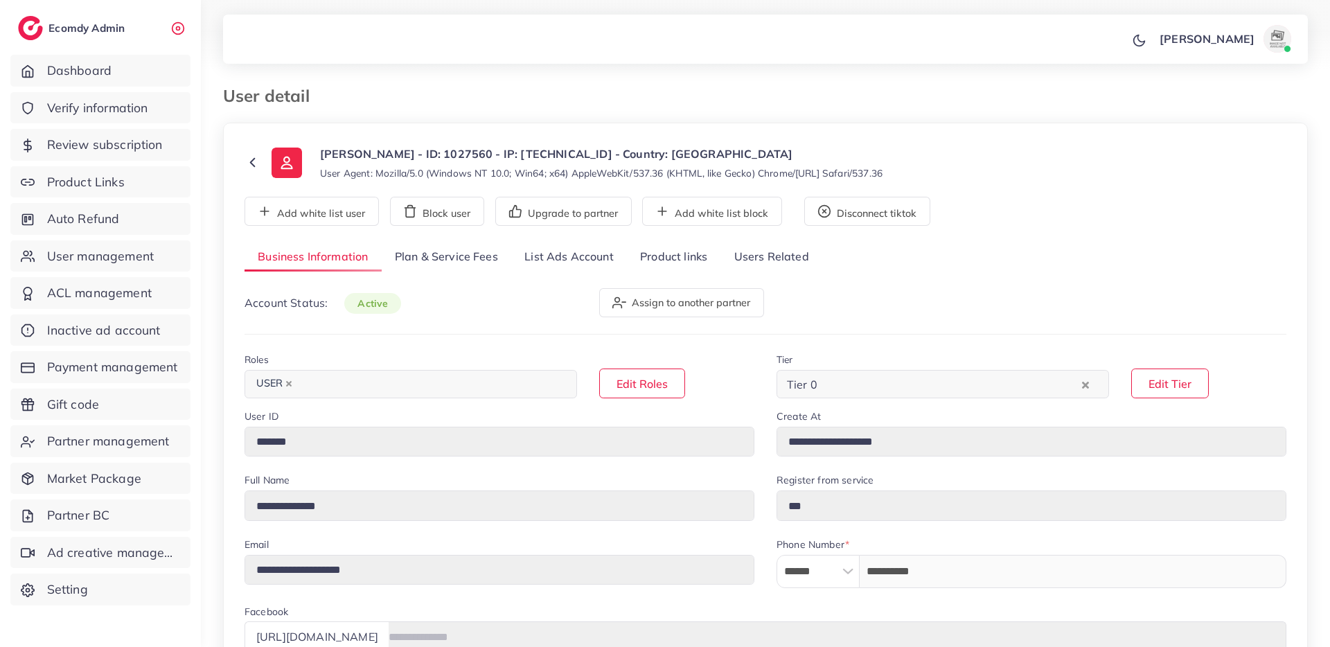
click at [666, 258] on link "Product links" at bounding box center [673, 257] width 93 height 30
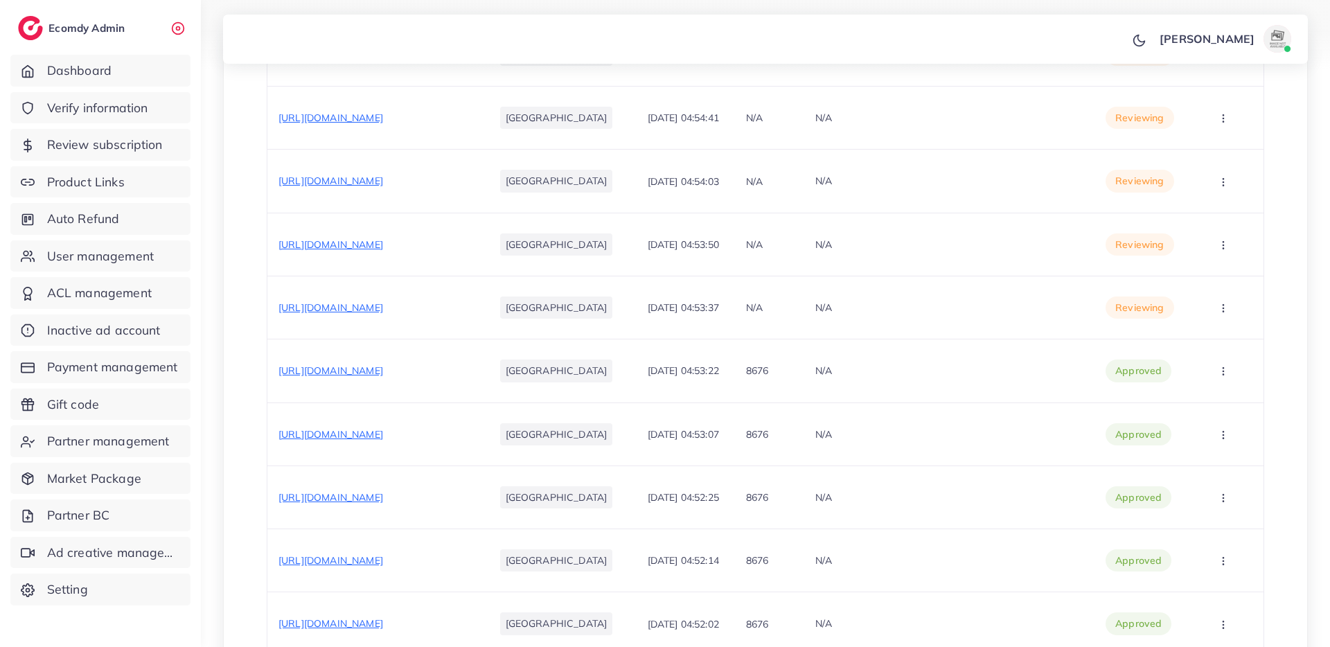
scroll to position [1358, 0]
click at [383, 303] on span "https://dubaidazeel.shop/products/mini-makeup-kit" at bounding box center [330, 307] width 105 height 12
click at [1224, 312] on icon "button" at bounding box center [1223, 307] width 11 height 11
click at [1224, 354] on span "Approve" at bounding box center [1205, 349] width 46 height 14
click at [383, 238] on span "https://dubaidazeel.shop/products/dream-deal" at bounding box center [330, 244] width 105 height 12
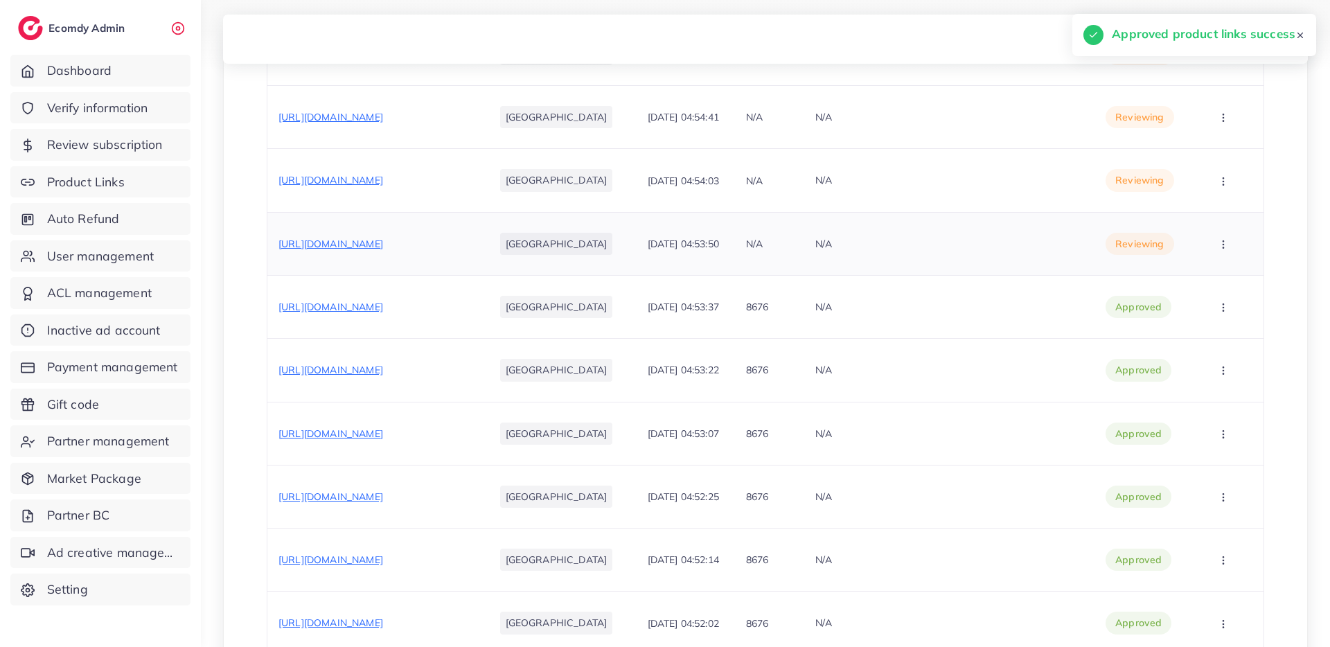
click at [1231, 240] on button "button" at bounding box center [1224, 243] width 48 height 31
click at [1224, 281] on span "Approve" at bounding box center [1205, 286] width 46 height 14
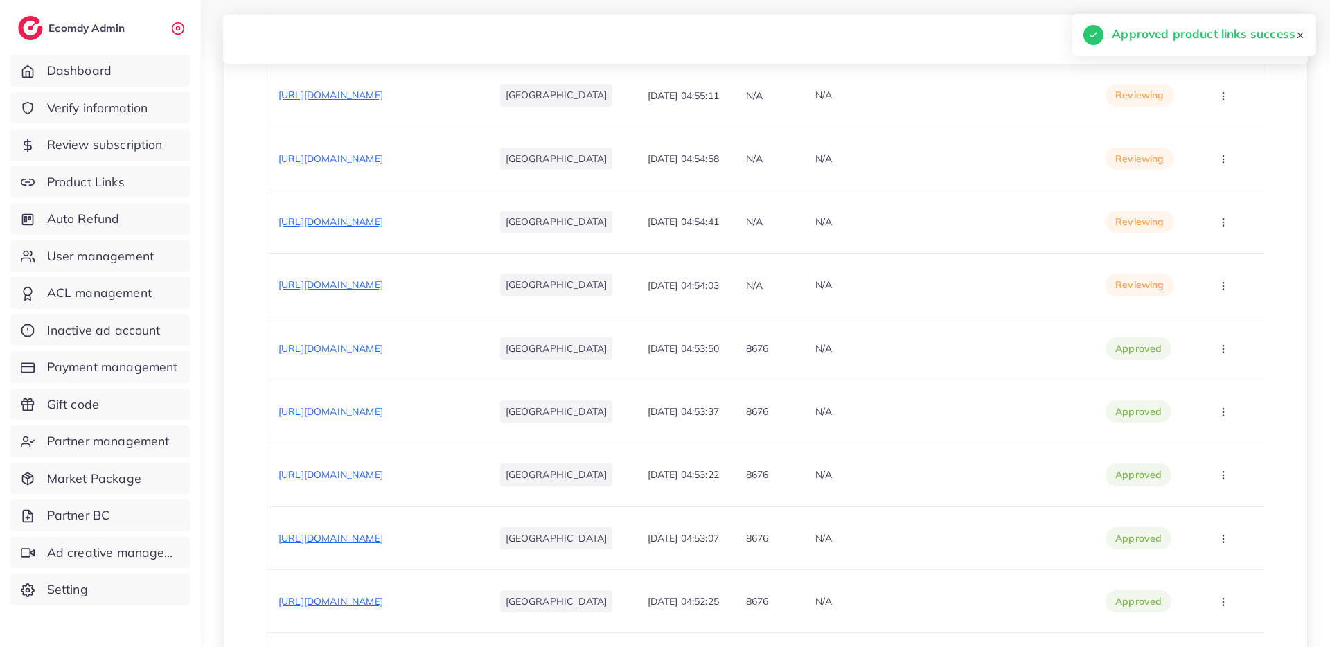
scroll to position [1236, 0]
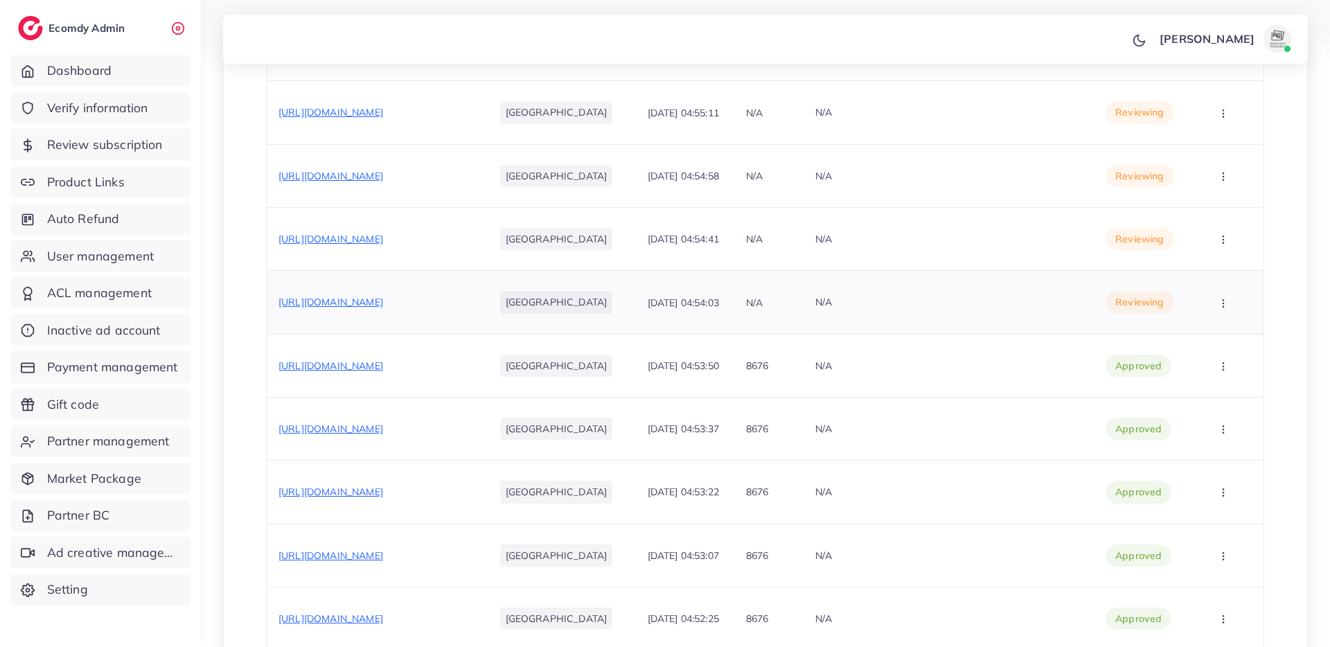
click at [383, 296] on span "https://dubaidazeel.shop/products/mega-deal" at bounding box center [330, 302] width 105 height 12
click at [1202, 306] on button "button" at bounding box center [1224, 302] width 48 height 31
drag, startPoint x: 1256, startPoint y: 347, endPoint x: 1224, endPoint y: 345, distance: 32.6
click at [1256, 348] on link "Approve" at bounding box center [1206, 345] width 109 height 30
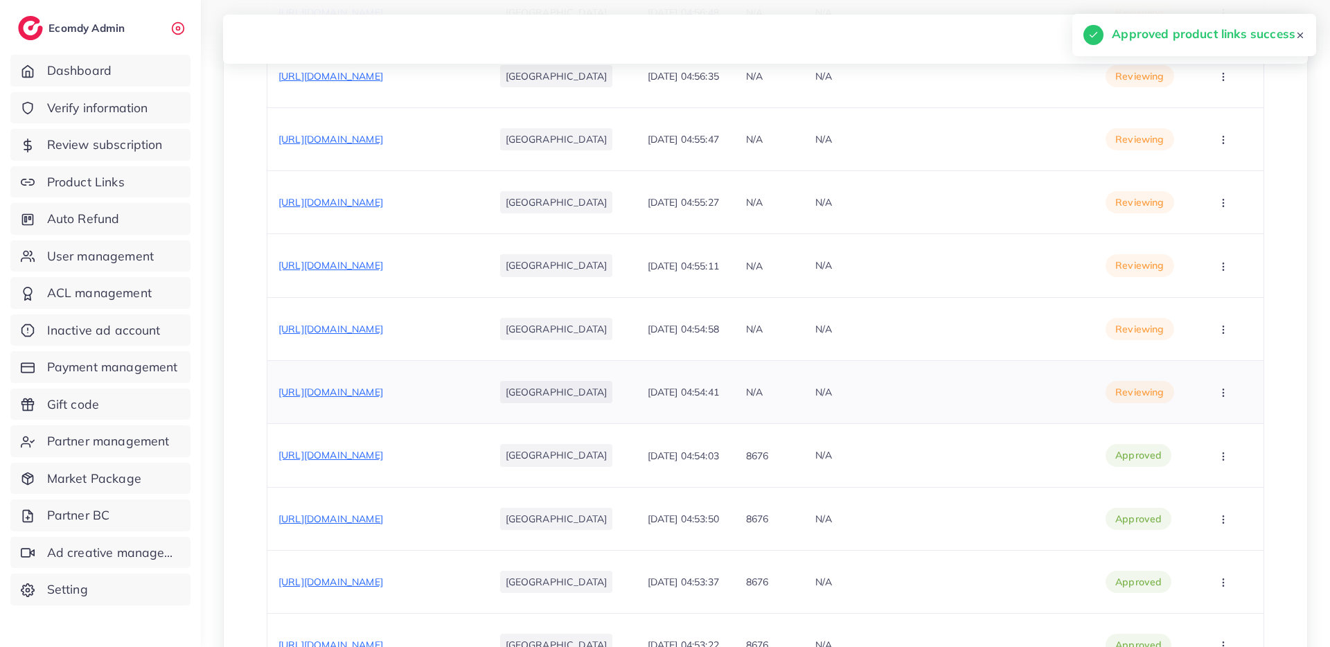
click at [383, 387] on span "https://dubaidazeel.shop/products/makeup-deal-in-1999-rs" at bounding box center [330, 392] width 105 height 12
click at [319, 391] on span "https://dubaidazeel.shop/products/makeup-deal-in-1999-rs" at bounding box center [330, 392] width 105 height 12
click at [1219, 385] on button "button" at bounding box center [1224, 392] width 48 height 31
drag, startPoint x: 1209, startPoint y: 424, endPoint x: 1211, endPoint y: 414, distance: 9.9
click at [1209, 425] on link "Approve" at bounding box center [1206, 435] width 109 height 30
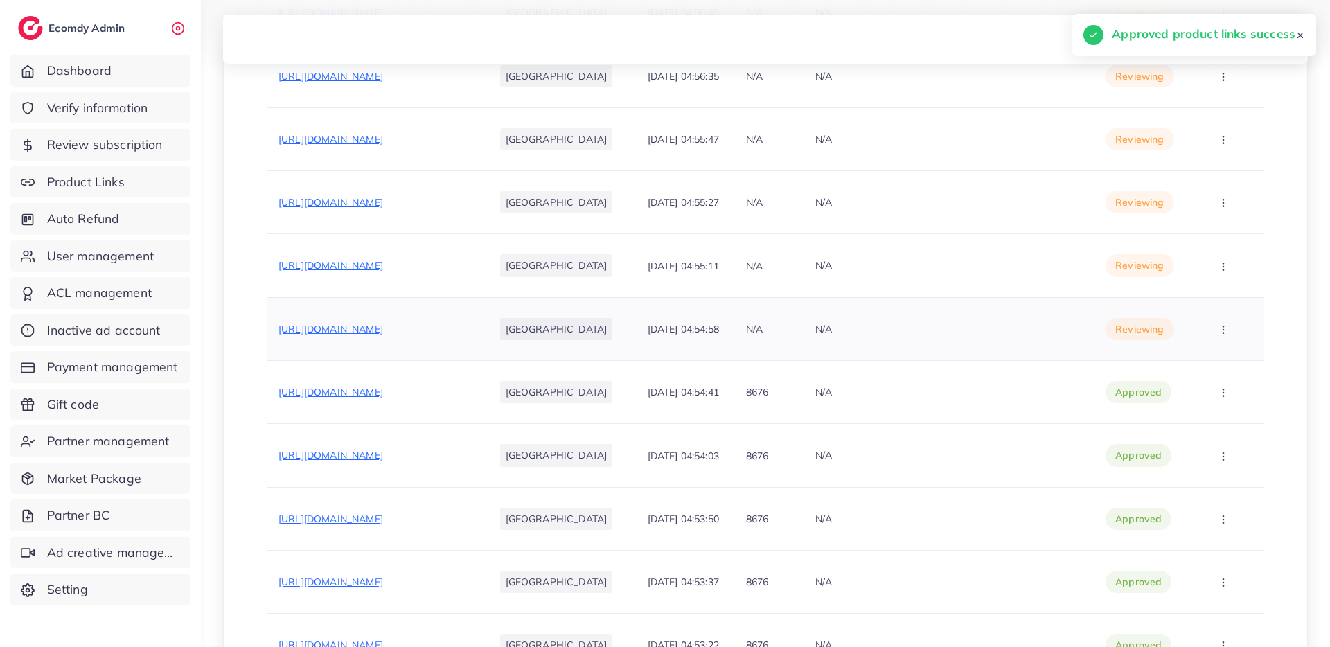
click at [348, 324] on span "https://dubaidazeel.shop/products/azadi-deal-restock" at bounding box center [330, 329] width 105 height 12
click at [1222, 329] on icon "button" at bounding box center [1223, 329] width 11 height 11
click at [1222, 362] on link "Approve" at bounding box center [1206, 371] width 109 height 30
click at [383, 259] on span "https://dubaidazeel.shop/products/beauty-box" at bounding box center [330, 265] width 105 height 12
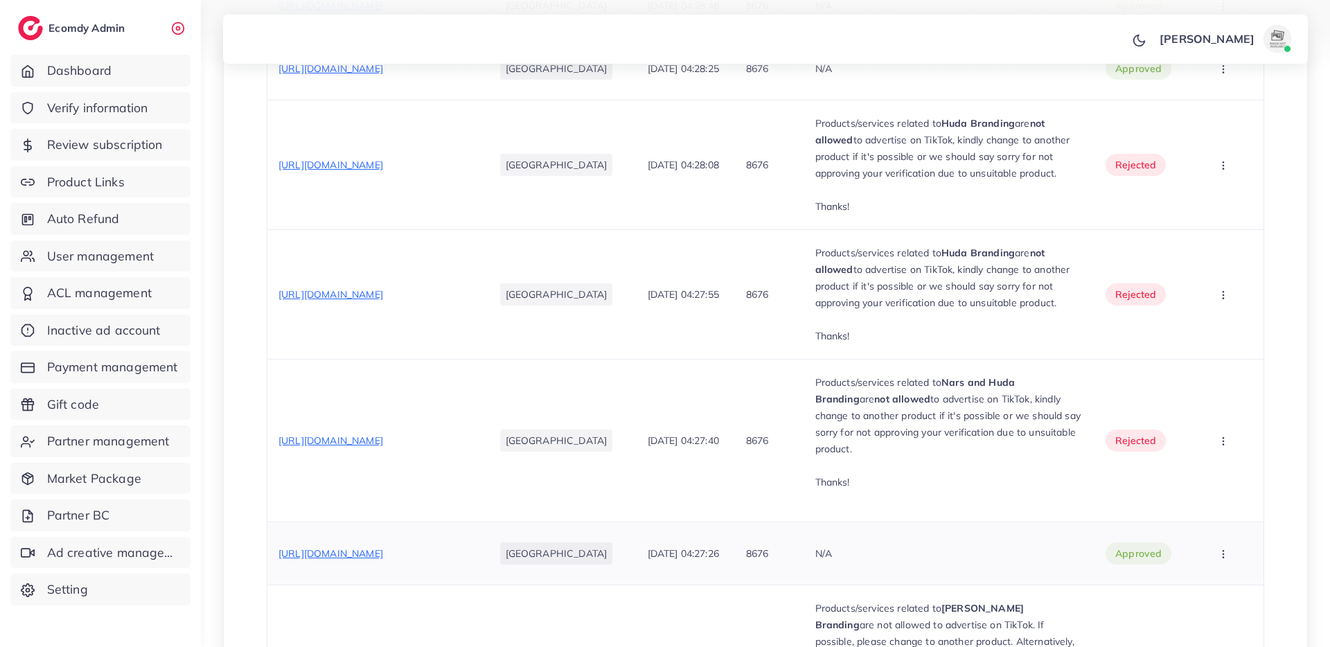
scroll to position [3589, 0]
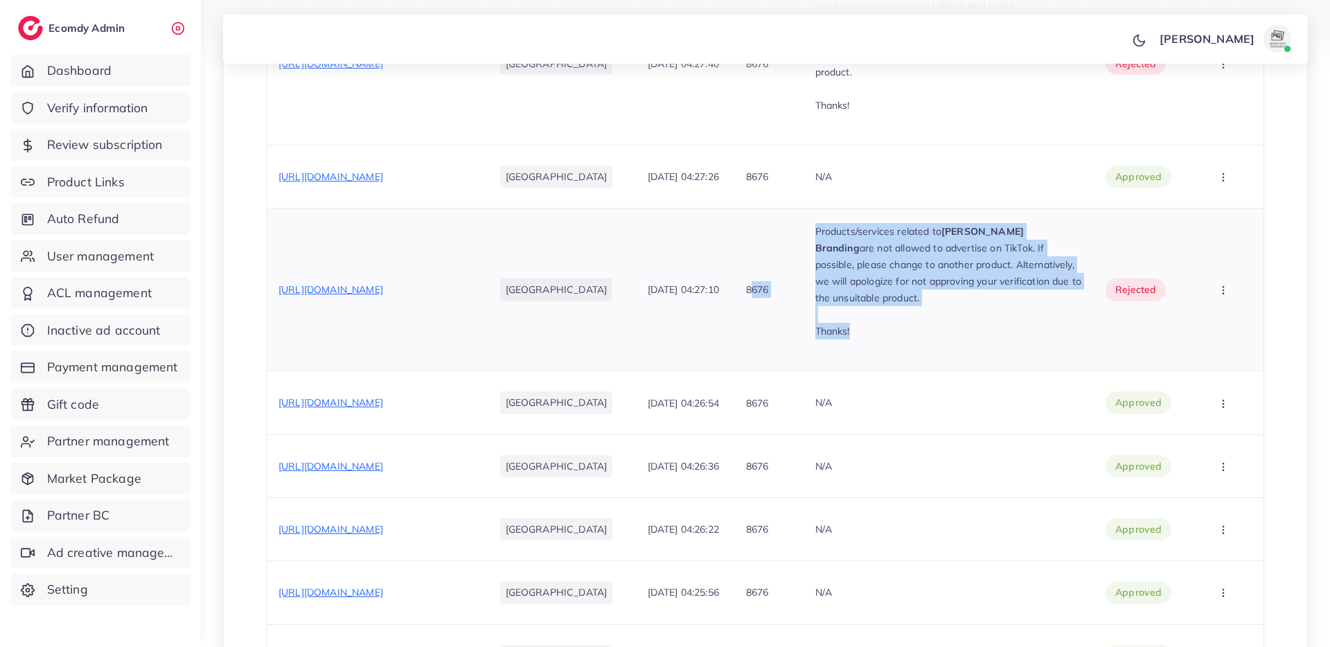
drag, startPoint x: 794, startPoint y: 222, endPoint x: 853, endPoint y: 294, distance: 92.9
click at [848, 298] on tr "https://kkmakeupdeals.myshopify.com/products/beauty-box Pakistan 08/10/2025, 04…" at bounding box center [765, 289] width 997 height 163
copy tr "8676 Products/services related to Estee Lauder Branding are not allowed to adve…"
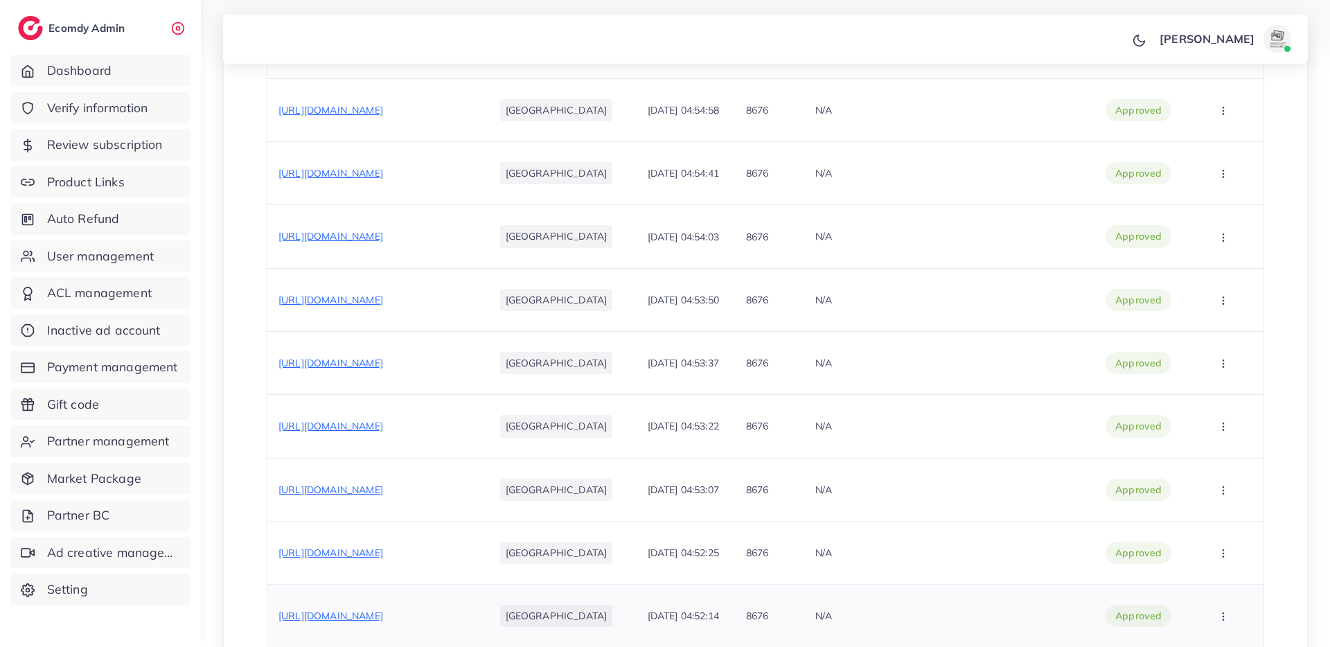
scroll to position [914, 0]
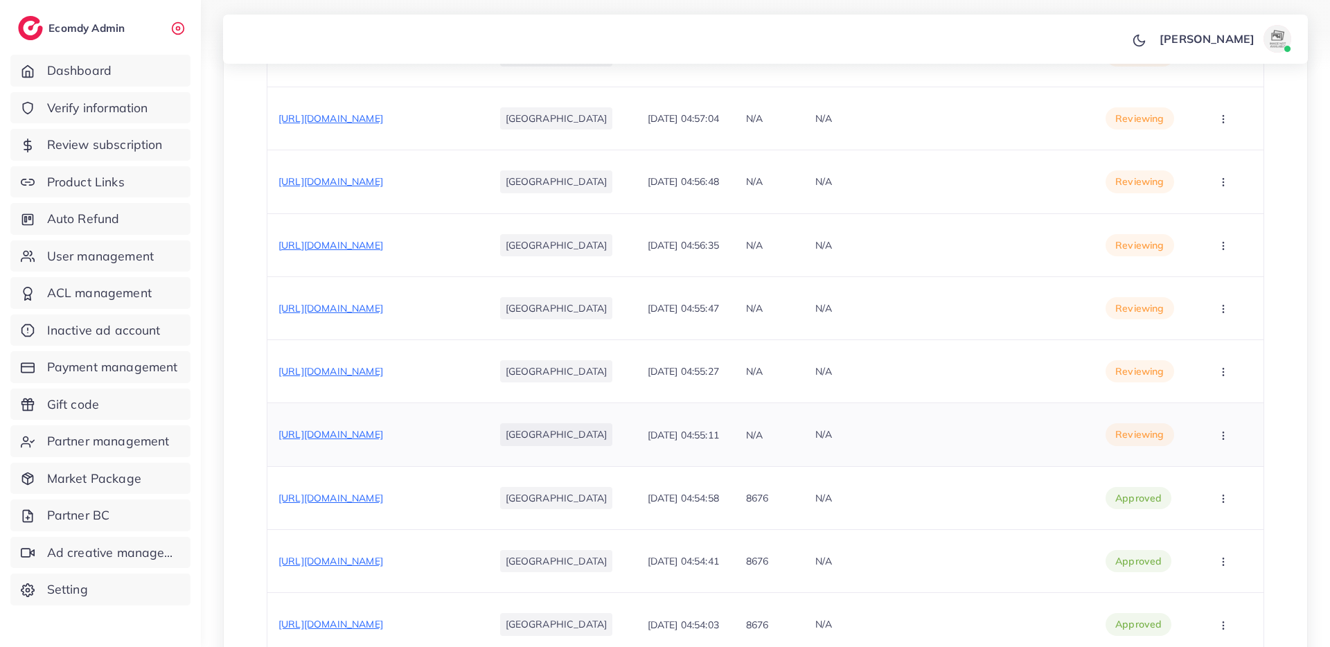
click at [1219, 426] on button "button" at bounding box center [1224, 434] width 48 height 31
click at [1217, 498] on link "Reject" at bounding box center [1206, 507] width 109 height 30
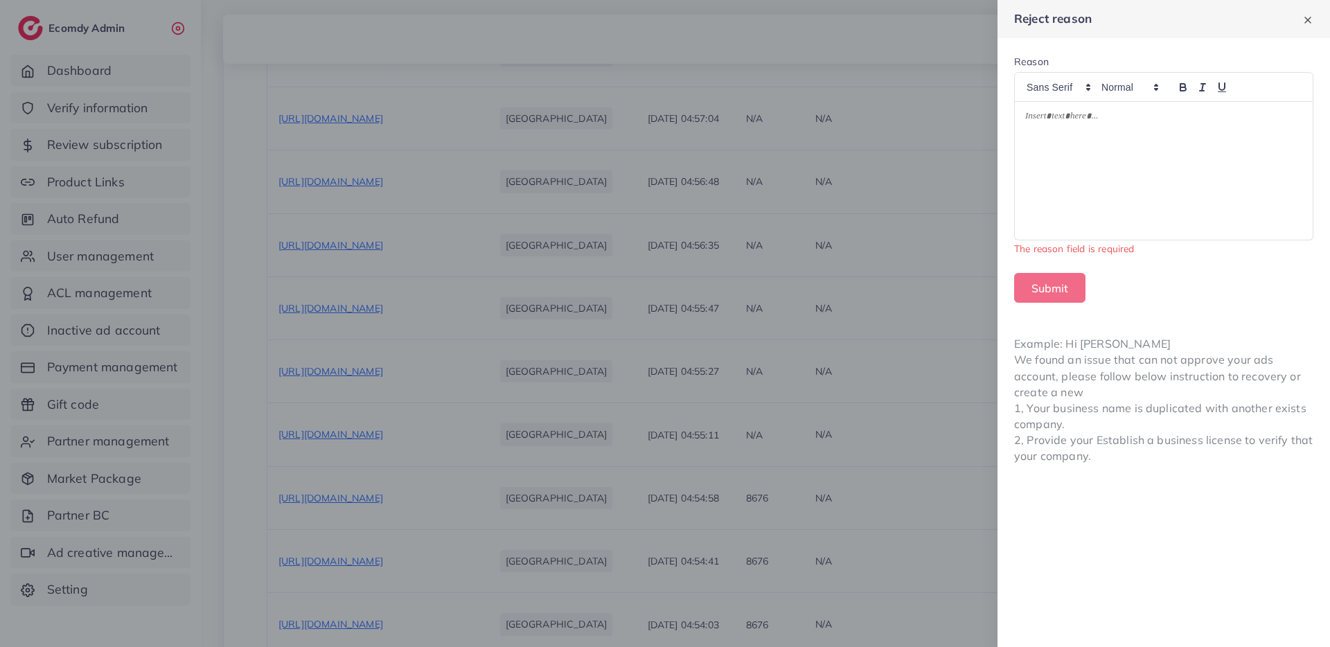
click at [1121, 172] on div at bounding box center [1164, 171] width 298 height 139
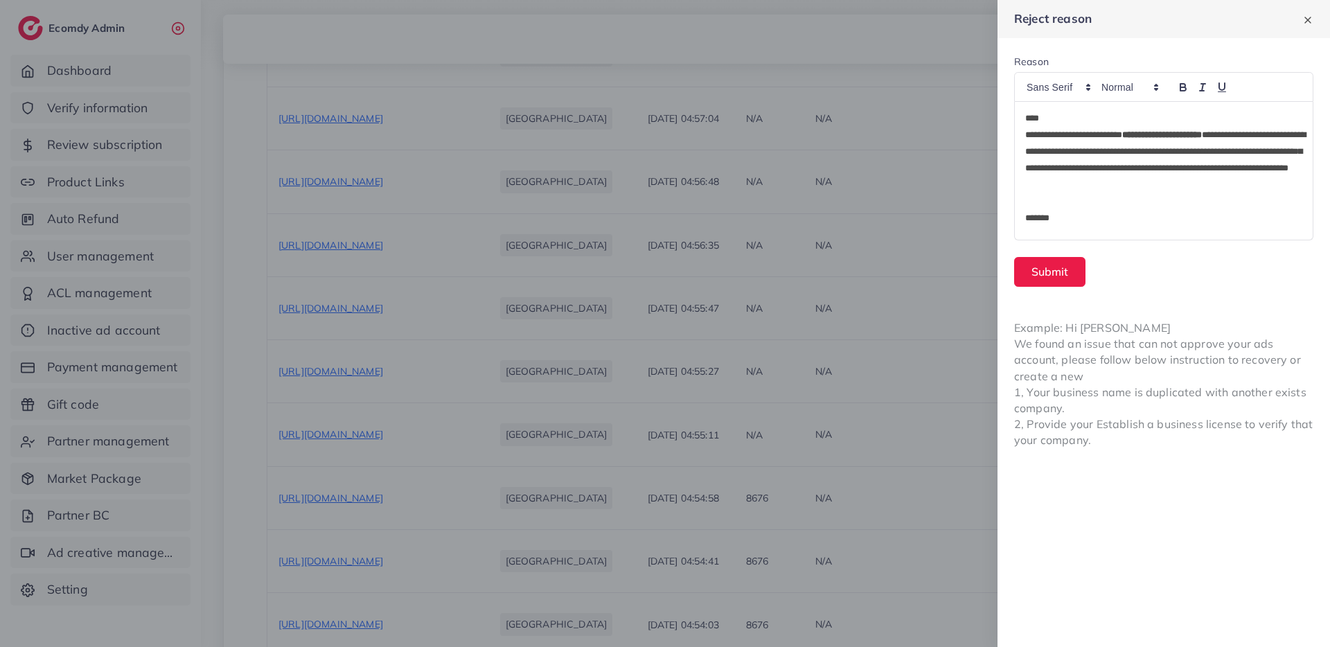
scroll to position [0, 0]
drag, startPoint x: 1071, startPoint y: 121, endPoint x: 1022, endPoint y: 116, distance: 48.8
click at [1017, 118] on div "**********" at bounding box center [1164, 171] width 298 height 139
click at [1022, 140] on div "**********" at bounding box center [1164, 171] width 298 height 139
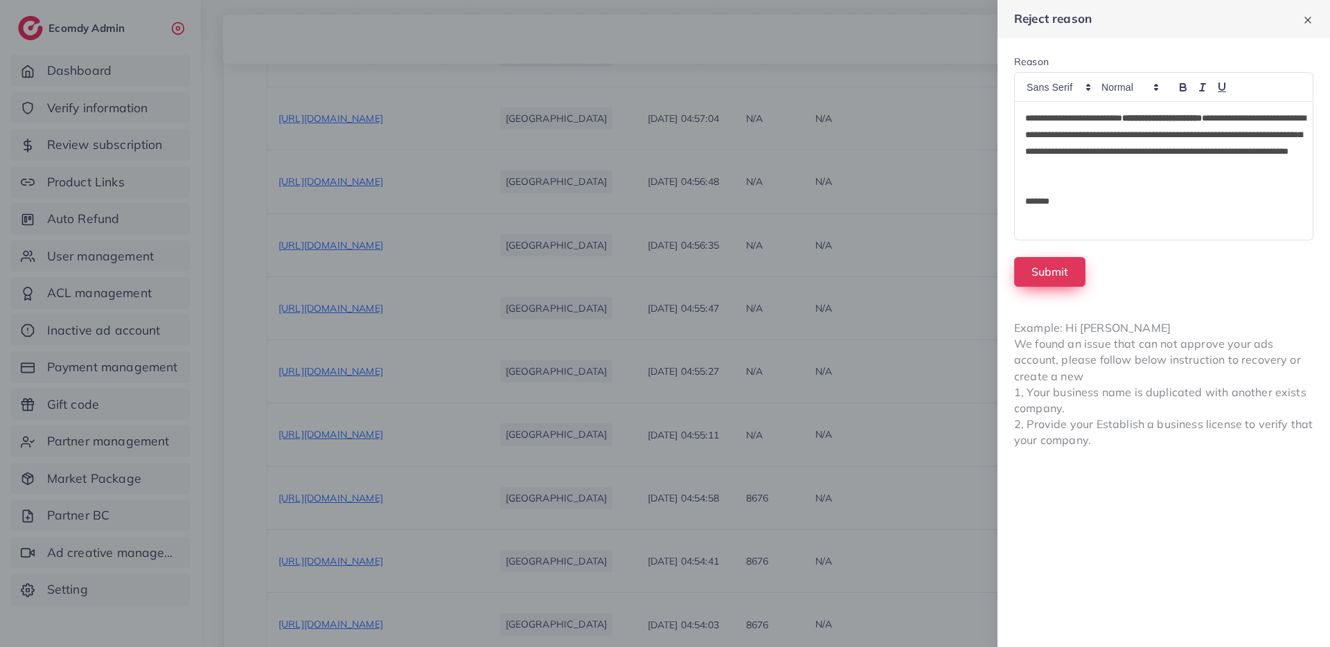
click at [1065, 274] on button "Submit" at bounding box center [1049, 272] width 71 height 30
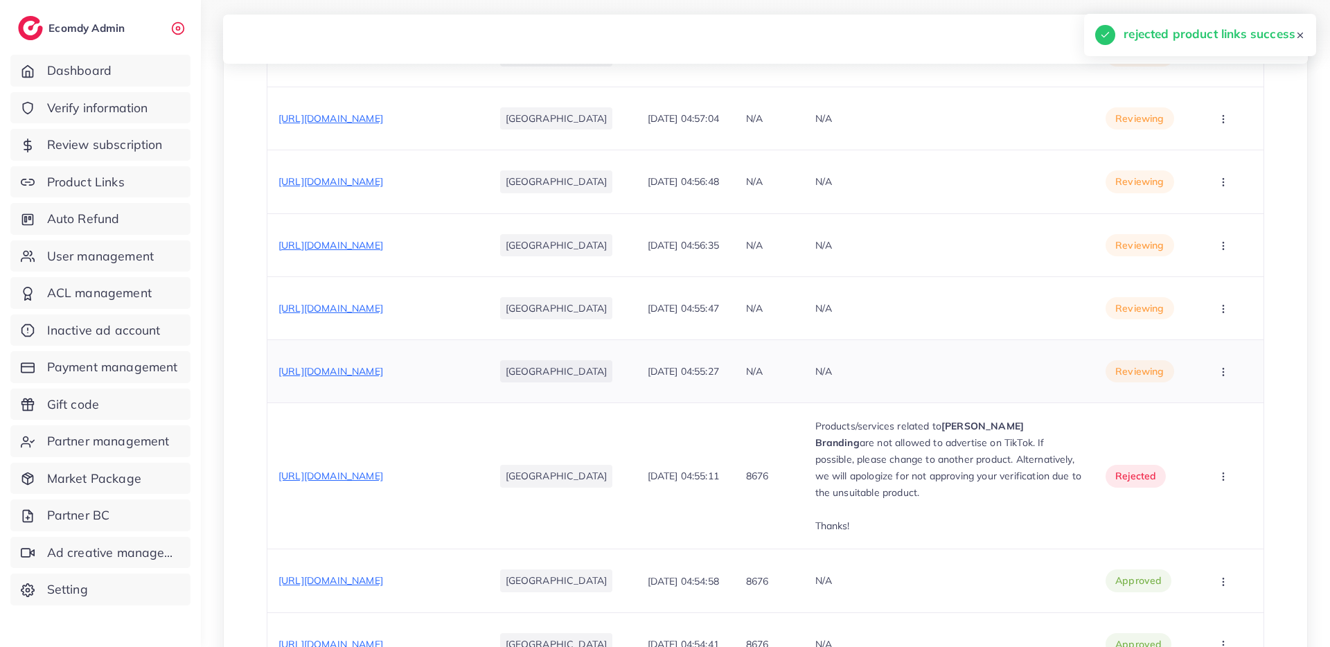
click at [383, 365] on span "https://dubaidazeel.shop/products/pack-with-me-offer" at bounding box center [330, 371] width 105 height 12
click at [1216, 383] on button "button" at bounding box center [1224, 371] width 48 height 31
drag, startPoint x: 1215, startPoint y: 404, endPoint x: 903, endPoint y: 336, distance: 319.8
click at [1215, 405] on link "Approve" at bounding box center [1206, 414] width 109 height 30
click at [383, 302] on span "https://dubaidazeel.shop/products/bestest-face-makeup-deal" at bounding box center [330, 308] width 105 height 12
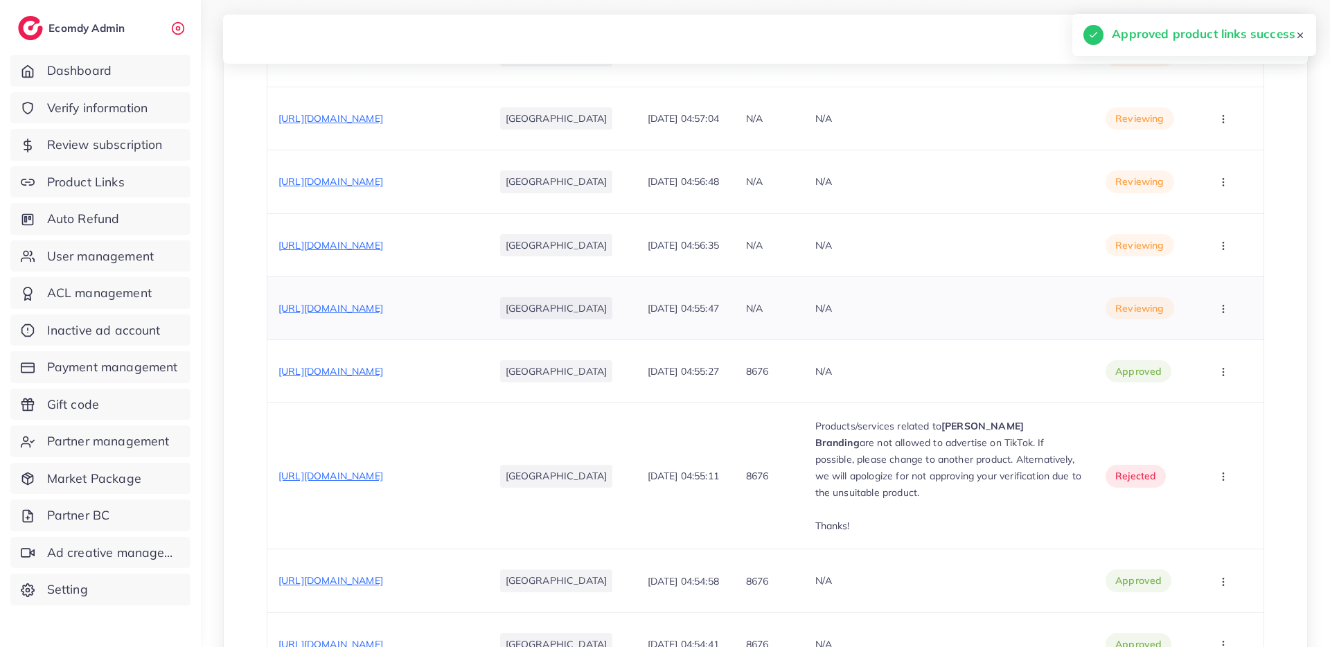
click at [1230, 314] on button "button" at bounding box center [1224, 307] width 48 height 31
drag, startPoint x: 1218, startPoint y: 359, endPoint x: 980, endPoint y: 289, distance: 248.3
click at [1218, 359] on link "Approve" at bounding box center [1206, 350] width 109 height 30
click at [383, 242] on span "https://dubaidazeel.shop/products/azadi-deal-in-1999-only" at bounding box center [330, 245] width 105 height 12
click at [1220, 244] on icon "button" at bounding box center [1223, 245] width 11 height 11
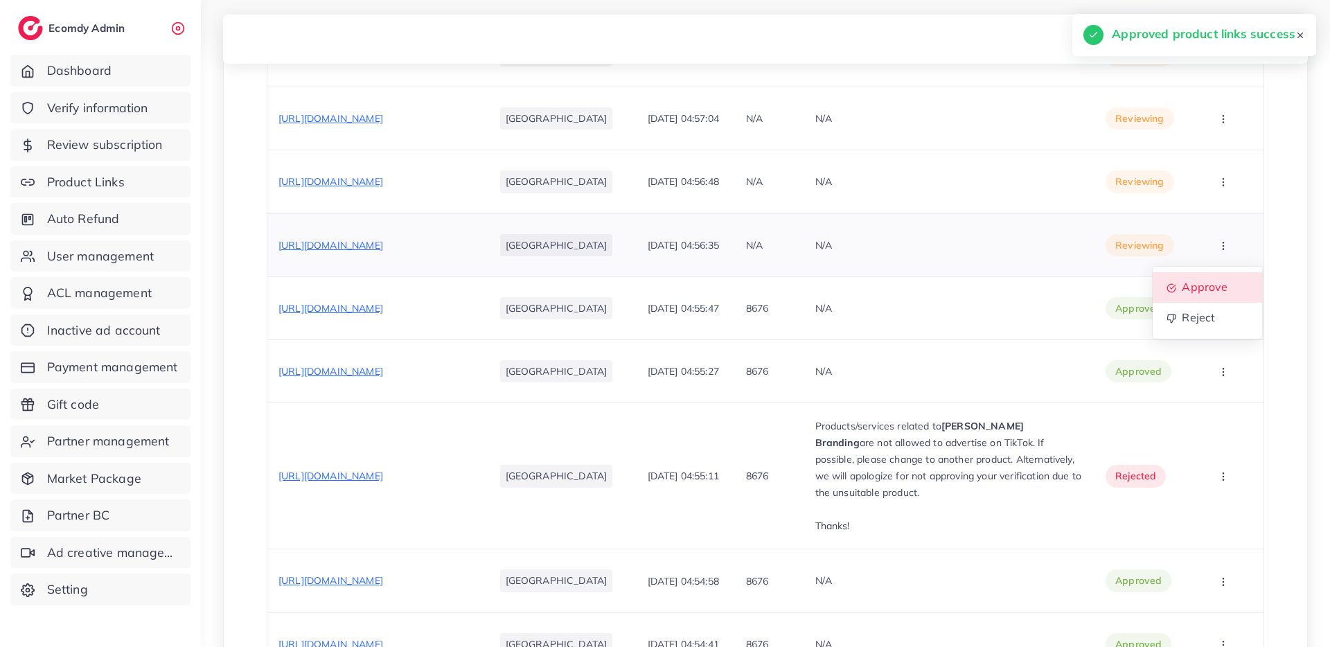
click at [1233, 285] on link "Approve" at bounding box center [1206, 287] width 109 height 30
click at [340, 175] on span "https://dubaidazeel.shop/products/makeup-deal-01" at bounding box center [330, 181] width 105 height 12
click at [1220, 186] on icon "button" at bounding box center [1223, 182] width 11 height 11
click at [1223, 229] on span "Approve" at bounding box center [1205, 224] width 46 height 14
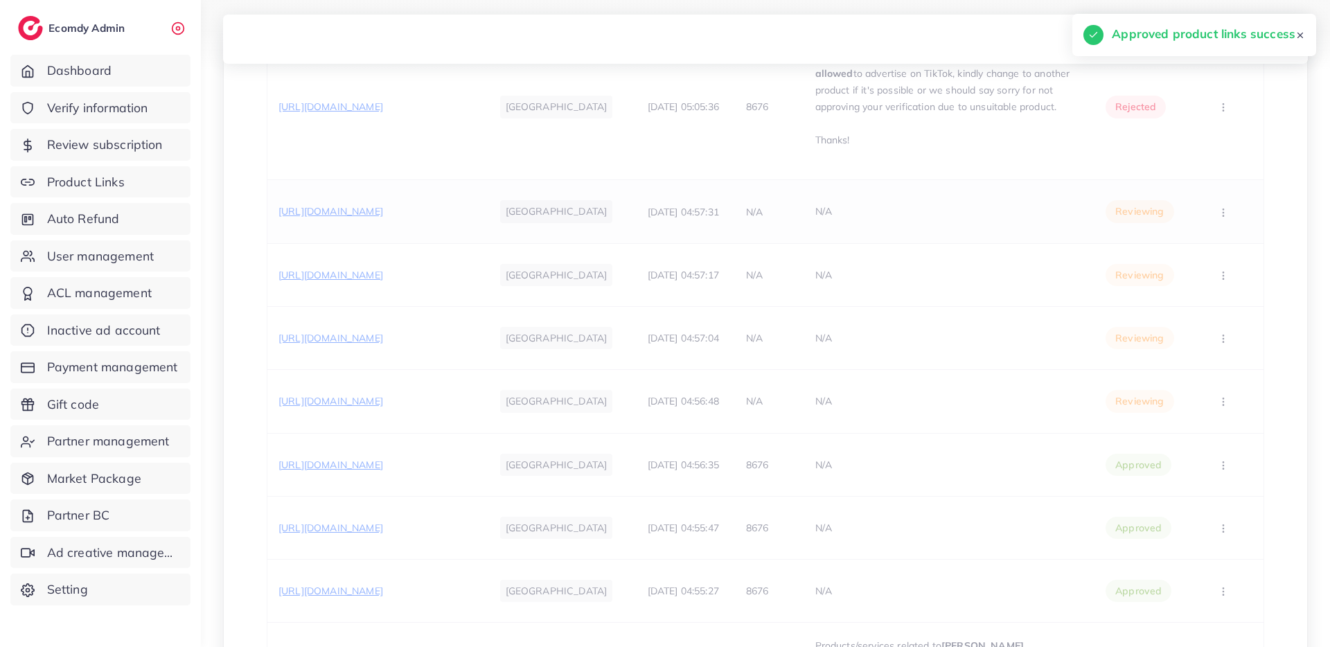
scroll to position [686, 0]
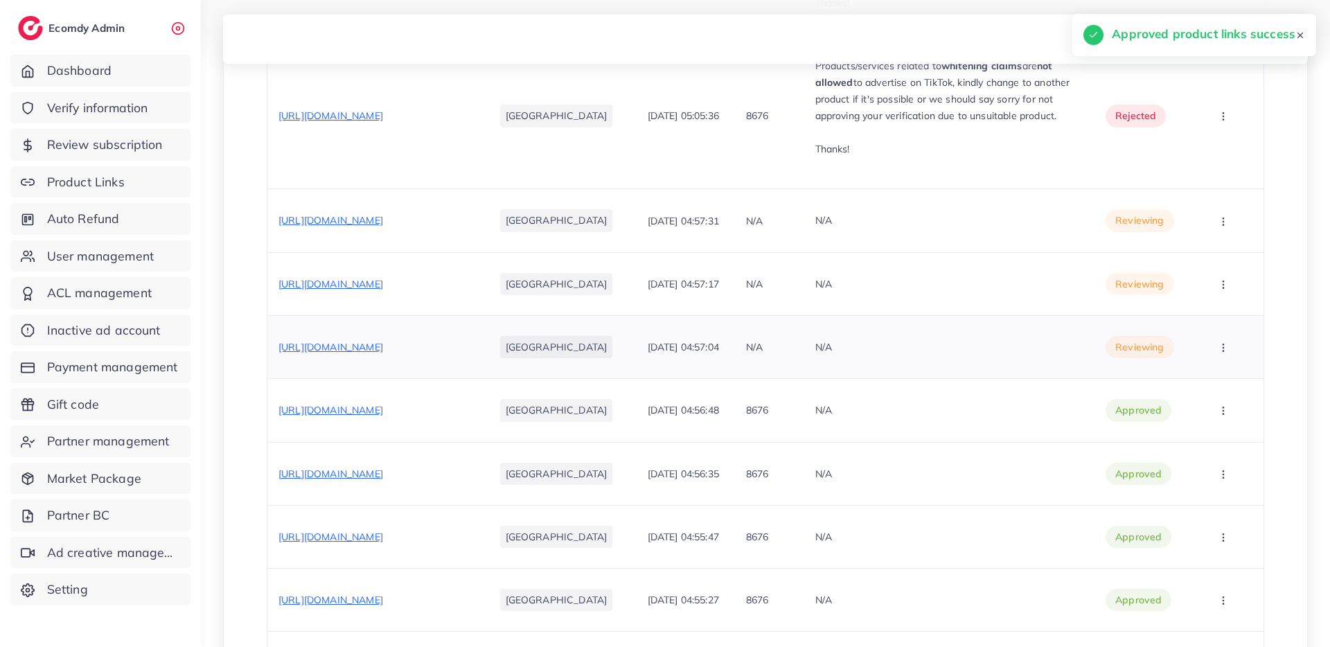
click at [383, 344] on span "https://dubaidazeel.shop/products/makeup-deal-02" at bounding box center [330, 347] width 105 height 12
click at [1228, 347] on button "button" at bounding box center [1224, 347] width 48 height 31
click at [1216, 386] on span "Approve" at bounding box center [1205, 389] width 46 height 14
click at [371, 280] on span "https://dubaidazeel.shop/products/makeup-deal-03" at bounding box center [330, 284] width 105 height 12
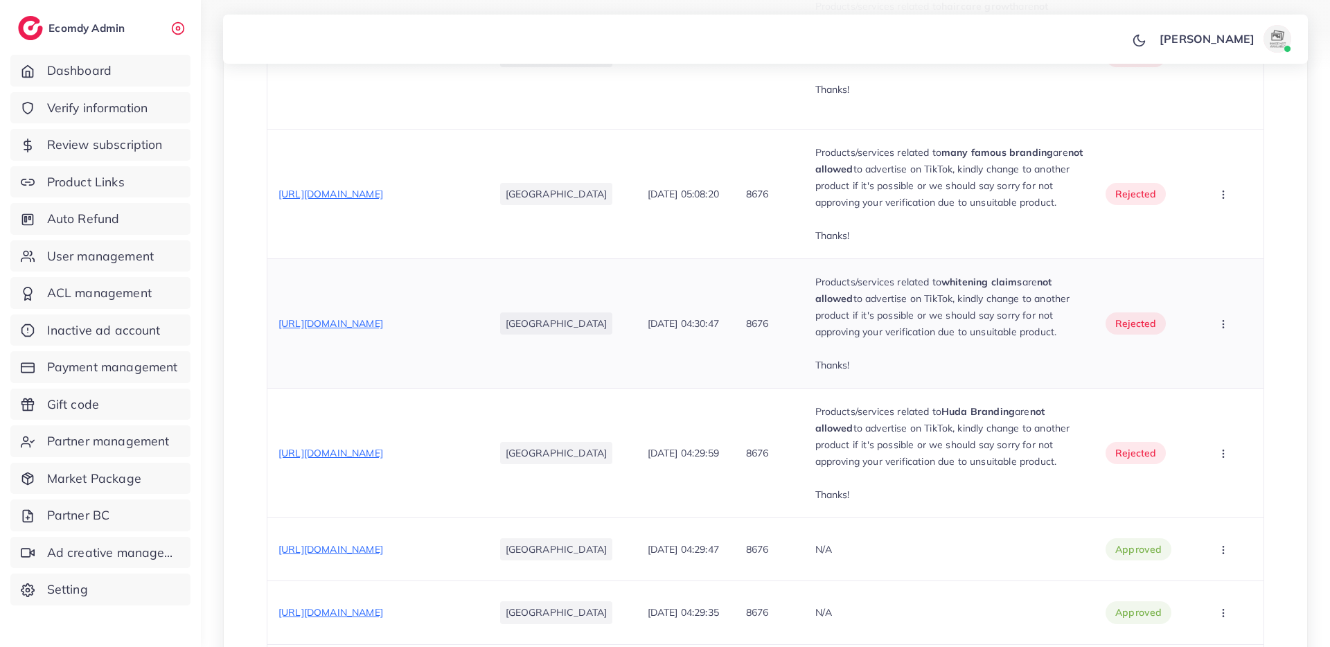
scroll to position [2387, 0]
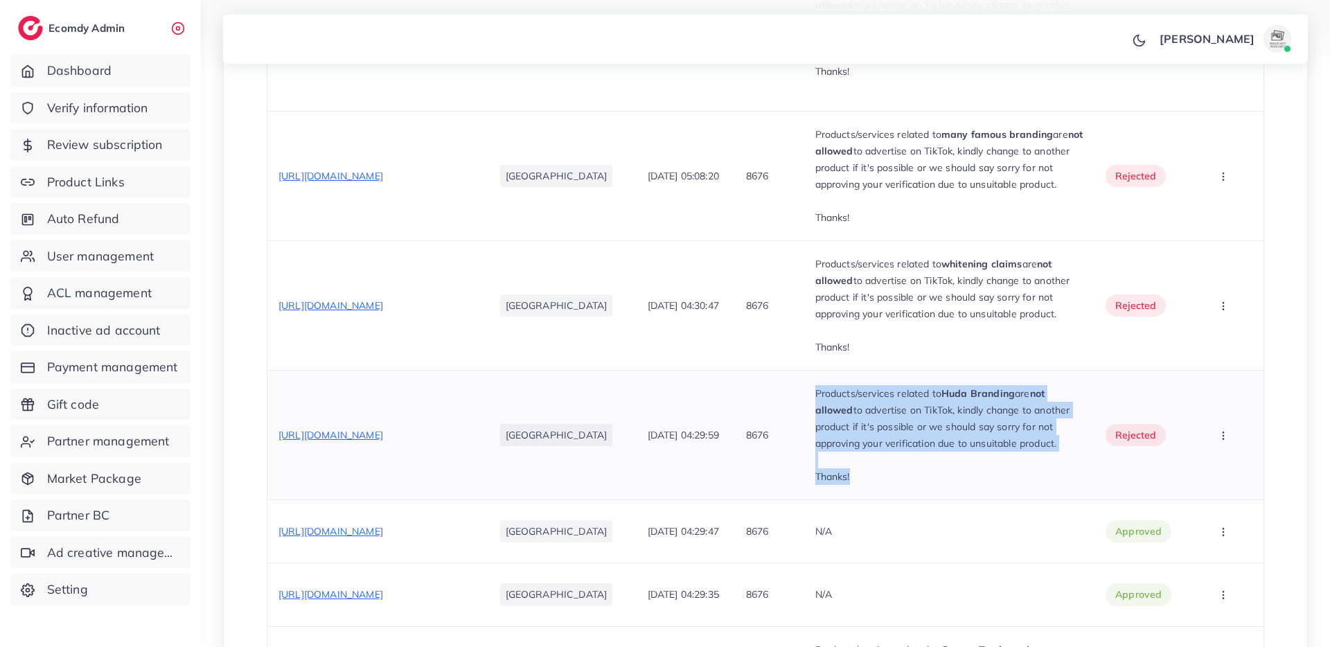
drag, startPoint x: 800, startPoint y: 375, endPoint x: 874, endPoint y: 438, distance: 97.3
click at [862, 470] on td "Products/services related to Huda Branding are not allowed to advertise on TikT…" at bounding box center [949, 436] width 291 height 130
copy div "Products/services related to Huda Branding are not allowed to advertise on TikT…"
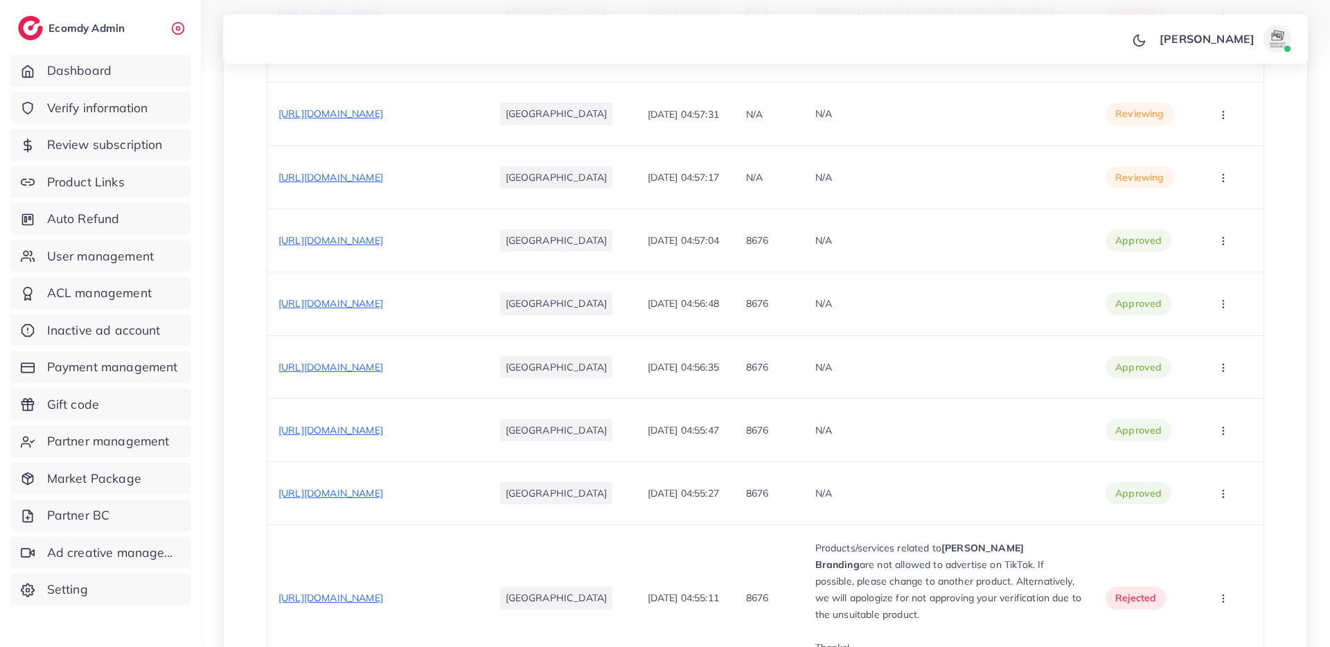
scroll to position [573, 0]
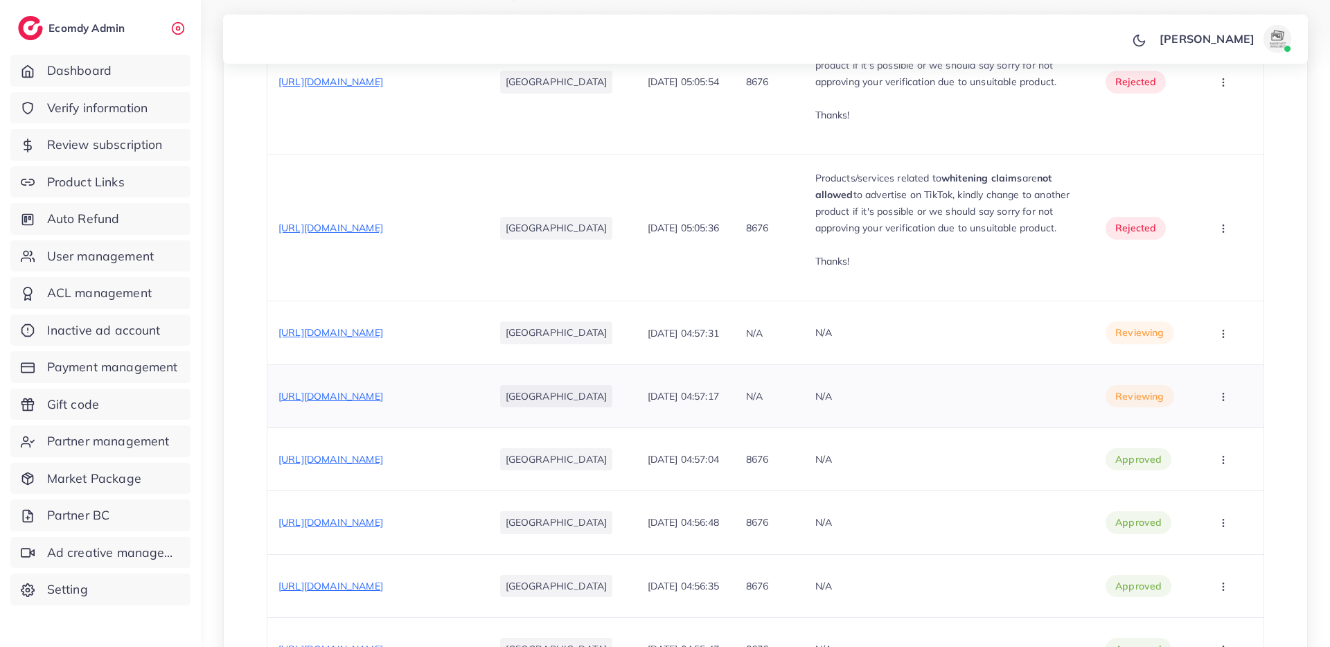
click at [1228, 393] on button "button" at bounding box center [1224, 395] width 48 height 31
click at [1210, 473] on span "Reject" at bounding box center [1198, 469] width 33 height 14
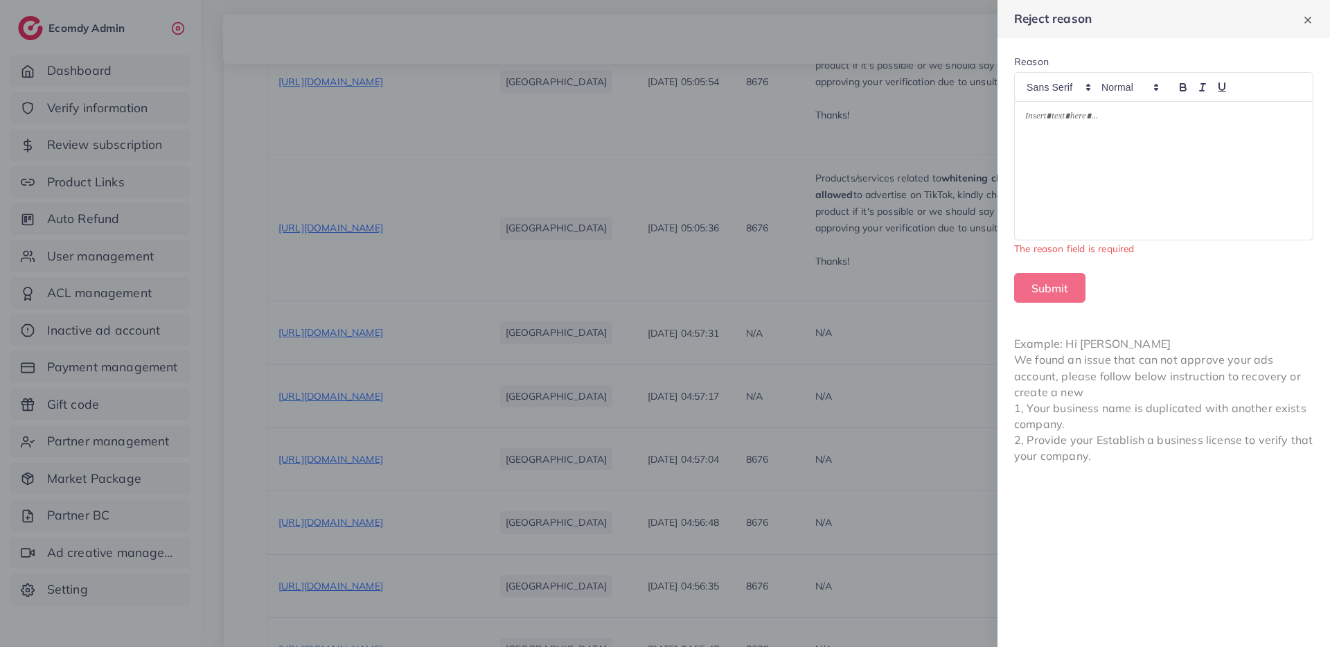
click at [1199, 145] on div at bounding box center [1164, 171] width 298 height 139
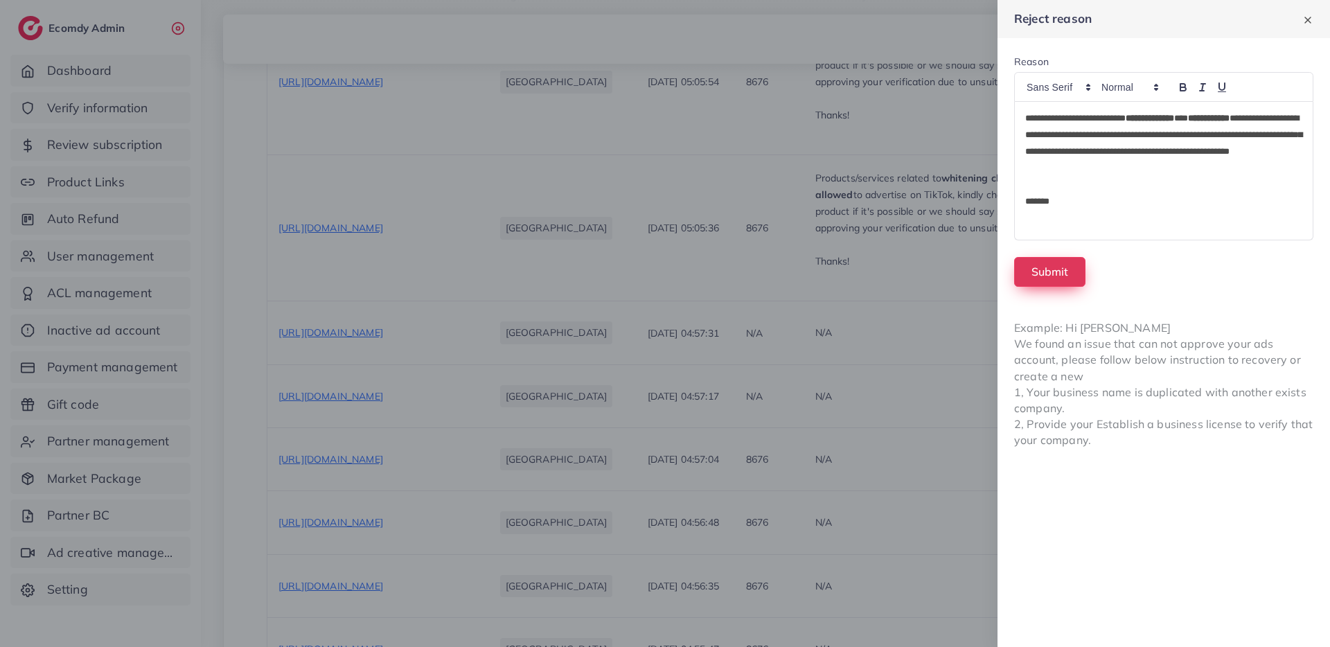
click at [1048, 266] on button "Submit" at bounding box center [1049, 272] width 71 height 30
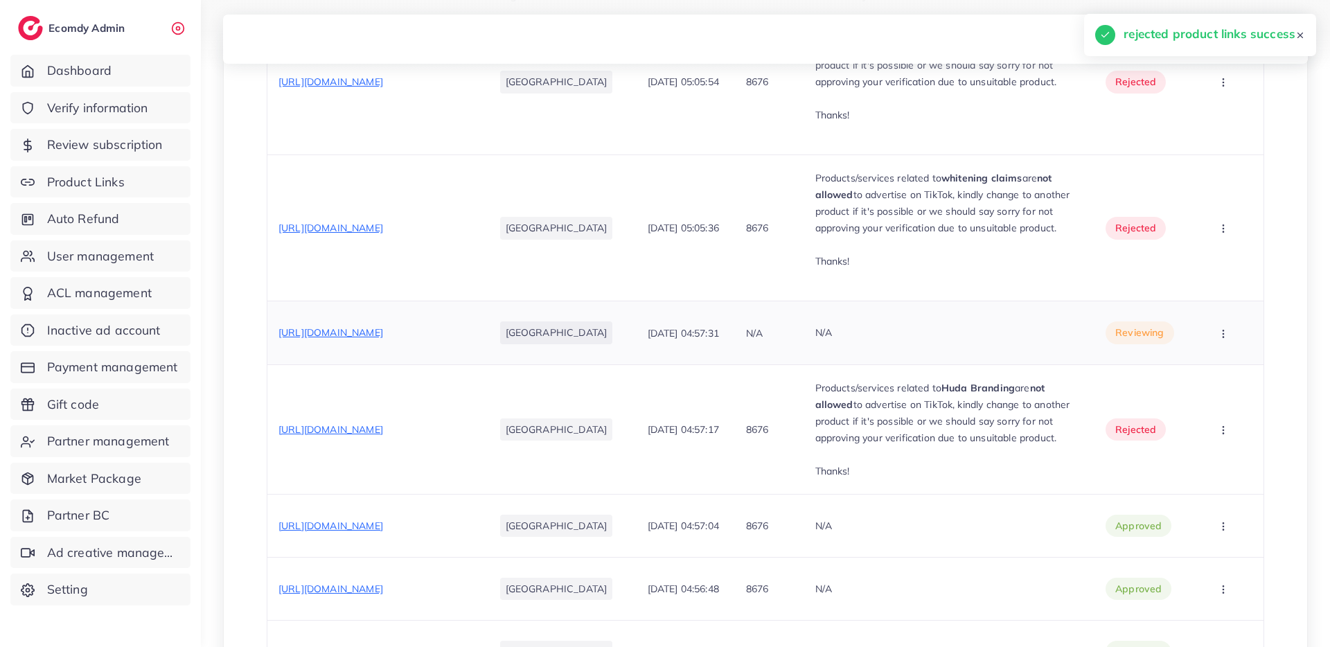
click at [383, 329] on span "https://dubaidazeel.shop/products/makeup-deal-04" at bounding box center [330, 332] width 105 height 12
click at [1224, 332] on icon "button" at bounding box center [1223, 333] width 11 height 11
click at [1211, 413] on link "Reject" at bounding box center [1206, 406] width 109 height 30
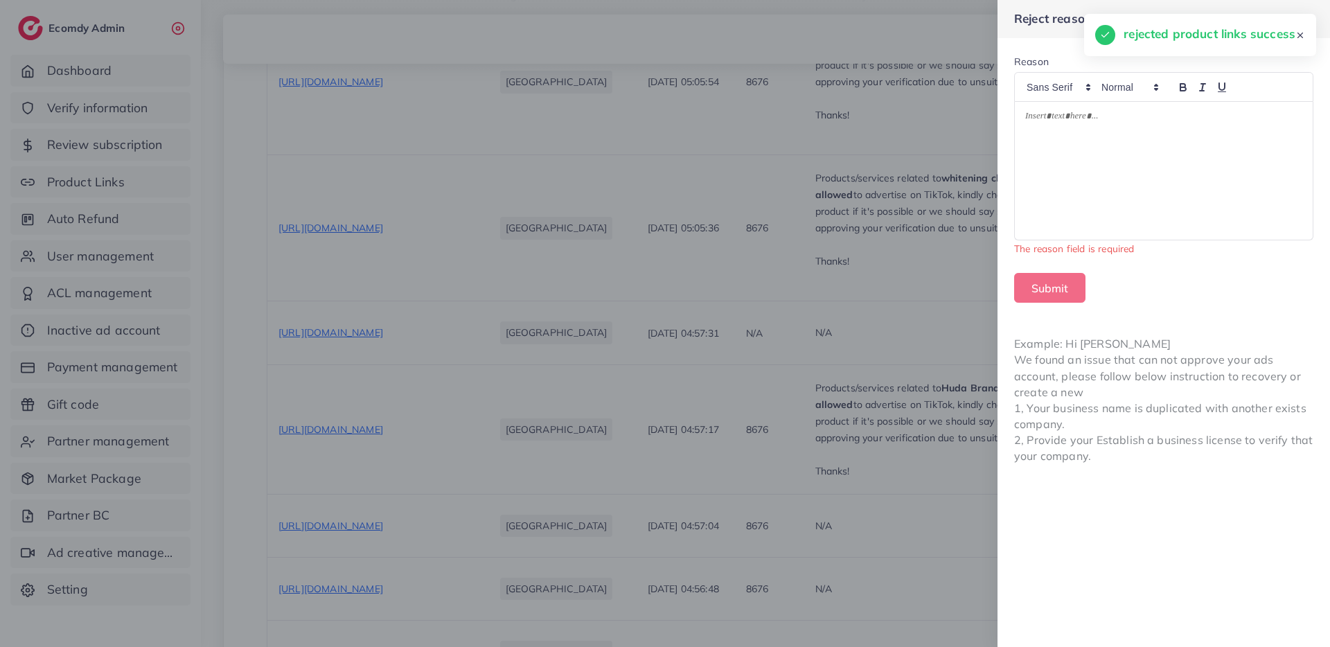
click at [1215, 139] on div at bounding box center [1164, 171] width 298 height 139
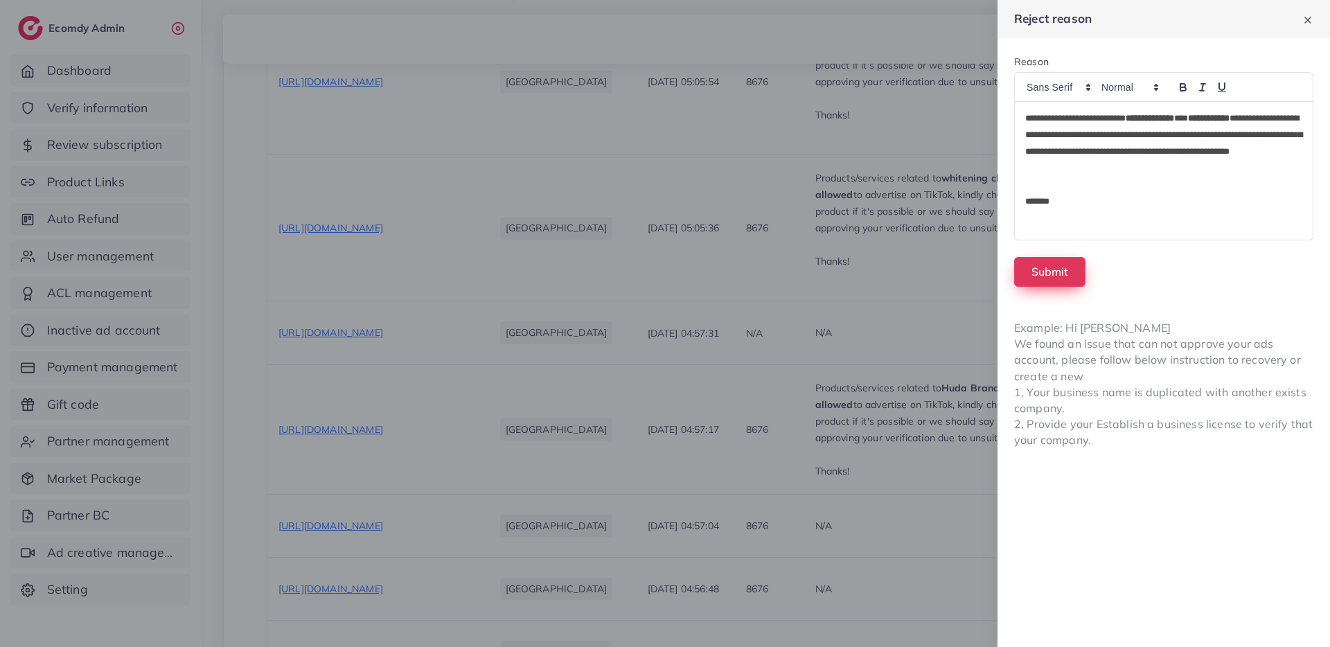
click at [1040, 275] on button "Submit" at bounding box center [1049, 272] width 71 height 30
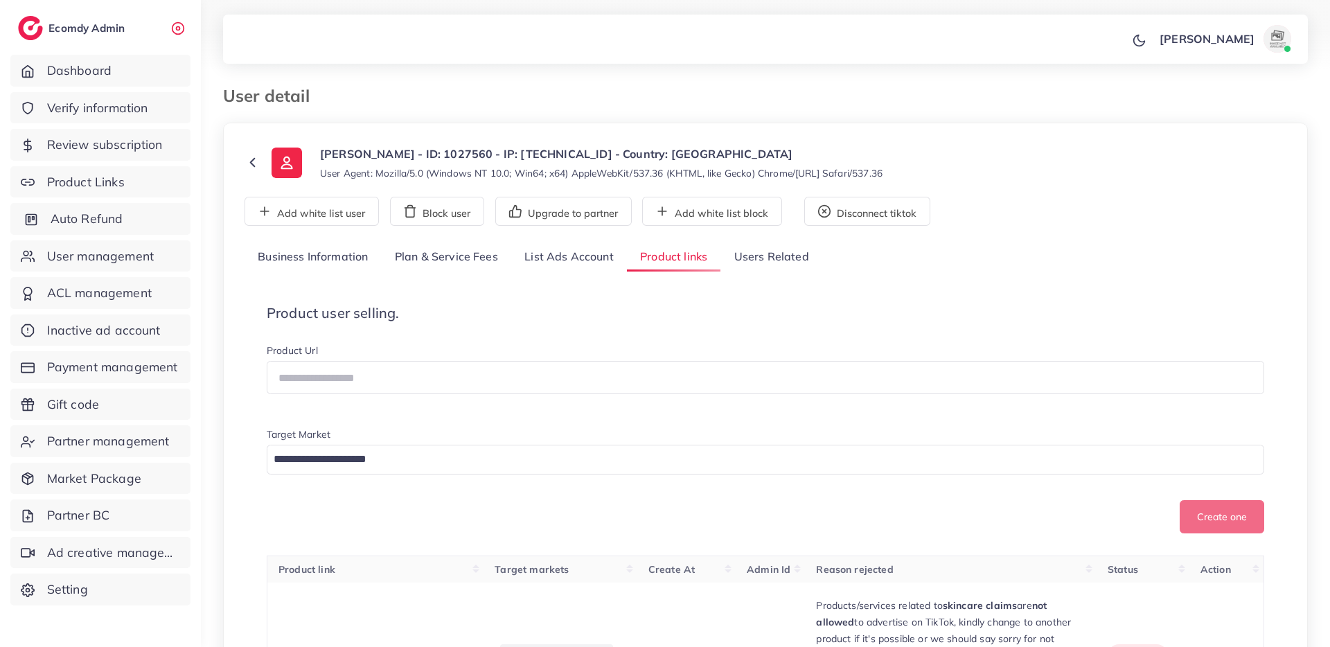
click at [136, 205] on link "Auto Refund" at bounding box center [100, 219] width 180 height 32
click at [130, 185] on link "Product Links" at bounding box center [100, 182] width 180 height 32
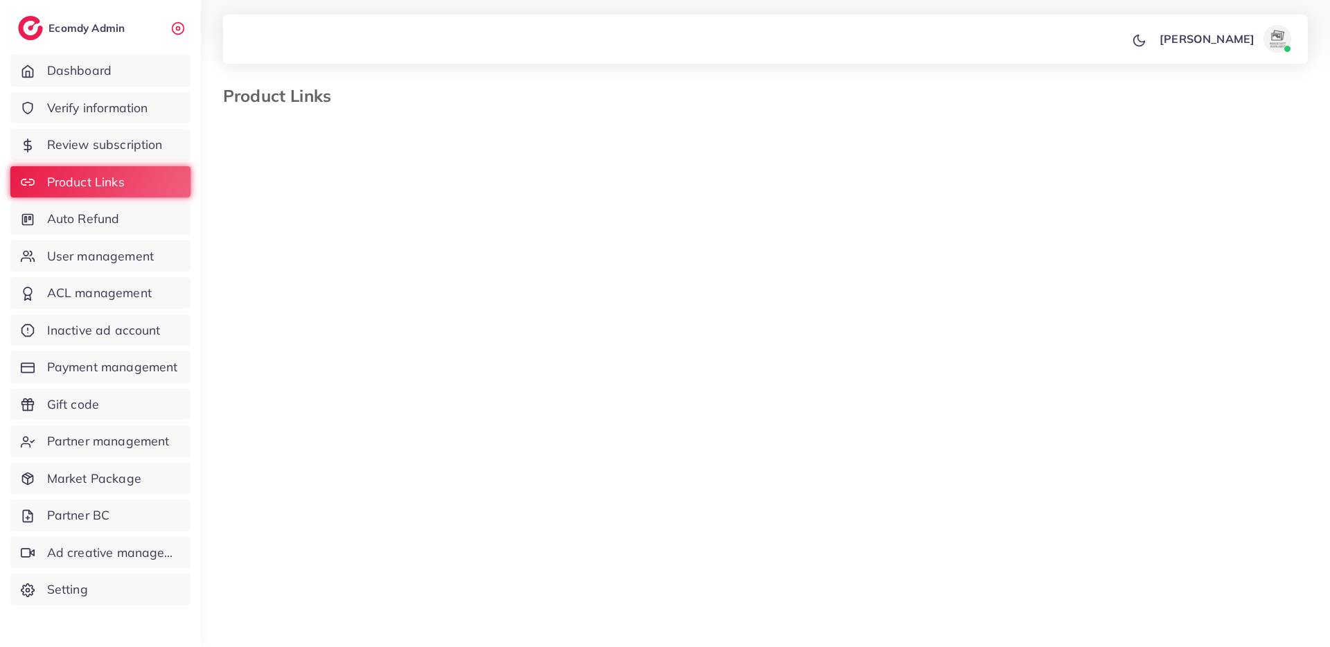
select select "*********"
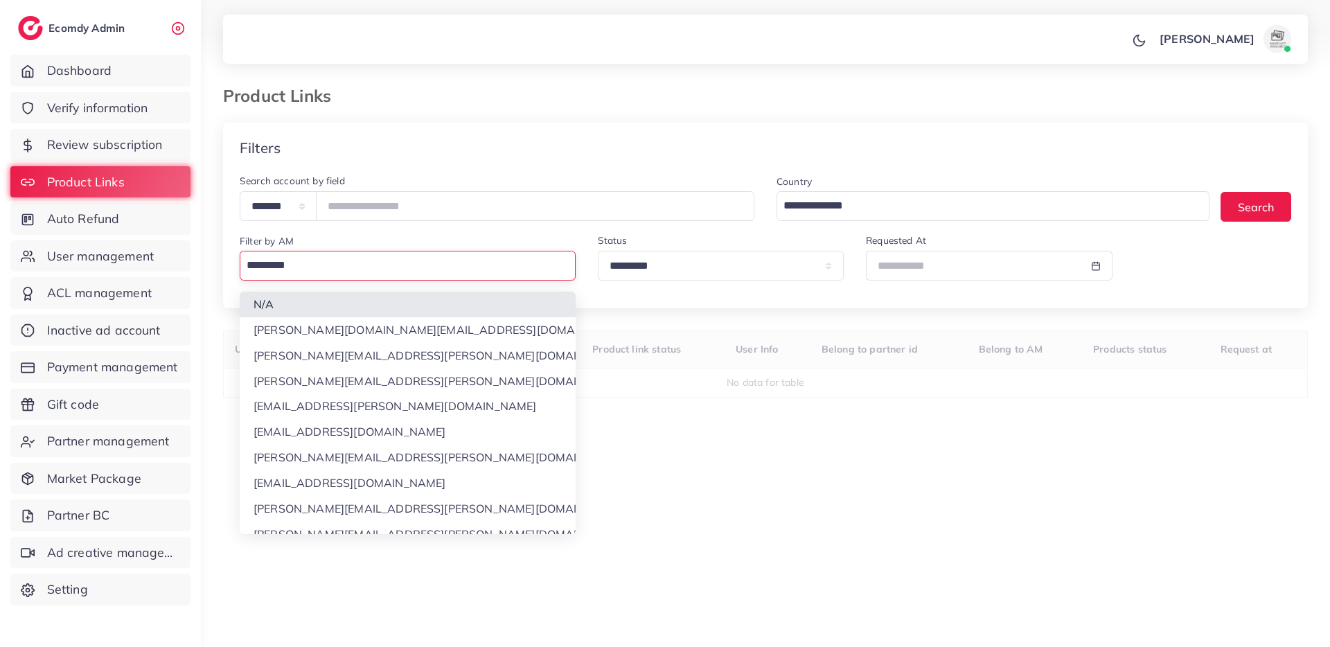
click at [386, 263] on input "Search for option" at bounding box center [405, 265] width 326 height 24
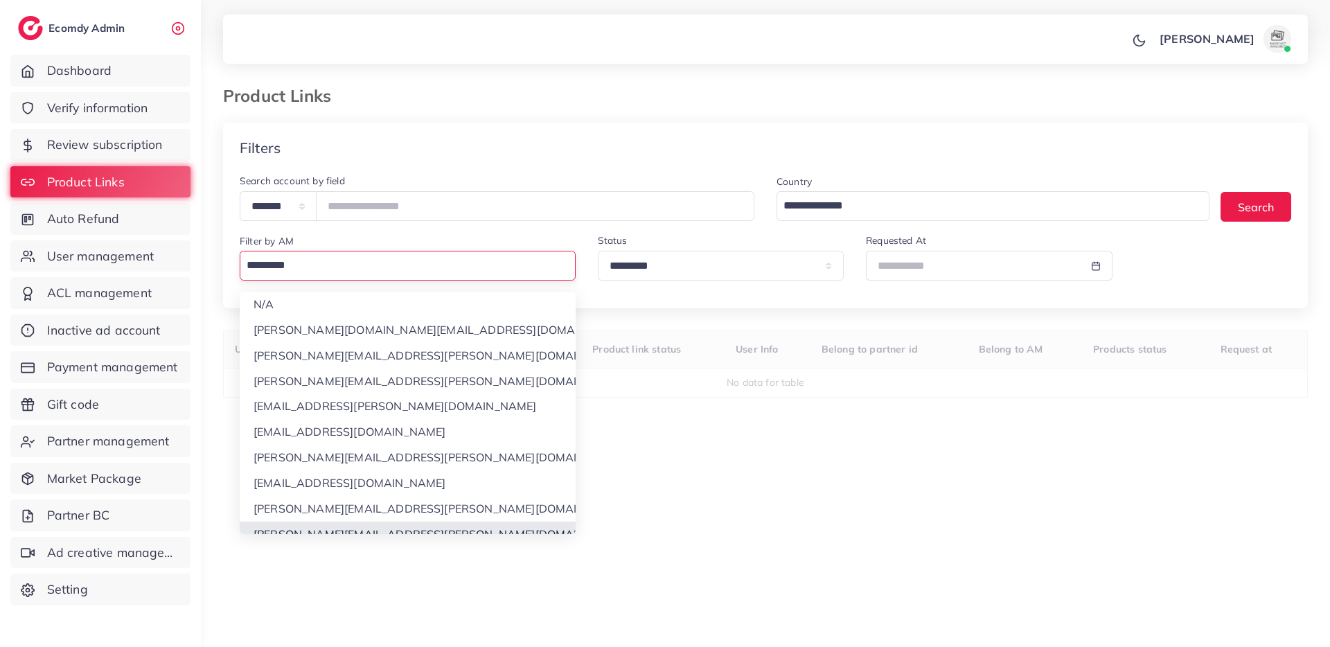
scroll to position [13, 0]
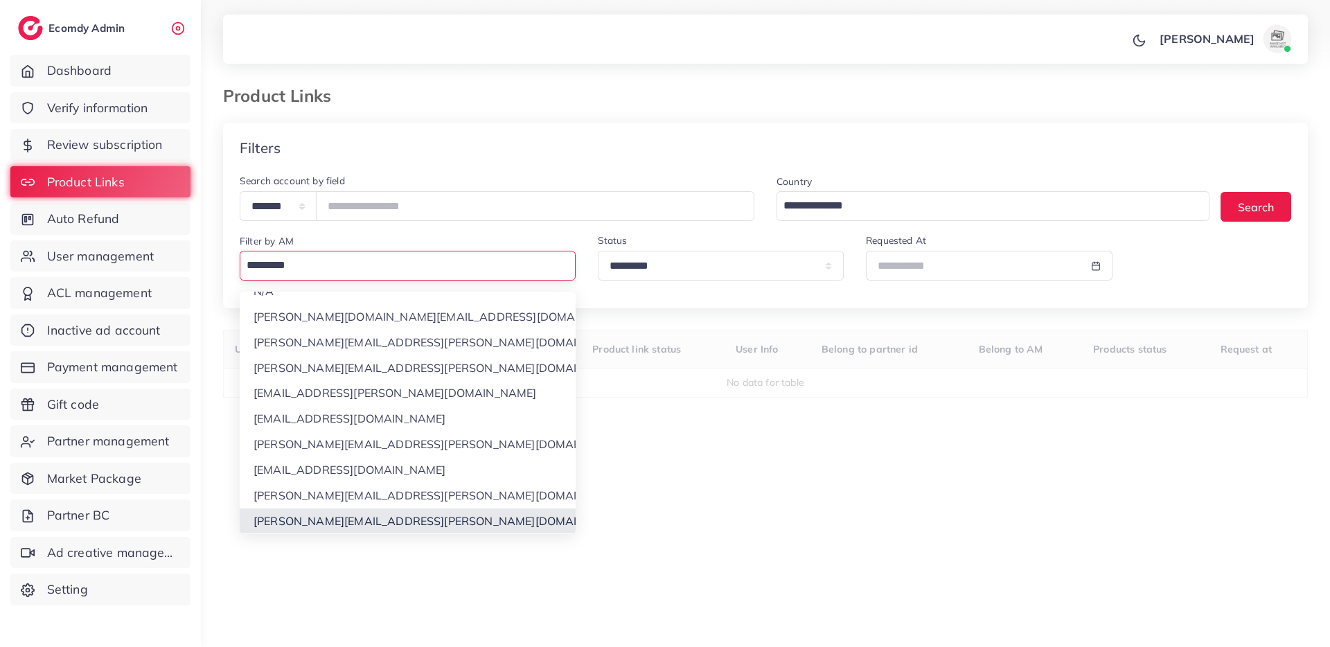
click at [329, 522] on div "**********" at bounding box center [765, 372] width 1085 height 499
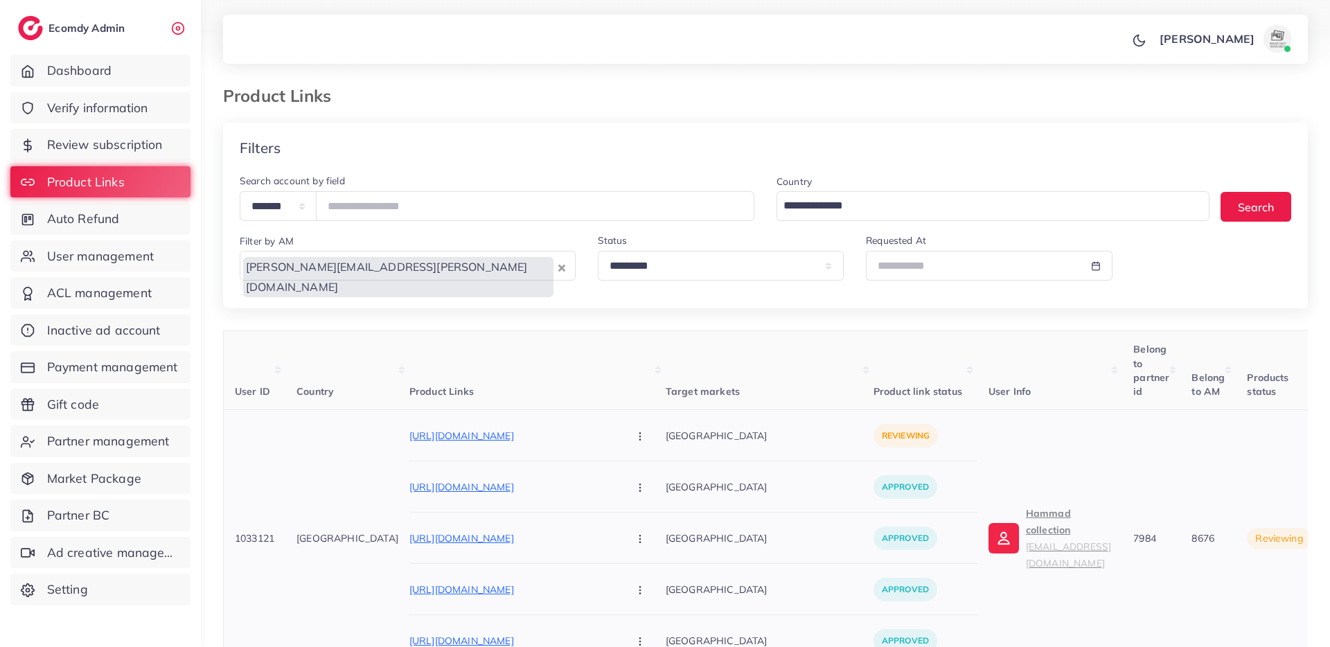
click at [547, 437] on p "https://hammadcollection.store/collections/mens-luxury-shawl" at bounding box center [513, 435] width 208 height 17
click at [634, 440] on icon "button" at bounding box center [639, 436] width 11 height 11
click at [618, 473] on link "Approve" at bounding box center [672, 478] width 109 height 30
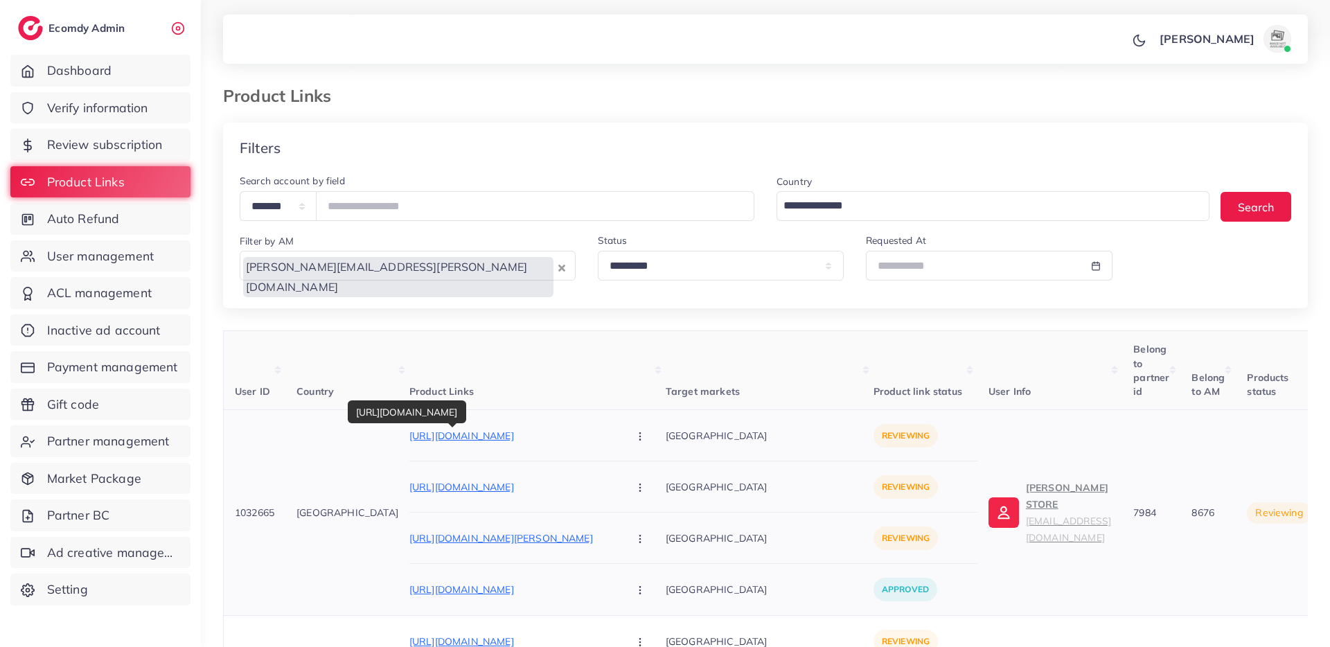
click at [526, 433] on p "https://adanarooj.store/collections/frontpage" at bounding box center [513, 435] width 208 height 17
click at [634, 435] on icon "button" at bounding box center [639, 436] width 11 height 11
click at [618, 465] on link "Approve" at bounding box center [672, 478] width 109 height 30
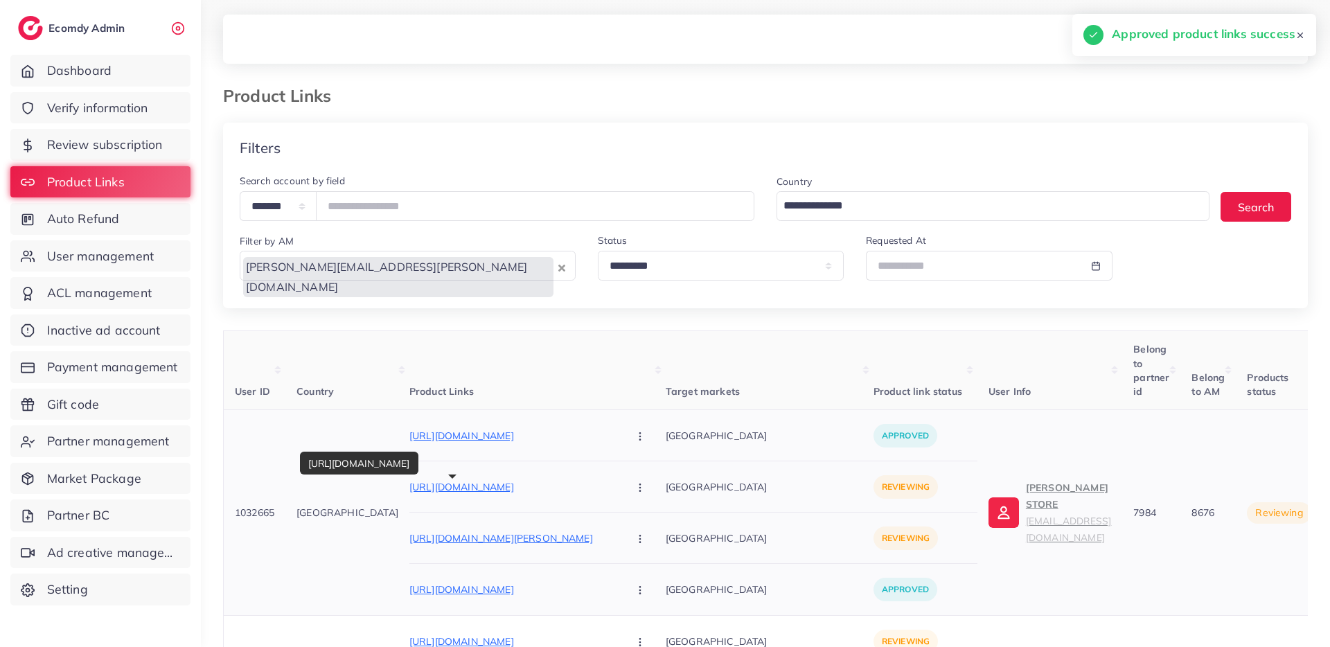
click at [528, 488] on p "https://adanarooj.store/collections/j-mens-wash-n-wear-4-season" at bounding box center [513, 487] width 208 height 17
click at [617, 438] on button "button" at bounding box center [641, 435] width 48 height 31
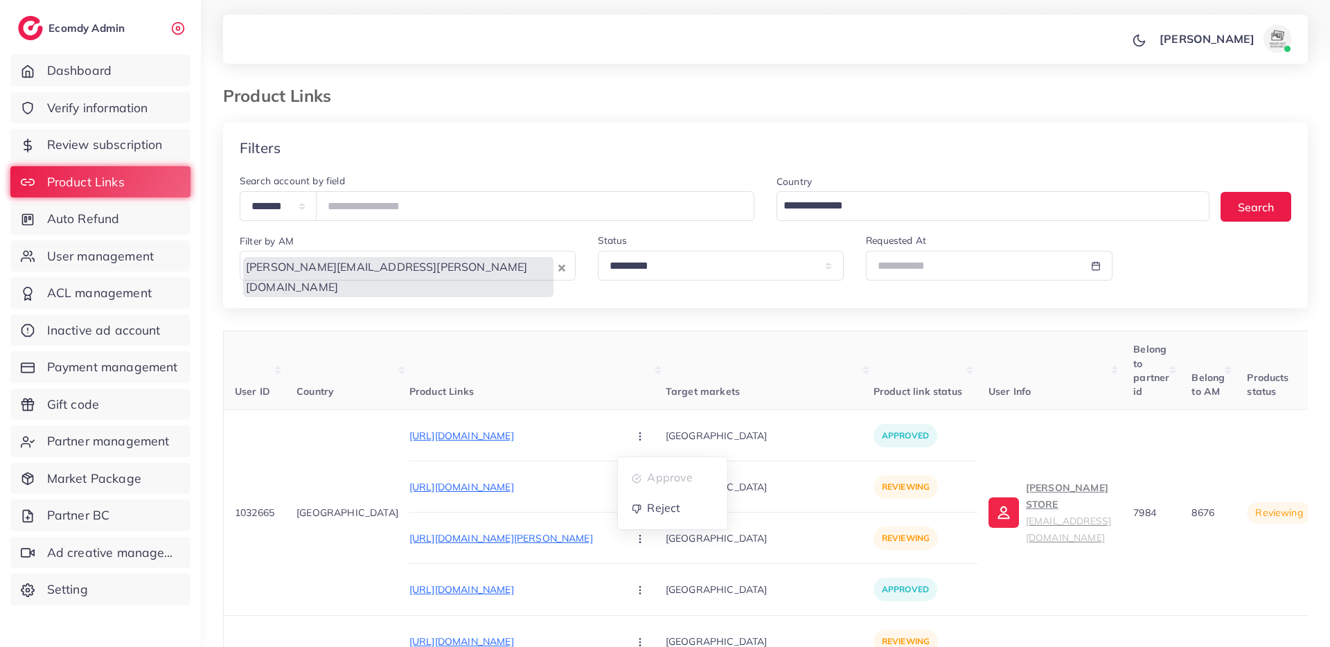
click at [570, 368] on th "Product Links" at bounding box center [537, 370] width 256 height 79
click at [617, 481] on button "button" at bounding box center [641, 486] width 48 height 31
click at [618, 520] on link "Approve" at bounding box center [672, 529] width 109 height 30
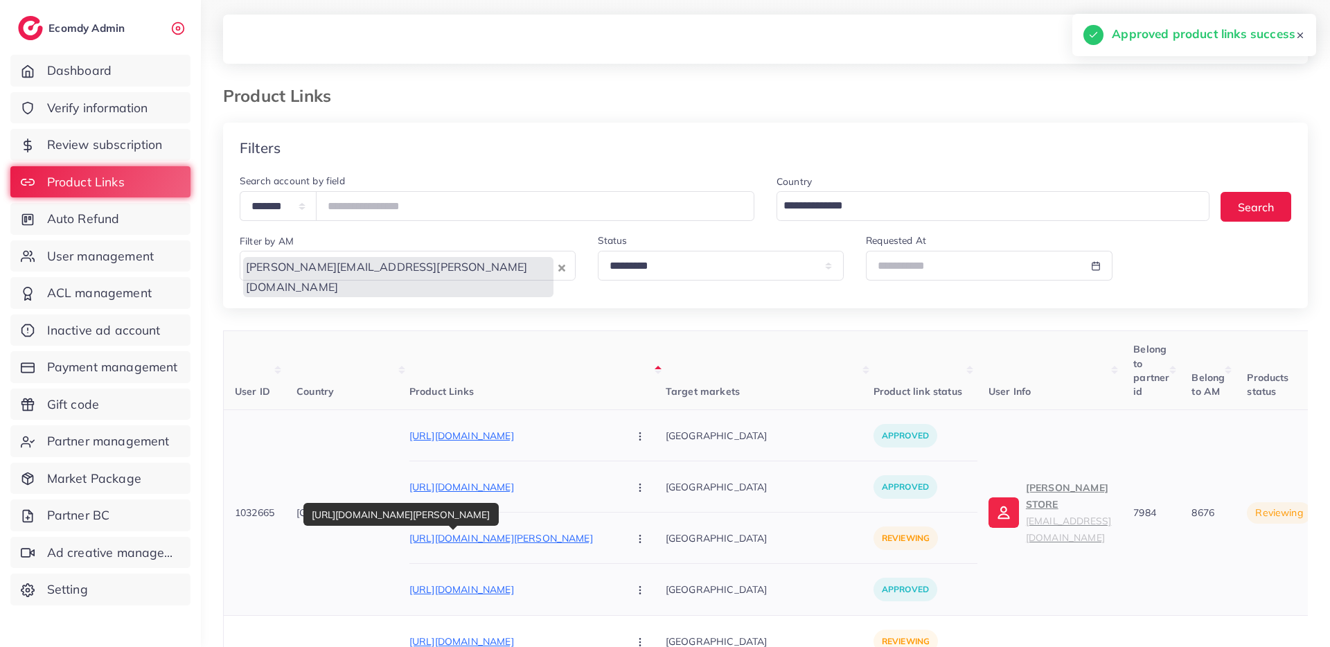
click at [532, 536] on p "https://adanarooj.store/collections/j-junaid-jamshed-mens-shwal" at bounding box center [513, 538] width 208 height 17
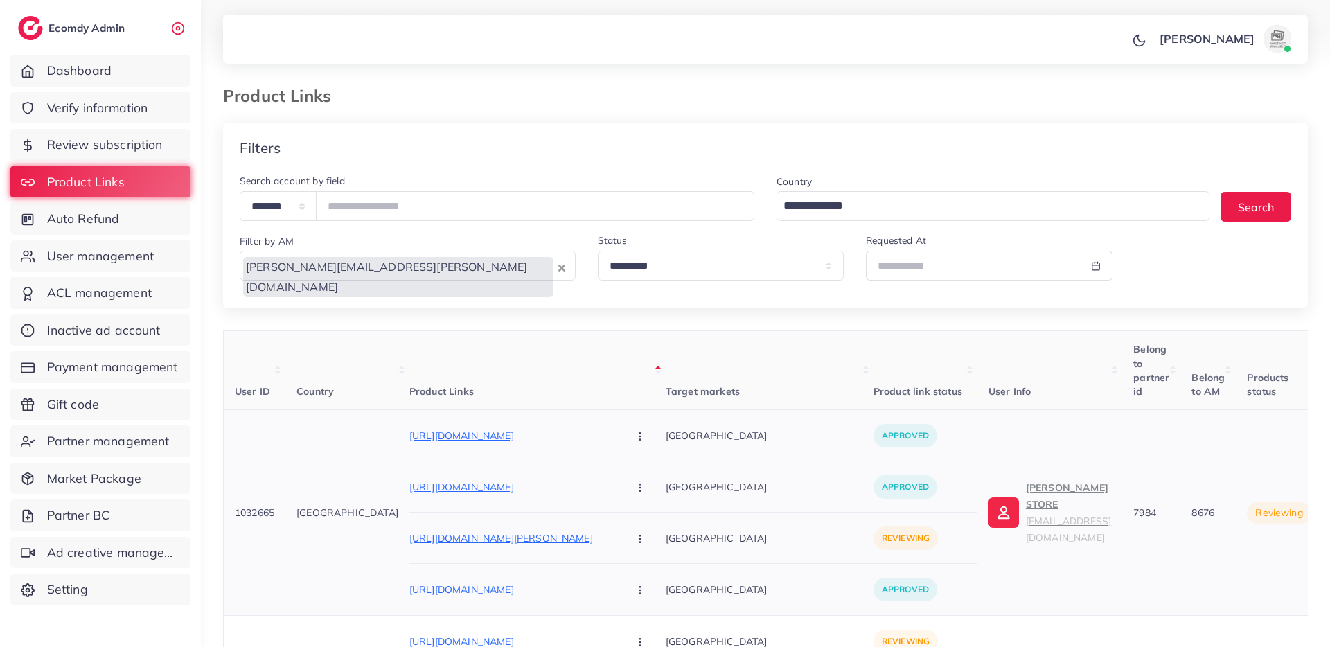
click at [617, 546] on button "button" at bounding box center [641, 537] width 48 height 31
click at [617, 564] on ul "Approve Reject" at bounding box center [672, 595] width 111 height 73
click at [647, 573] on span "Approve" at bounding box center [670, 580] width 46 height 14
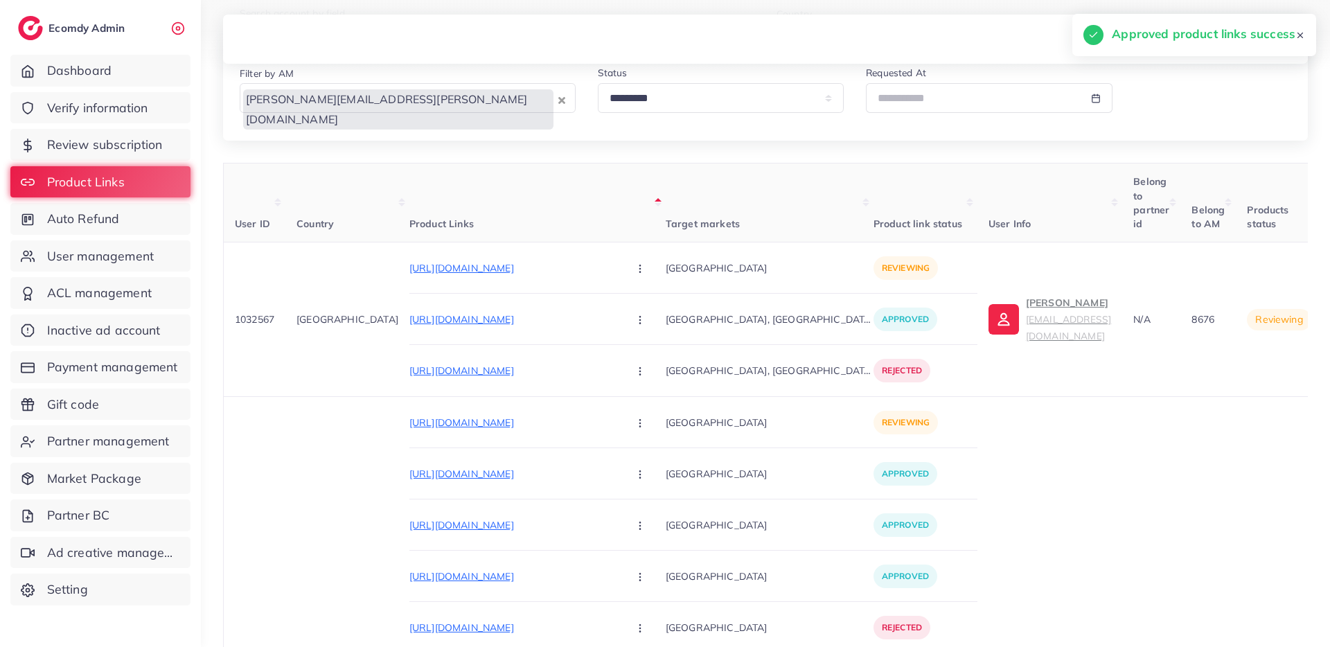
scroll to position [174, 0]
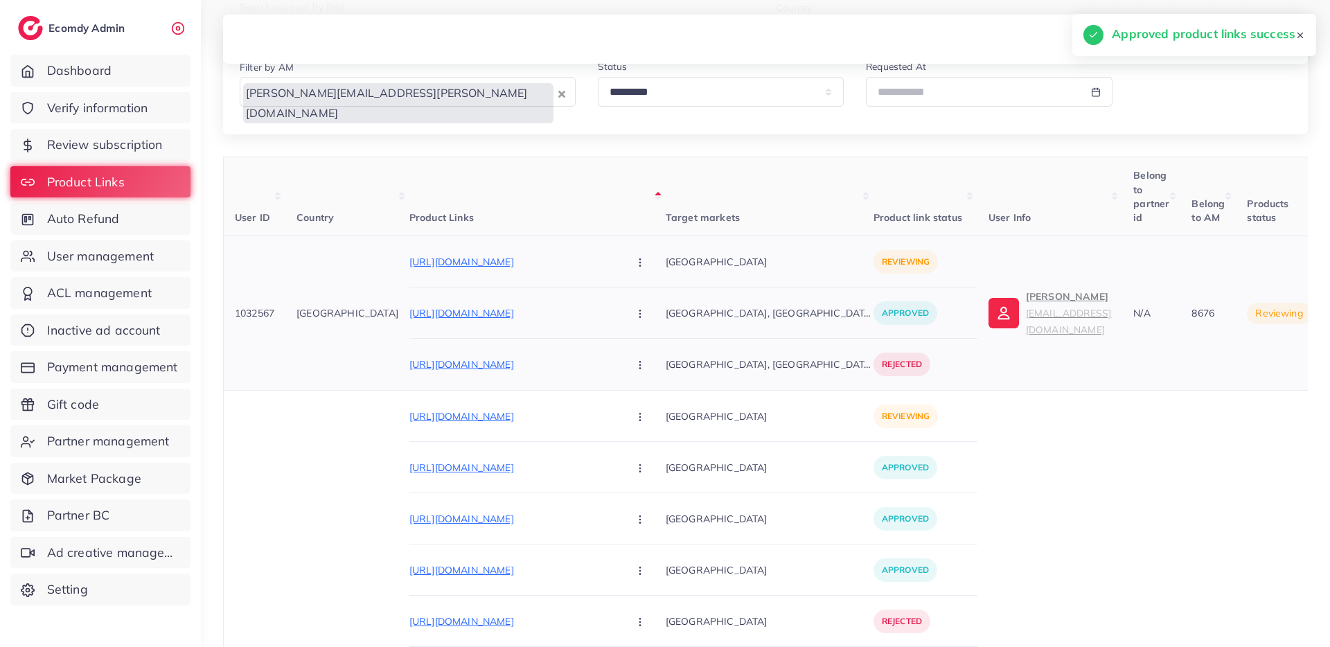
click at [505, 264] on p "[URL][DOMAIN_NAME]" at bounding box center [513, 261] width 208 height 17
click at [617, 251] on button "button" at bounding box center [641, 261] width 48 height 31
click at [647, 298] on span "Approve" at bounding box center [670, 304] width 46 height 14
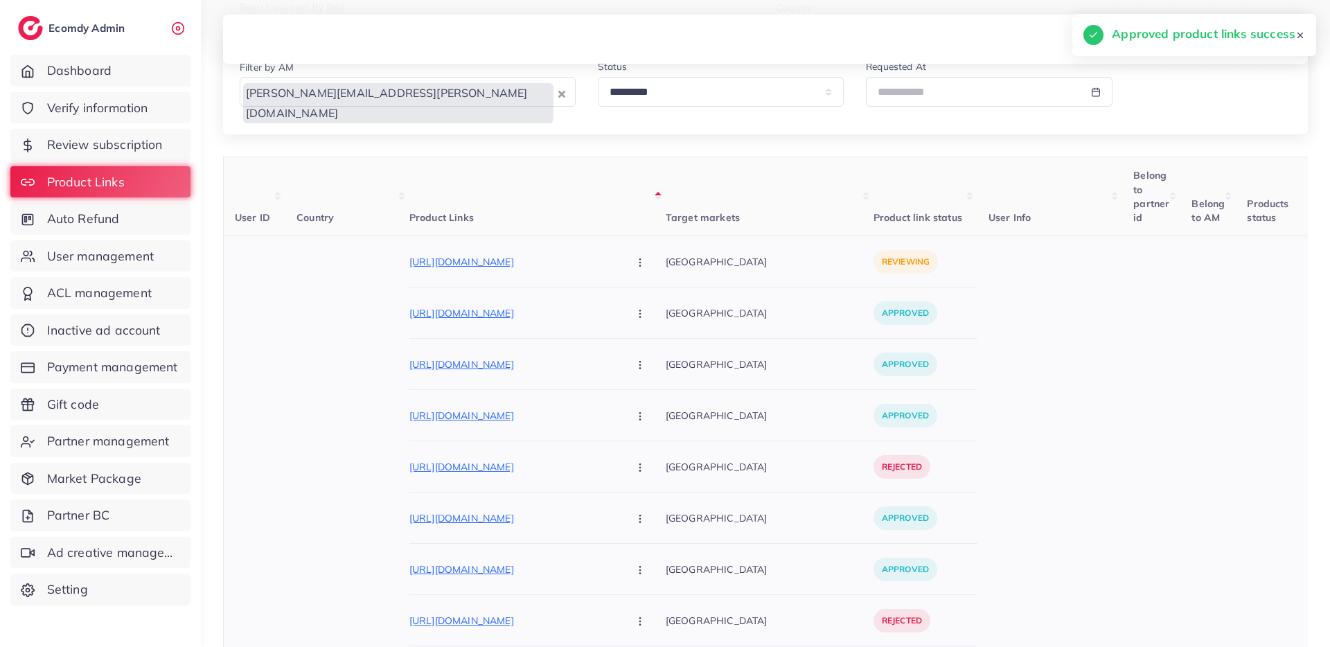
click at [538, 273] on div "https://www.arshcreation.online/collections/bracelets/products/personalized-nam…" at bounding box center [537, 261] width 256 height 31
click at [537, 268] on p "https://www.arshcreation.online/collections/bracelets/products/personalized-nam…" at bounding box center [513, 261] width 208 height 17
click at [491, 262] on p "https://www.arshcreation.online/collections/bracelets/products/personalized-nam…" at bounding box center [513, 261] width 208 height 17
click at [617, 253] on button "button" at bounding box center [641, 261] width 48 height 31
click at [647, 304] on span "Approve" at bounding box center [670, 304] width 46 height 14
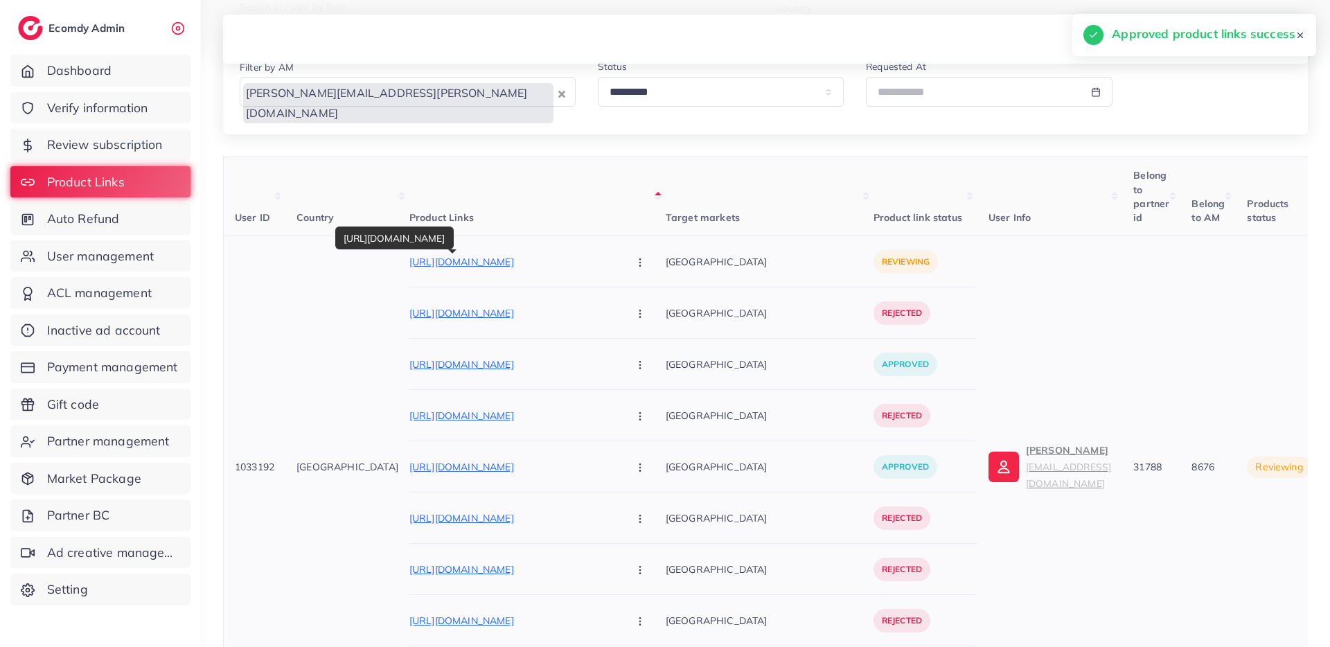
click at [521, 265] on p "https://highstuff.pk/products/street-style-sneakers" at bounding box center [513, 261] width 208 height 17
click at [617, 269] on button "button" at bounding box center [641, 261] width 48 height 31
click at [647, 298] on span "Approve" at bounding box center [670, 304] width 46 height 14
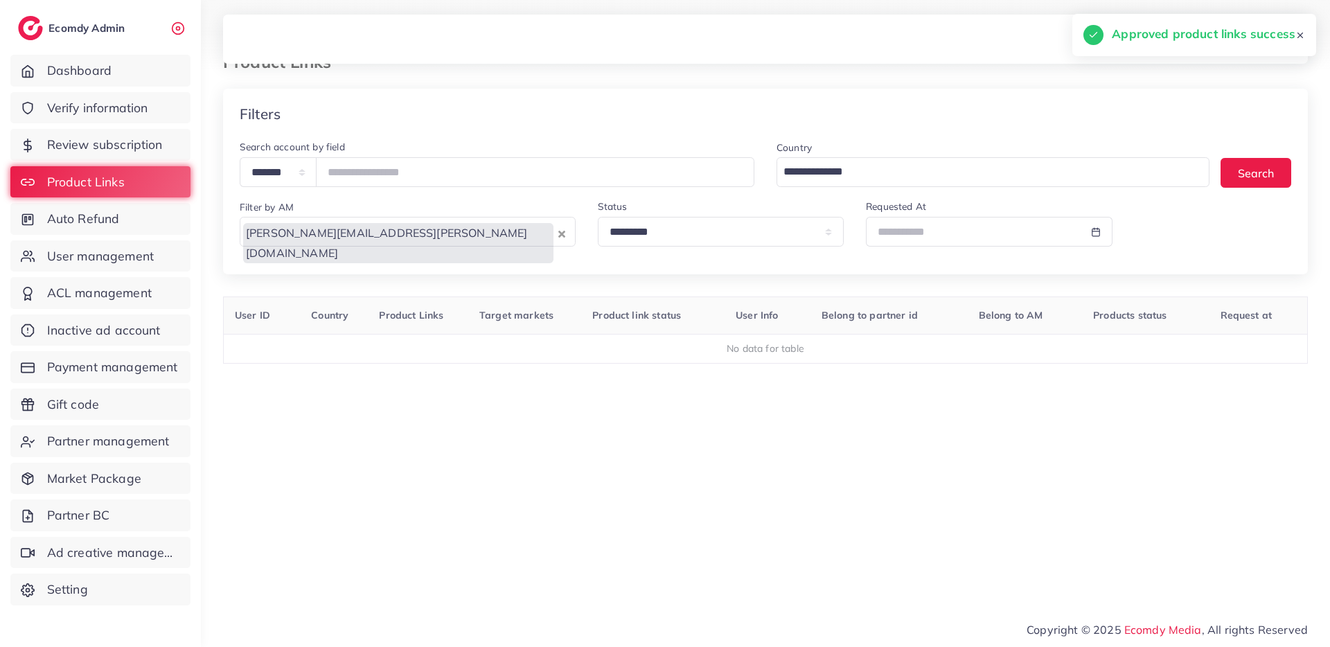
scroll to position [34, 0]
click at [105, 228] on link "Auto Refund" at bounding box center [100, 219] width 180 height 32
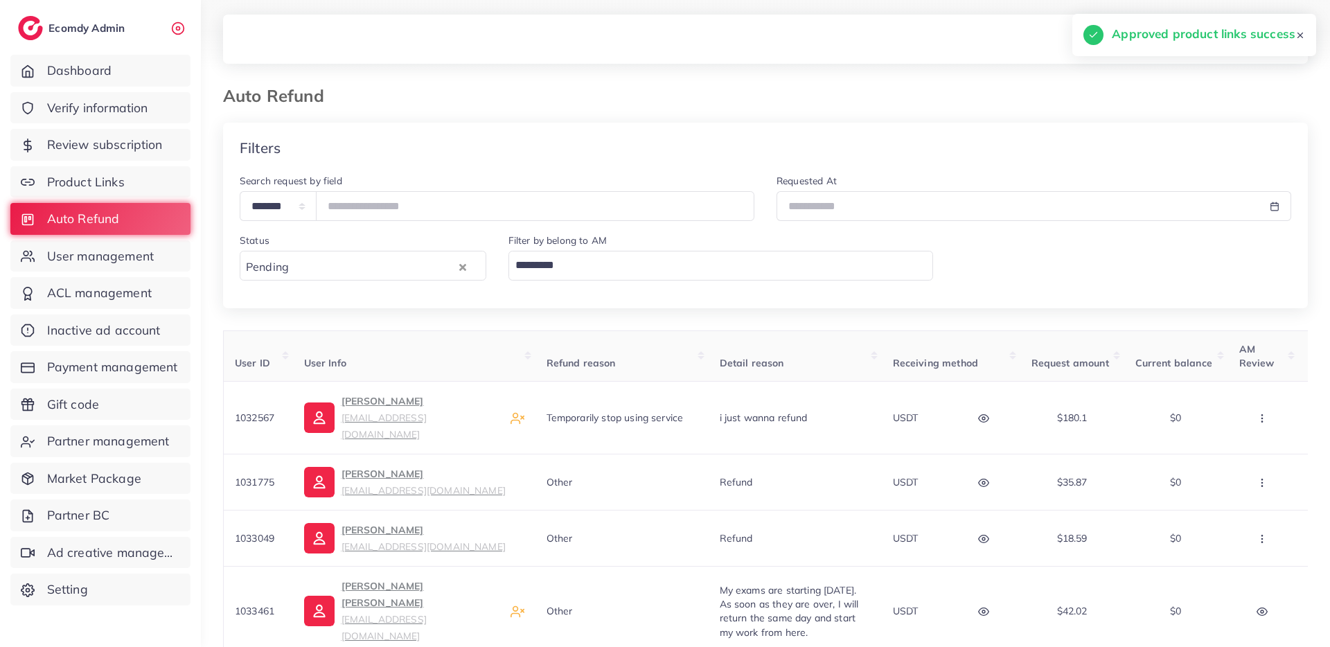
click at [809, 279] on div "Loading..." at bounding box center [720, 266] width 425 height 30
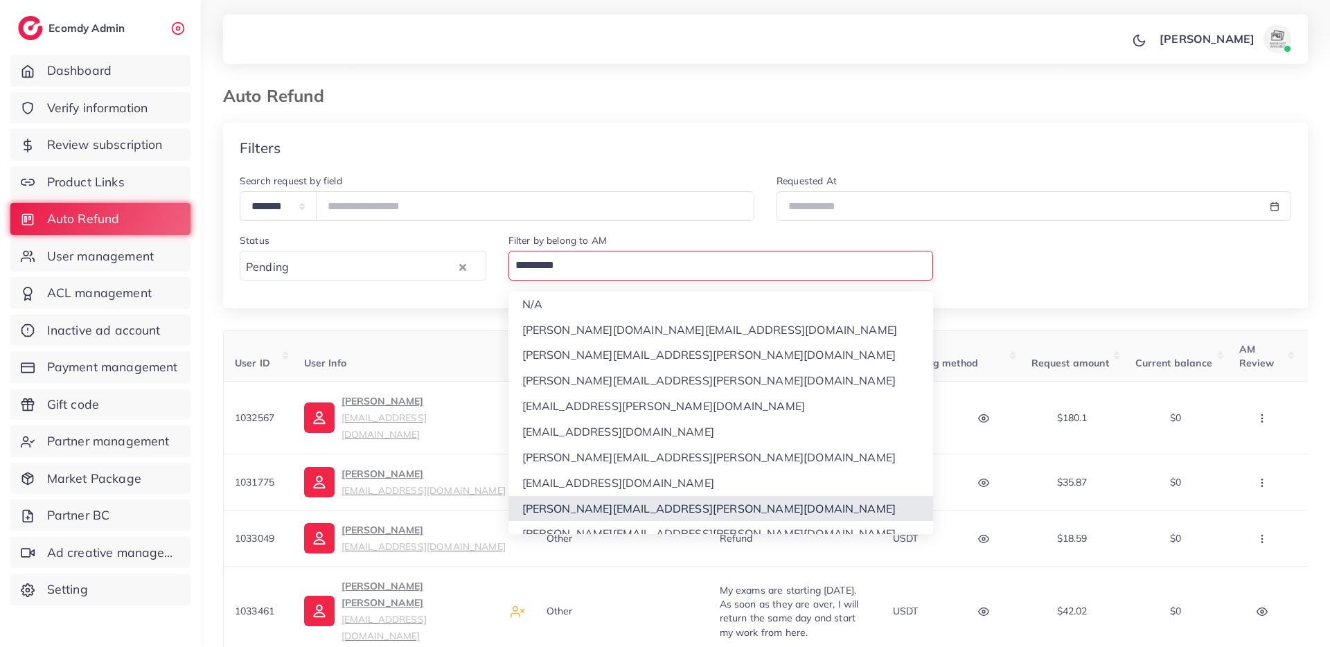
scroll to position [13, 0]
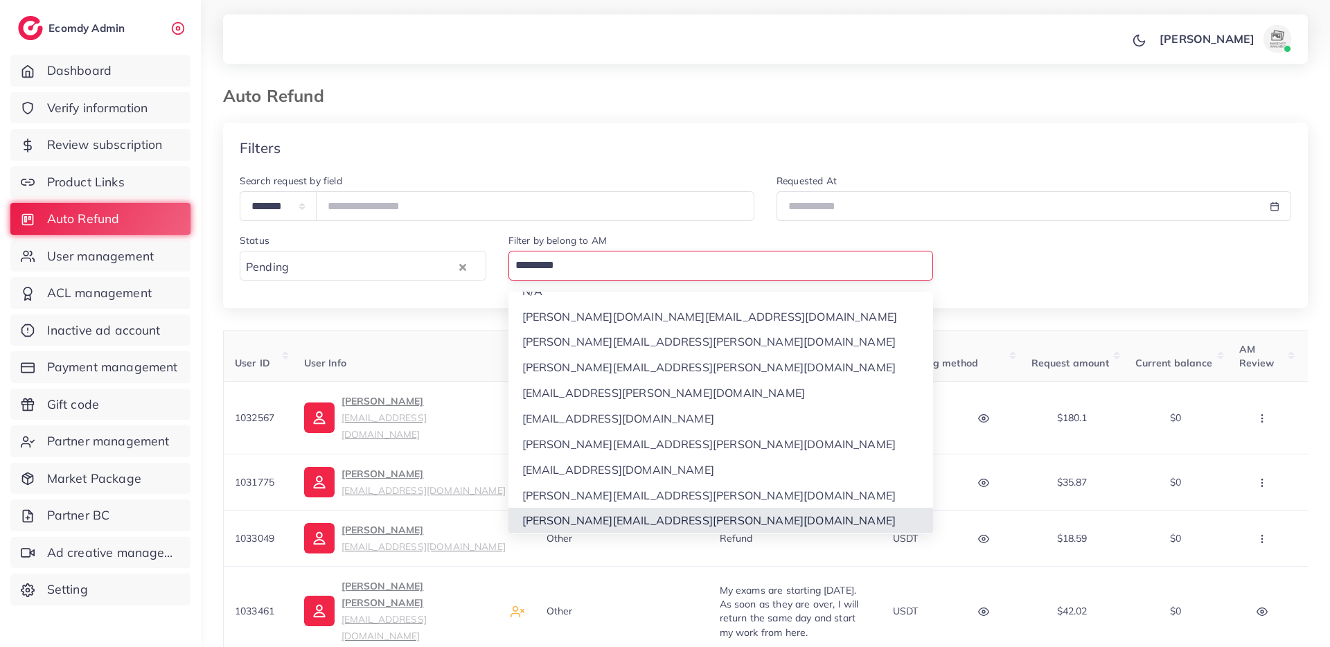
click at [559, 519] on div "**********" at bounding box center [765, 529] width 1085 height 813
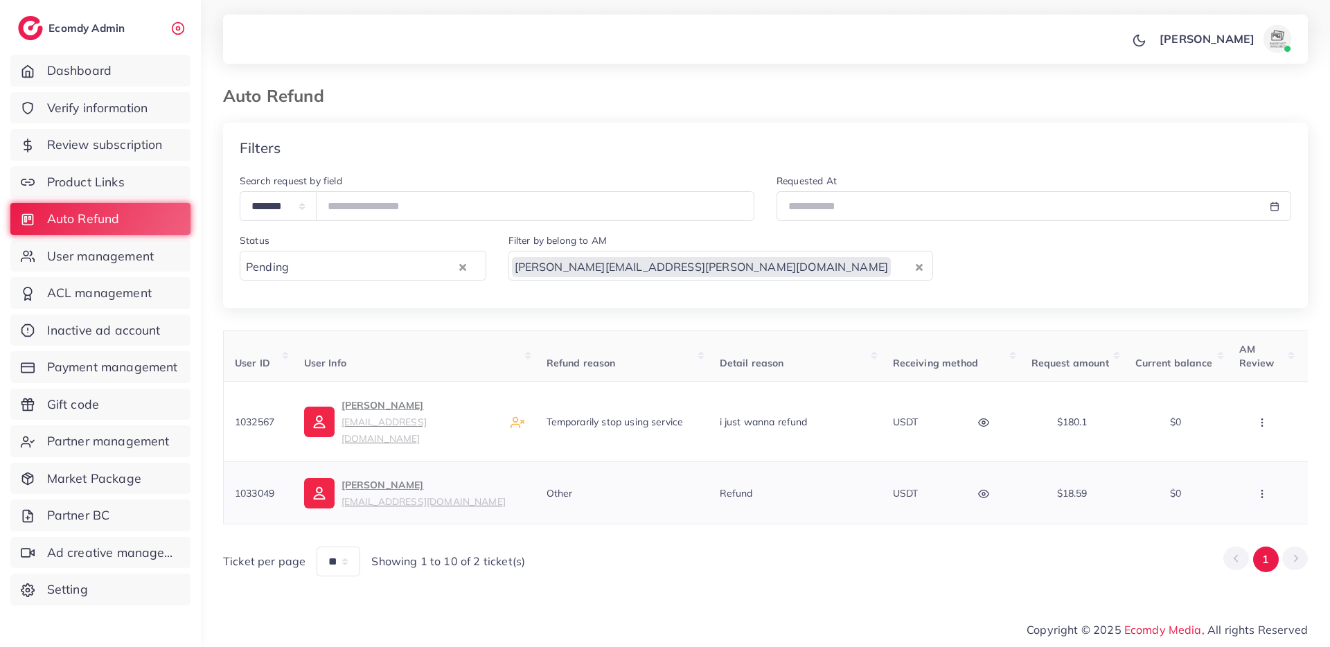
click at [397, 483] on p "Ammar Sarfaeaz ammarsazfaraz3432@gmail.com" at bounding box center [423, 492] width 164 height 33
click at [1265, 494] on button "button" at bounding box center [1263, 492] width 48 height 31
click at [1236, 416] on span "Approve" at bounding box center [1229, 420] width 46 height 14
click at [371, 403] on p "Alan Jr millionbusiness69@proton.me" at bounding box center [420, 422] width 158 height 50
click at [359, 404] on p "Alan Jr millionbusiness69@proton.me" at bounding box center [420, 422] width 158 height 50
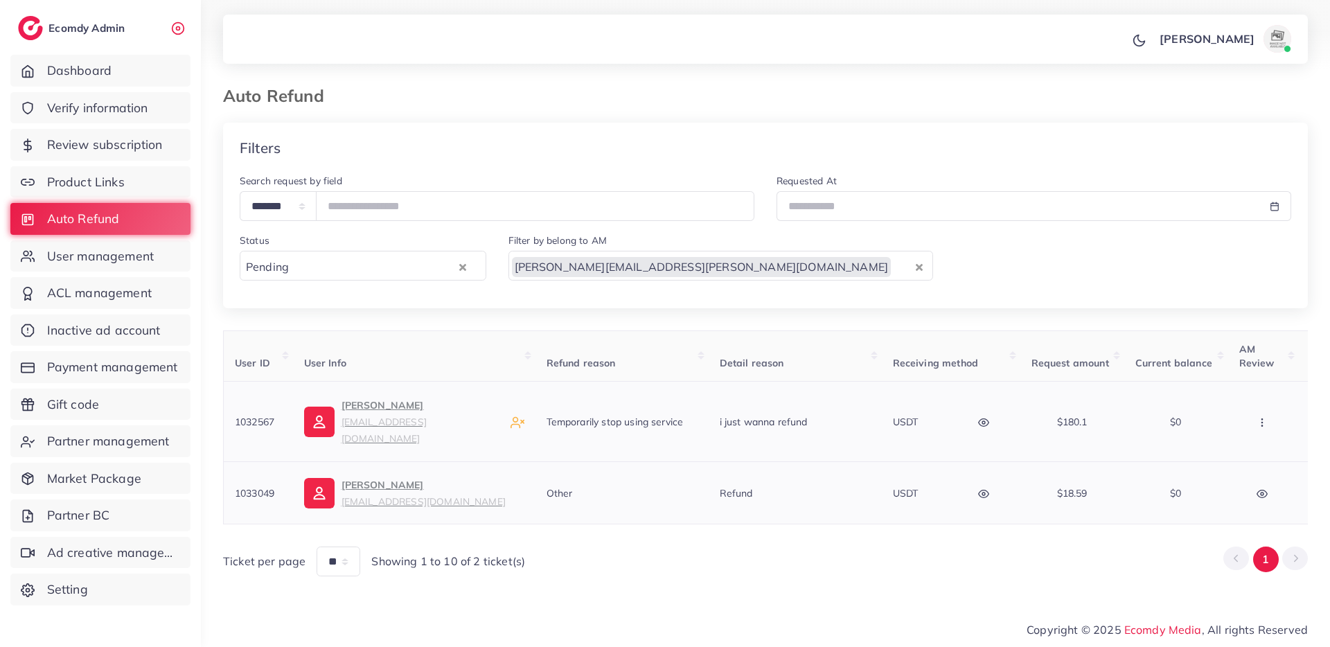
click at [989, 417] on button "button" at bounding box center [985, 421] width 48 height 31
click at [1008, 549] on div "Ticket per page ** ** ** Showing 1 to 10 of 2 ticket(s) 1" at bounding box center [765, 555] width 1085 height 41
click at [1265, 420] on icon "button" at bounding box center [1261, 422] width 11 height 11
click at [1239, 457] on span "Approve" at bounding box center [1229, 464] width 46 height 14
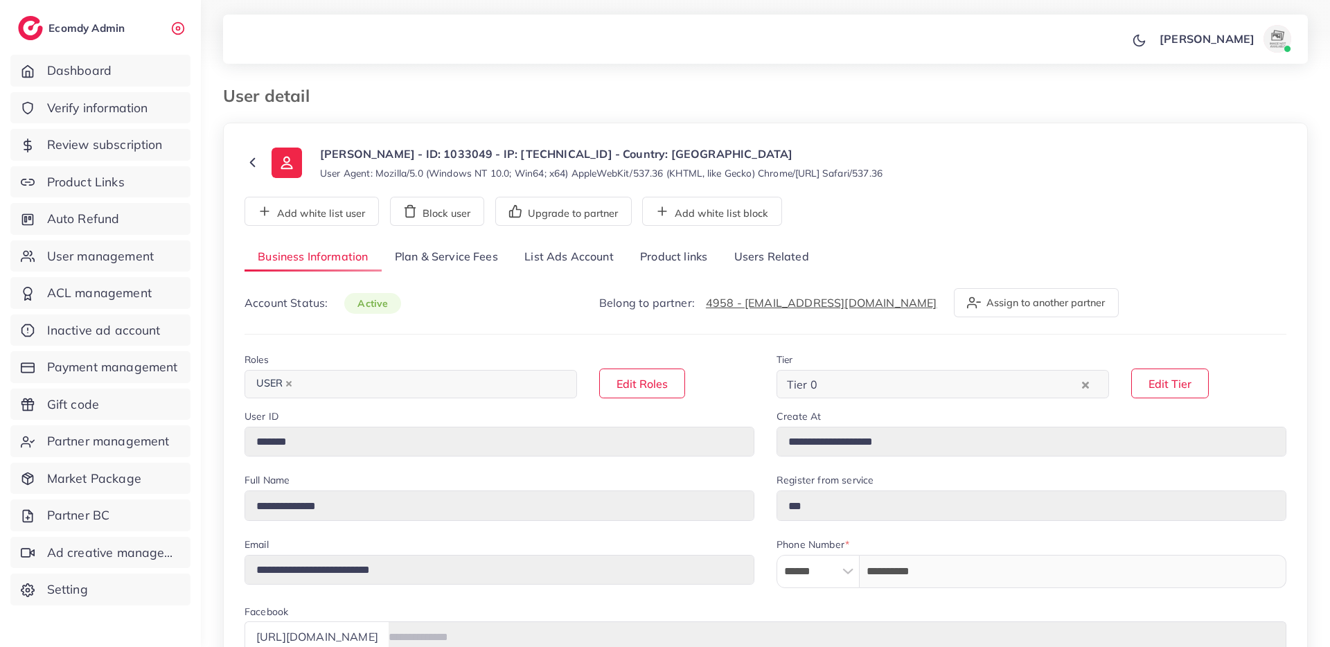
select select "**********"
click at [634, 242] on link "Product links" at bounding box center [673, 257] width 93 height 30
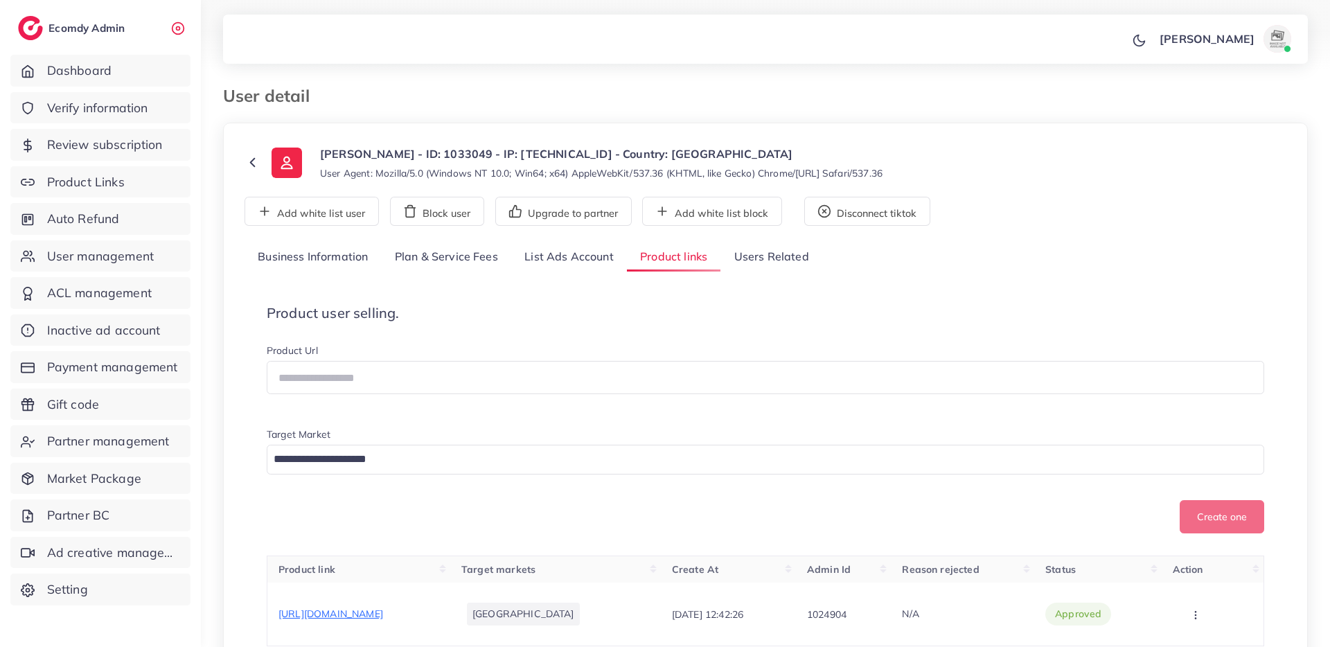
click at [554, 262] on link "List Ads Account" at bounding box center [569, 257] width 116 height 30
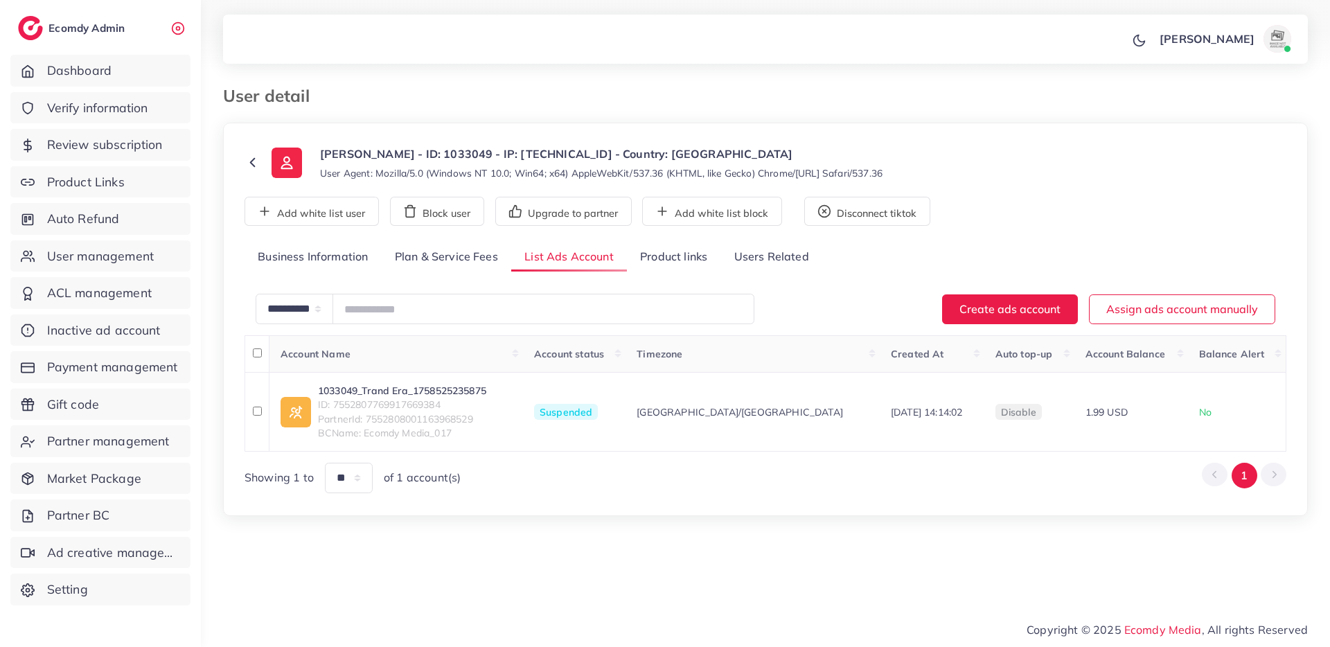
click at [642, 251] on link "Product links" at bounding box center [673, 257] width 93 height 30
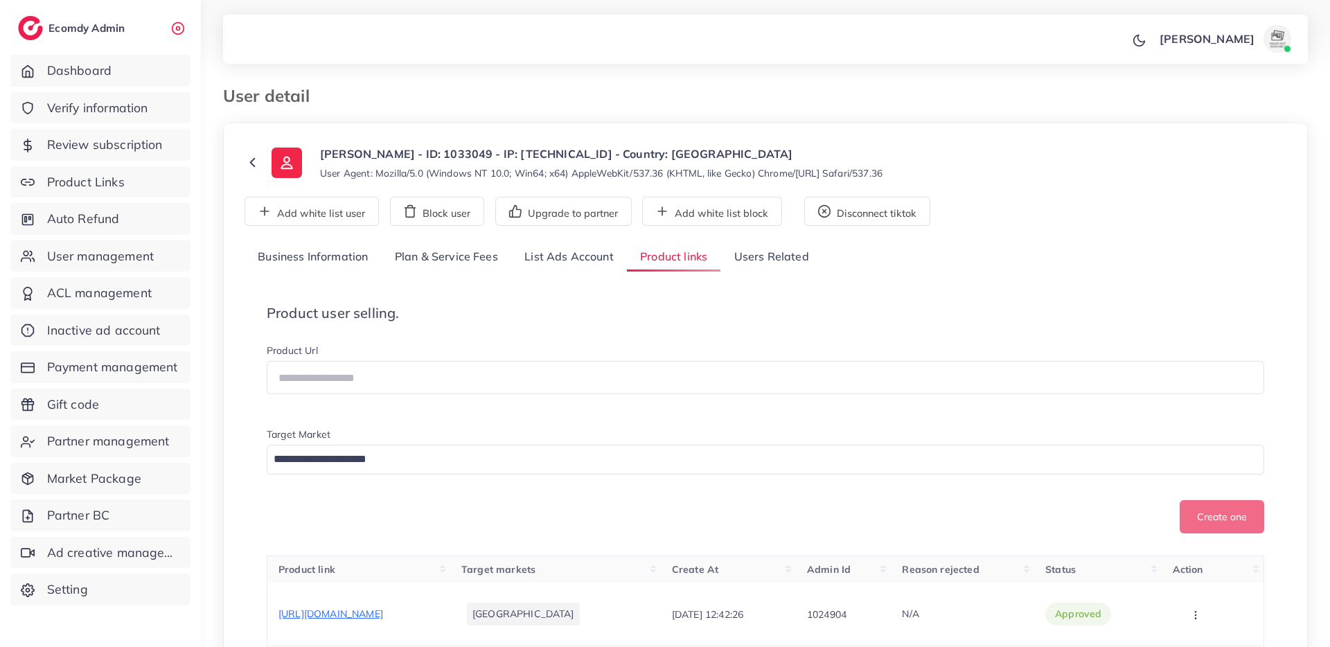
click at [296, 242] on link "Business Information" at bounding box center [312, 257] width 137 height 30
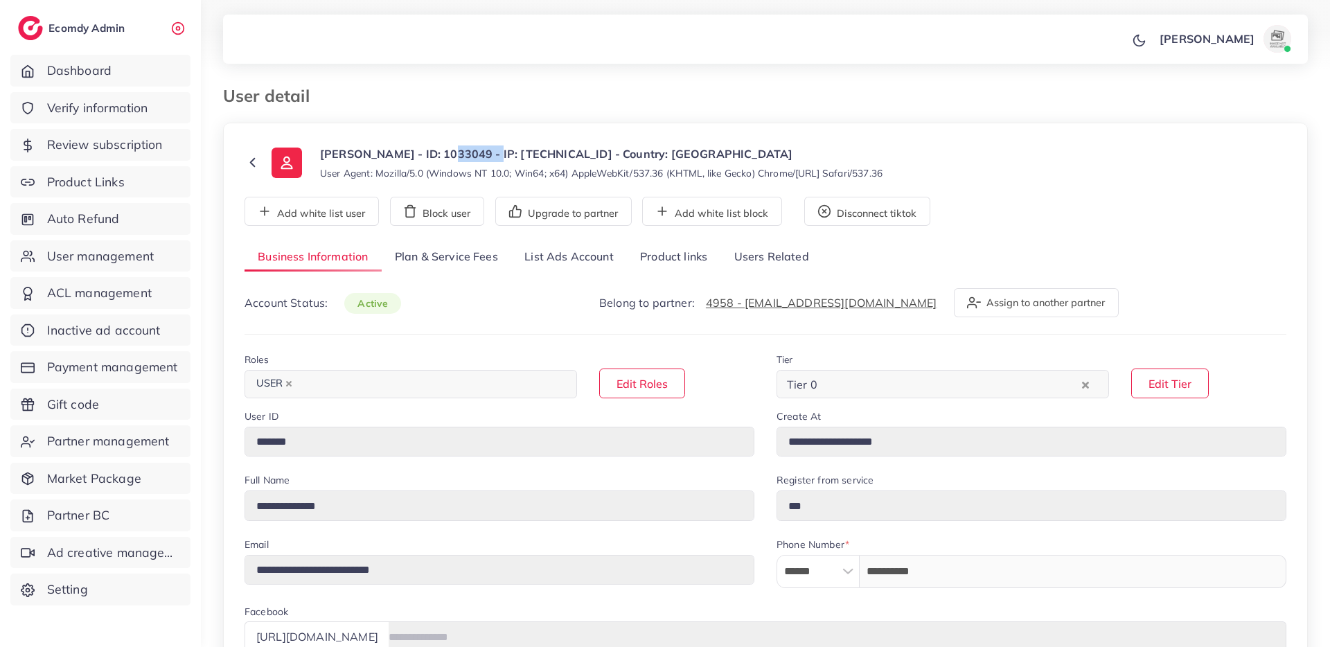
drag, startPoint x: 490, startPoint y: 156, endPoint x: 443, endPoint y: 159, distance: 47.2
click at [443, 159] on p "Ammar Sarfaeaz - ID: 1033049 - IP: 185.108.105.155 - Country: United Kingdom" at bounding box center [601, 153] width 562 height 17
copy p "1033049"
click at [124, 364] on span "Payment management" at bounding box center [116, 367] width 131 height 18
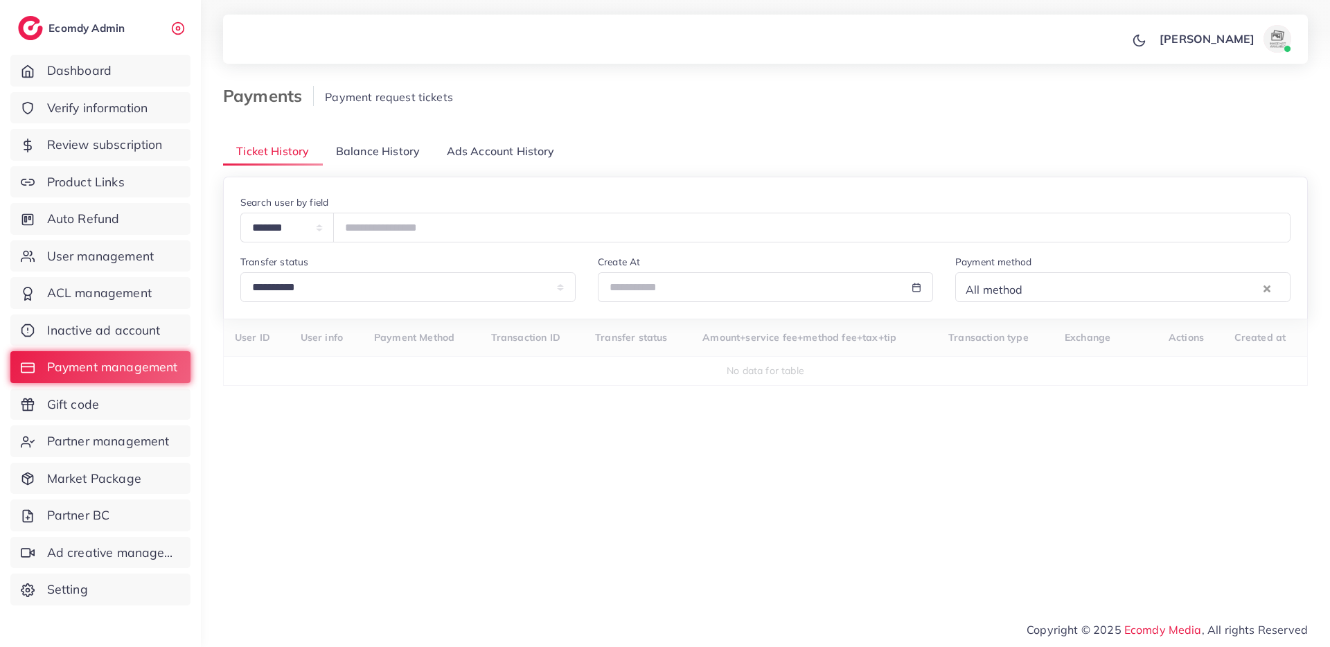
click at [357, 156] on span "Balance History" at bounding box center [378, 151] width 84 height 16
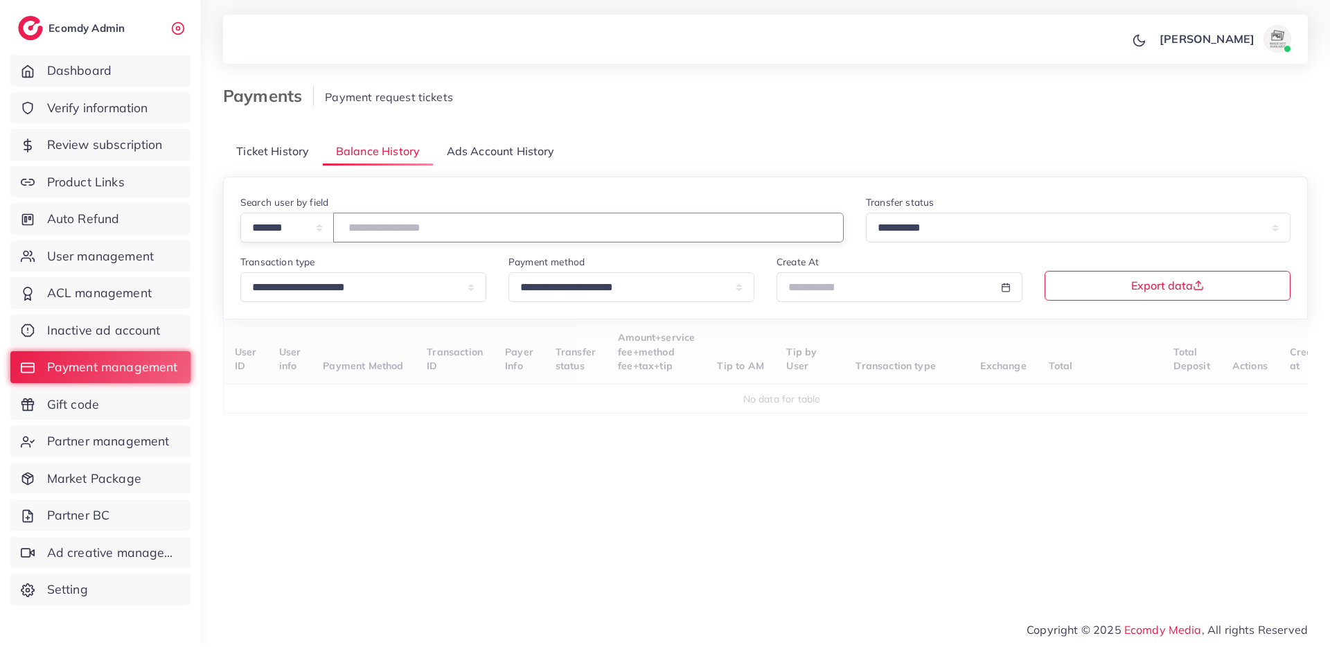
click at [398, 235] on input "number" at bounding box center [588, 228] width 510 height 30
paste input "*******"
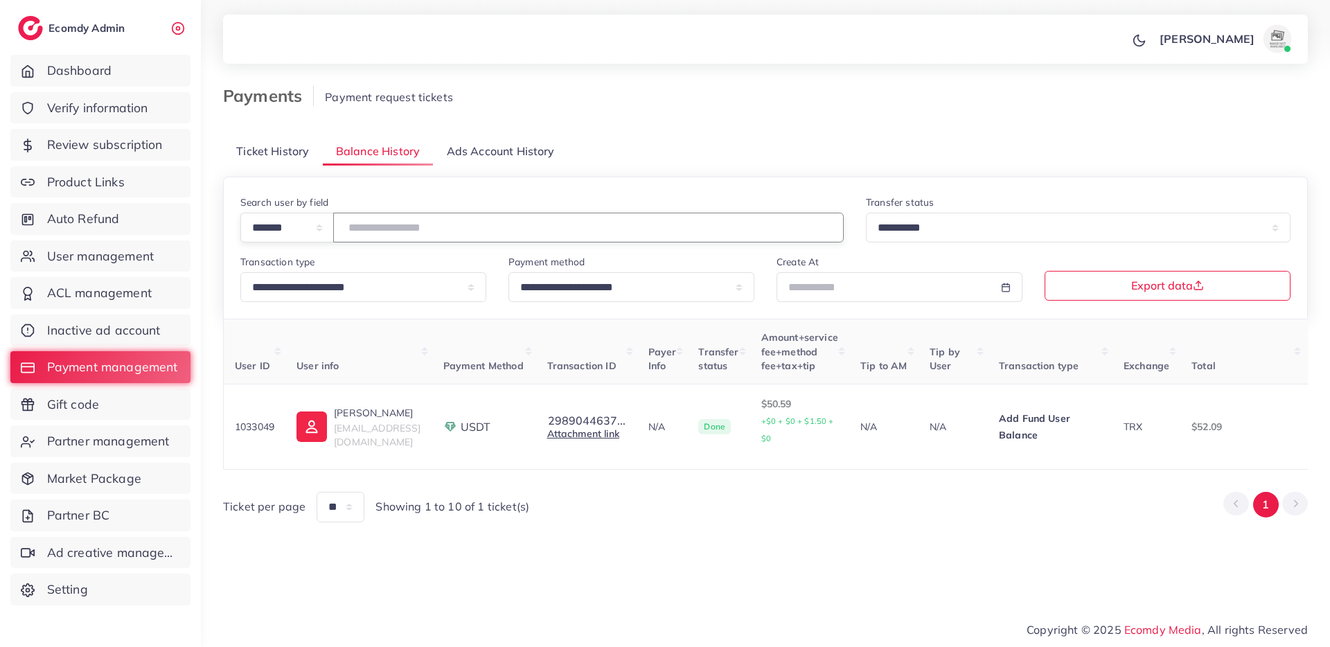
type input "*******"
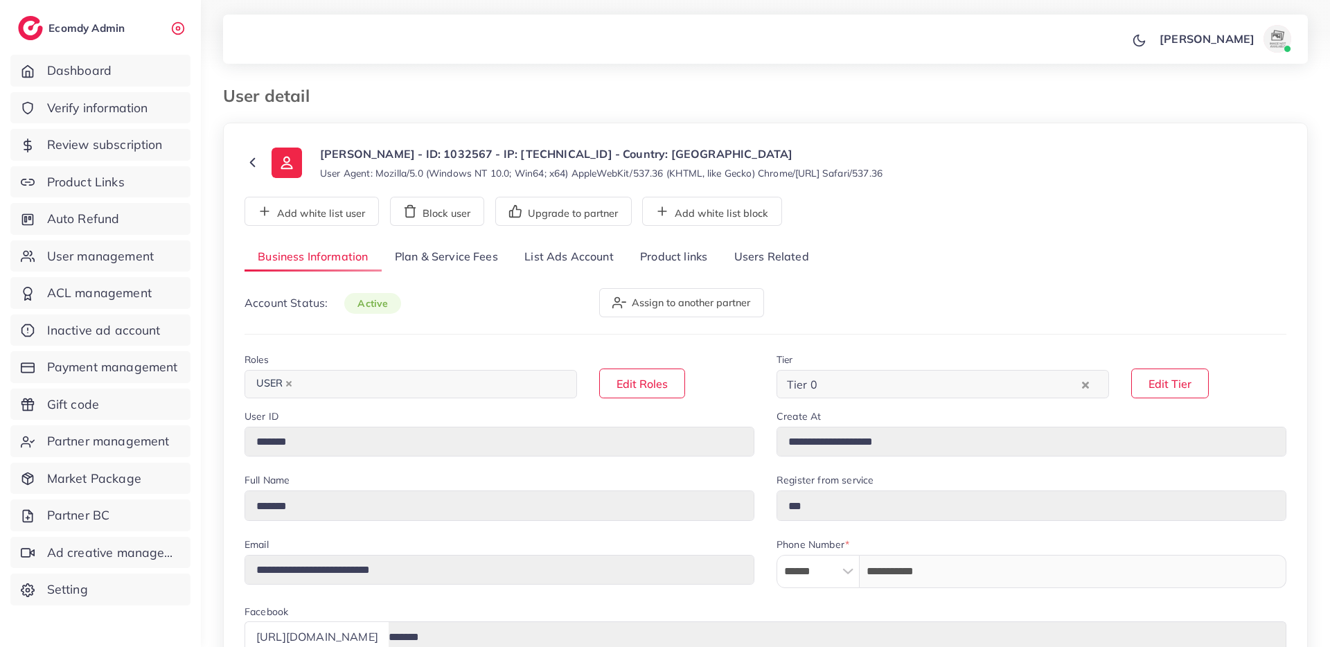
select select "******"
click at [553, 264] on link "List Ads Account" at bounding box center [569, 257] width 116 height 30
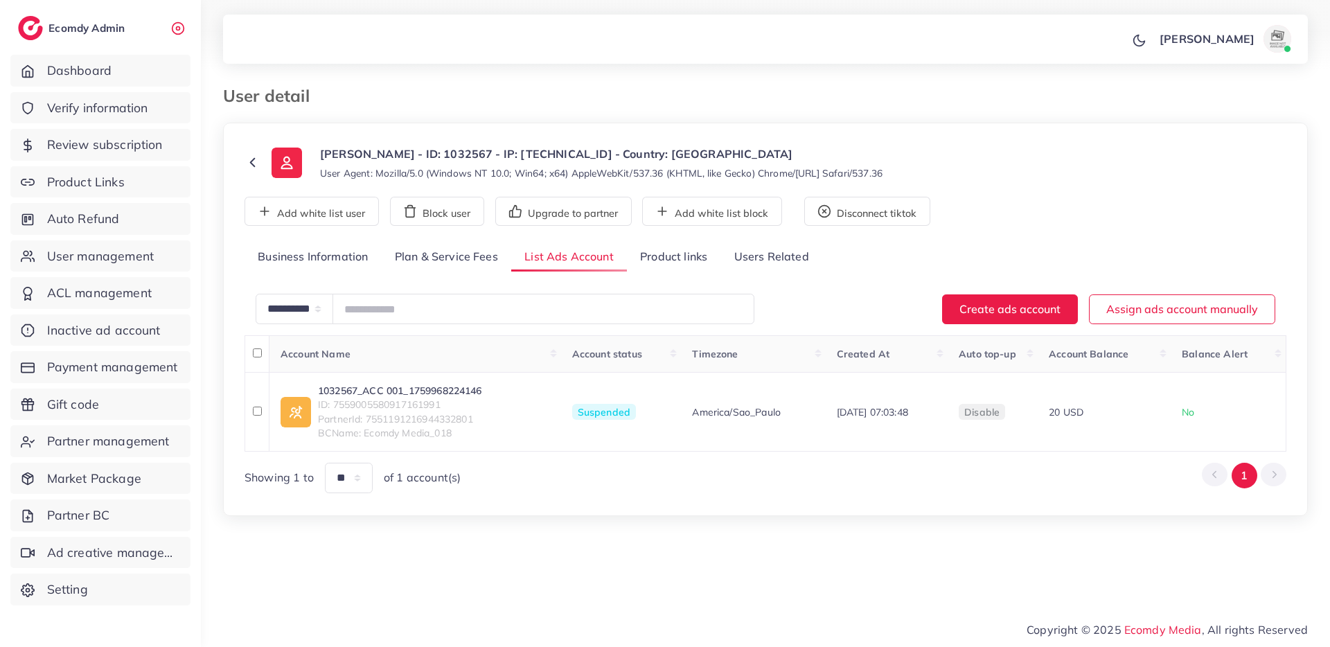
click at [458, 272] on div "**********" at bounding box center [765, 367] width 1042 height 251
drag, startPoint x: 387, startPoint y: 154, endPoint x: 434, endPoint y: 155, distance: 46.4
click at [434, 155] on p "[PERSON_NAME] - ID: 1032567 - IP: [TECHNICAL_ID] - Country: [GEOGRAPHIC_DATA]" at bounding box center [601, 153] width 562 height 17
copy p "1032567"
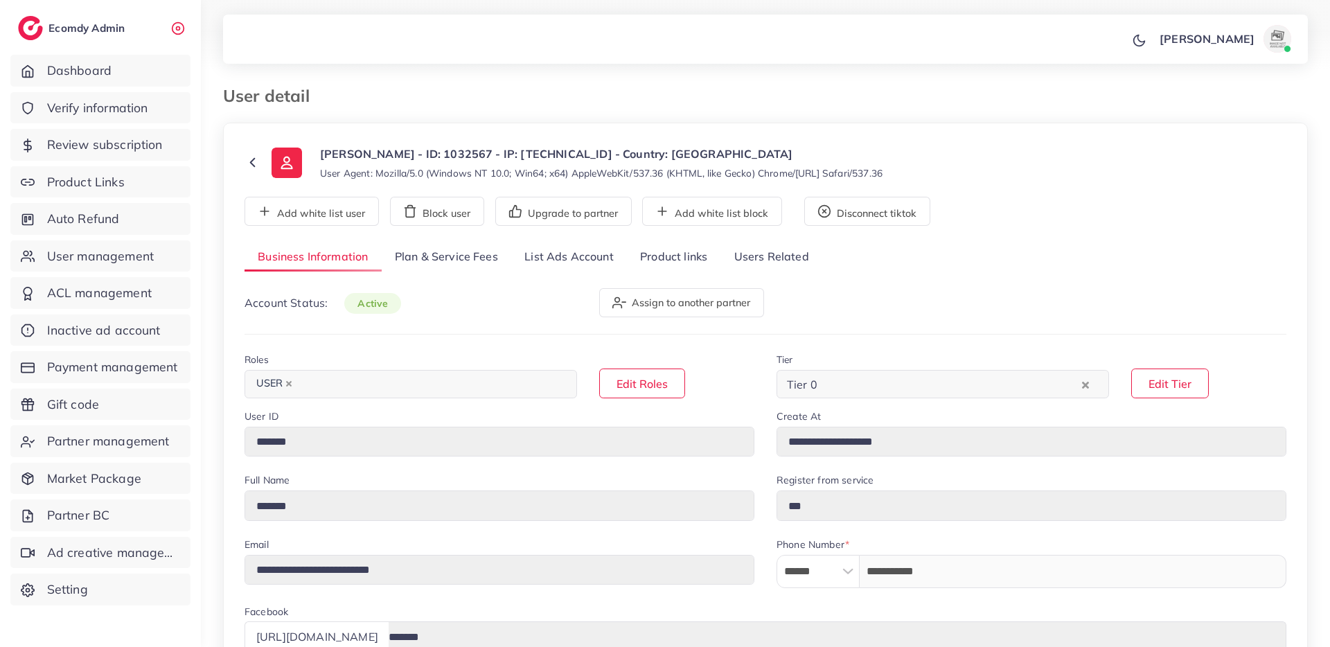
select select "******"
click at [559, 258] on link "List Ads Account" at bounding box center [569, 257] width 116 height 30
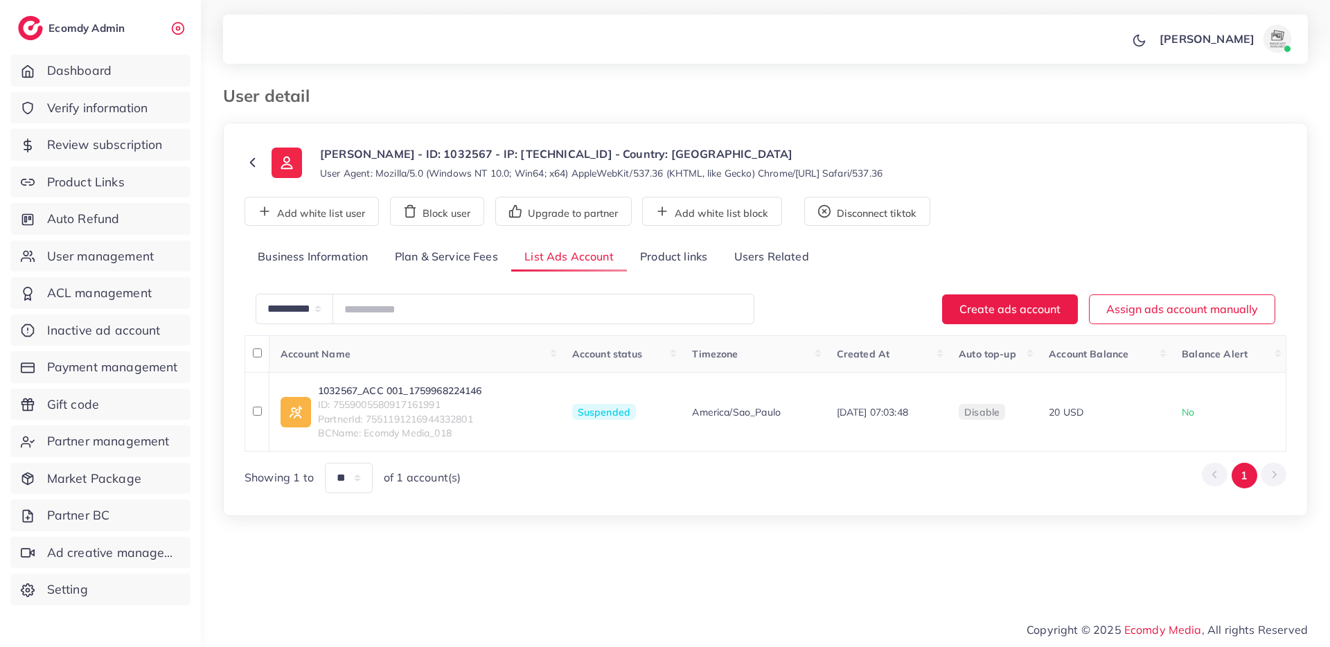
click at [409, 266] on link "Plan & Service Fees" at bounding box center [447, 257] width 130 height 30
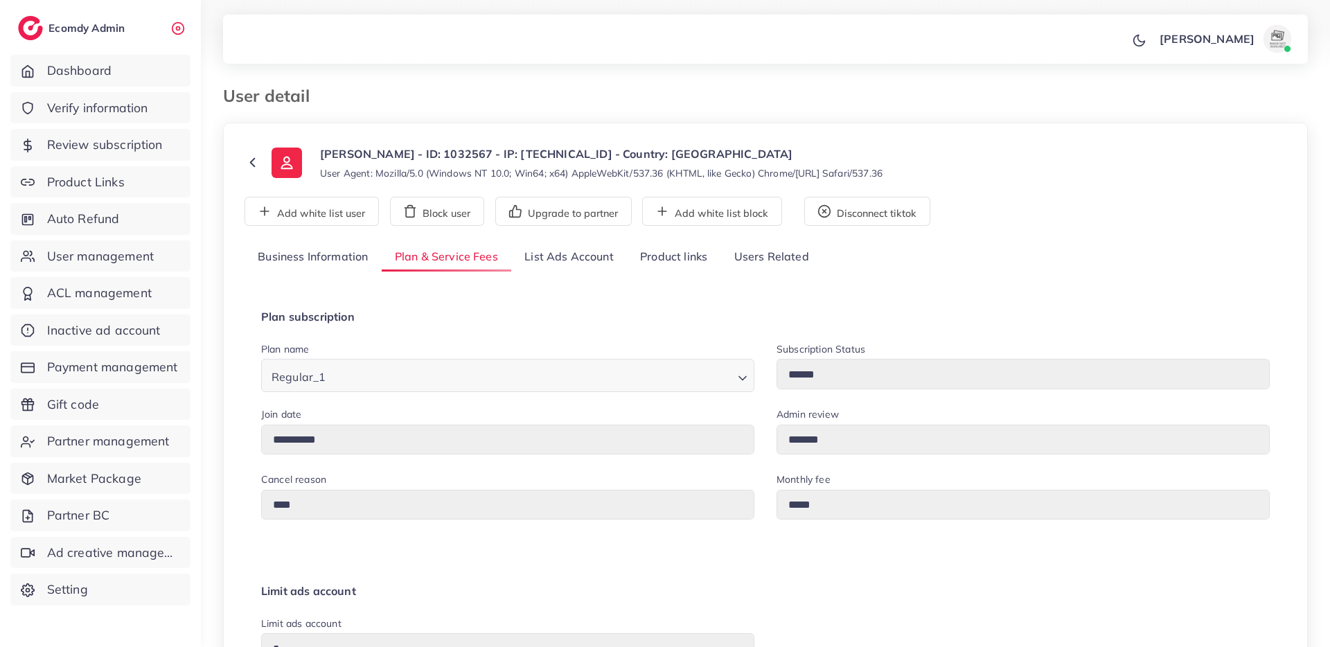
click at [706, 263] on link "Product links" at bounding box center [673, 257] width 93 height 30
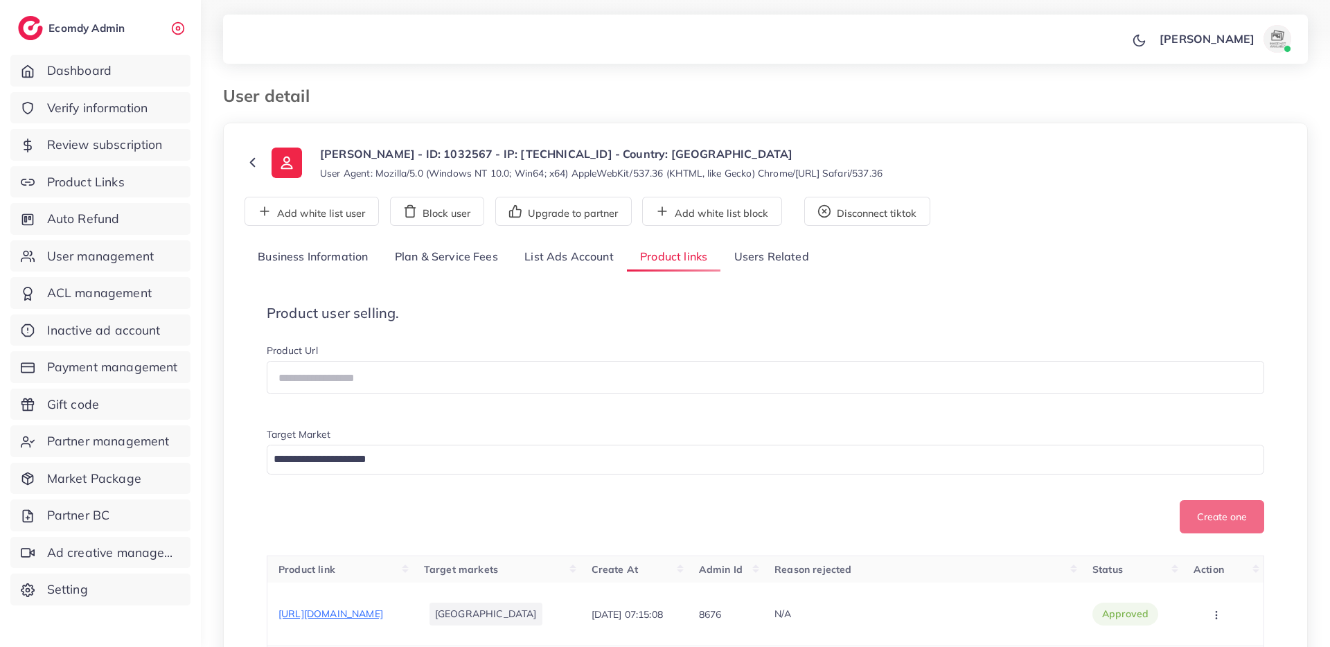
click at [342, 264] on link "Business Information" at bounding box center [312, 257] width 137 height 30
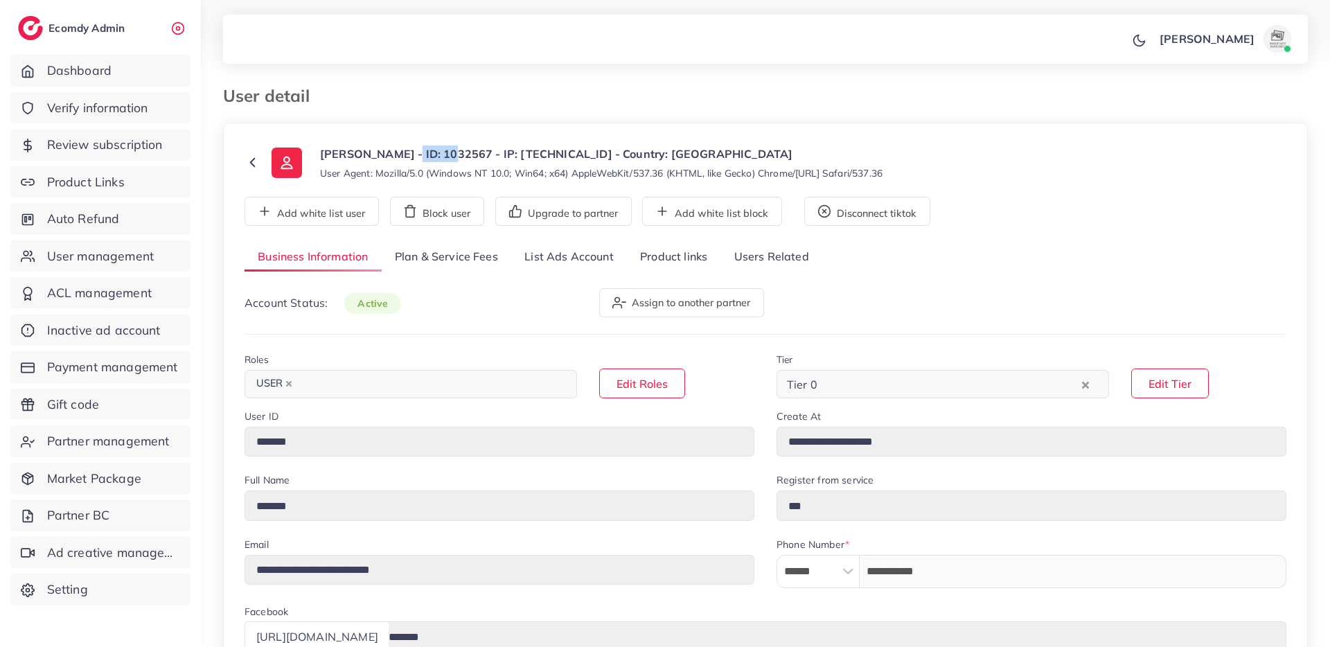
drag, startPoint x: 433, startPoint y: 150, endPoint x: 389, endPoint y: 152, distance: 44.4
click at [389, 152] on p "[PERSON_NAME] - ID: 1032567 - IP: [TECHNICAL_ID] - Country: [GEOGRAPHIC_DATA]" at bounding box center [601, 153] width 562 height 17
copy p "1032567"
click at [164, 378] on link "Payment management" at bounding box center [100, 367] width 180 height 32
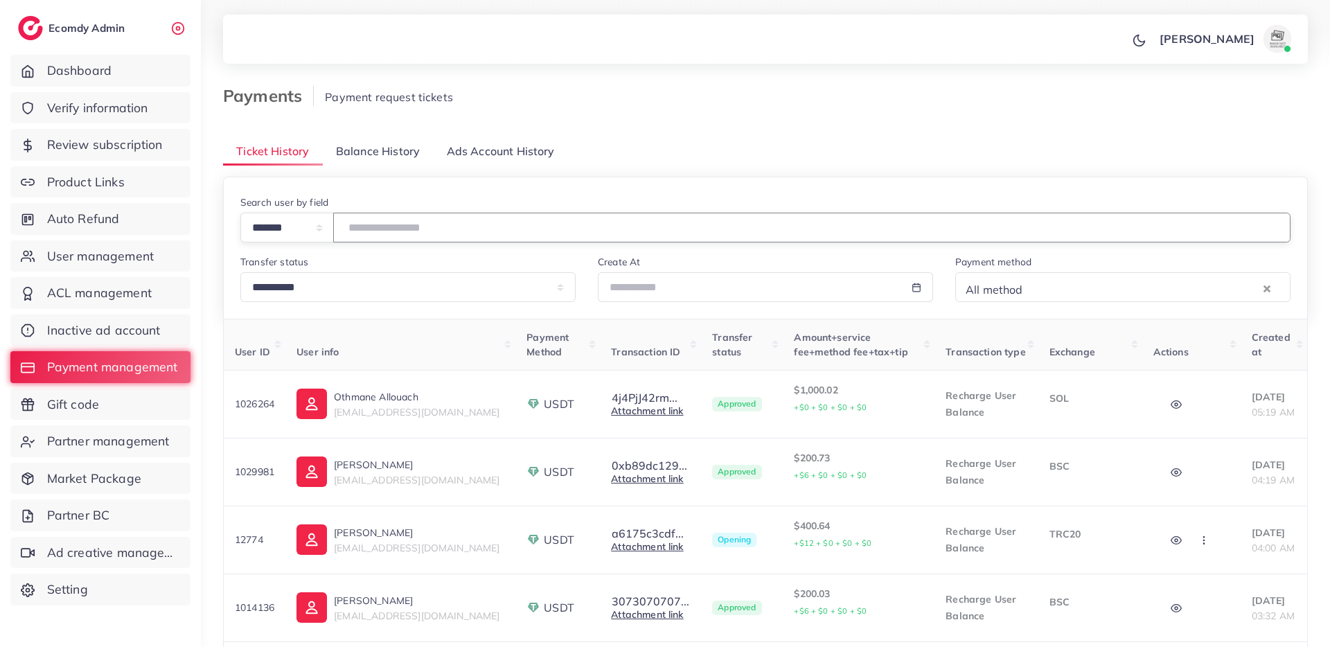
click at [402, 235] on input "number" at bounding box center [811, 228] width 957 height 30
click at [403, 171] on div "**********" at bounding box center [765, 620] width 1085 height 968
click at [406, 152] on span "Balance History" at bounding box center [378, 151] width 84 height 16
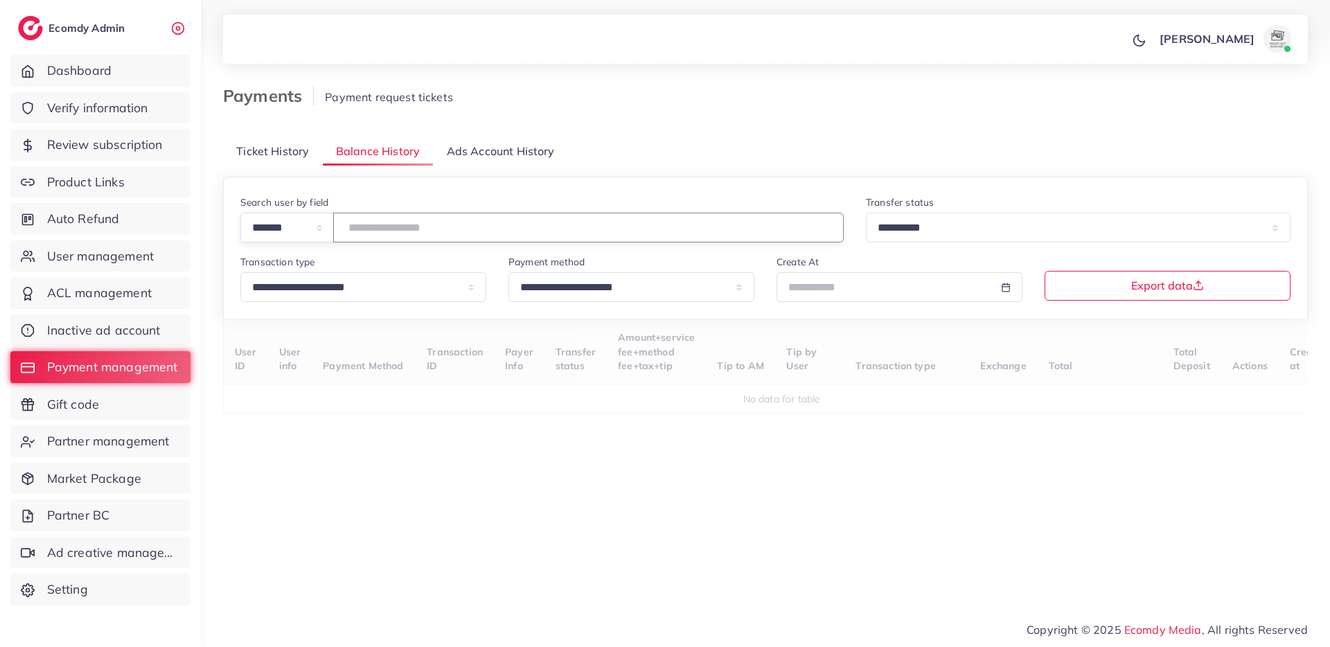
click at [418, 231] on input "number" at bounding box center [588, 228] width 510 height 30
paste input "*******"
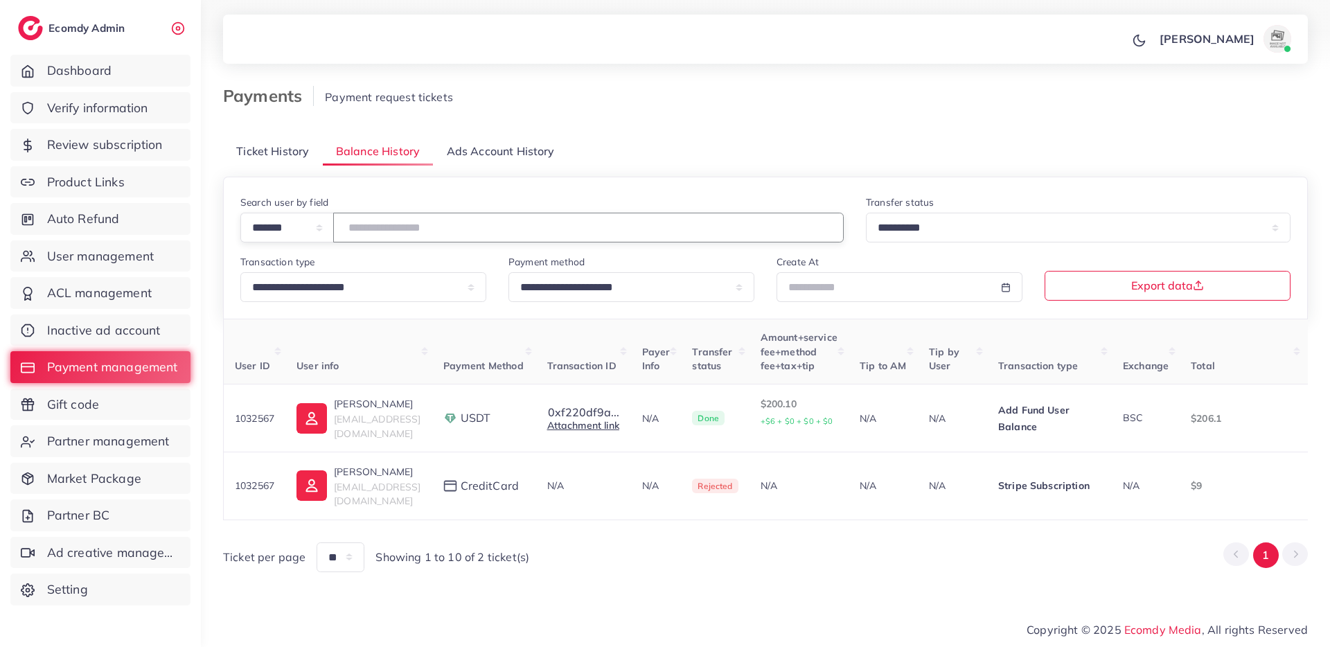
type input "*******"
